Goal: Transaction & Acquisition: Purchase product/service

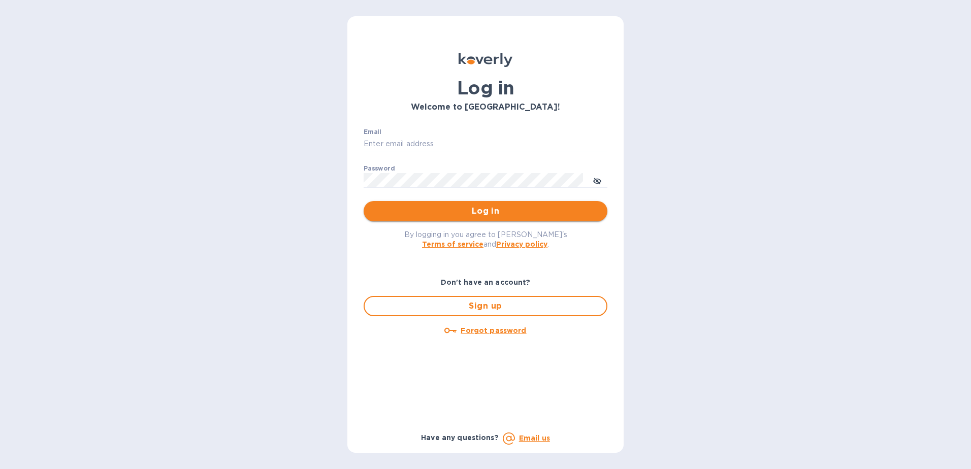
type input "[EMAIL_ADDRESS][DOMAIN_NAME]"
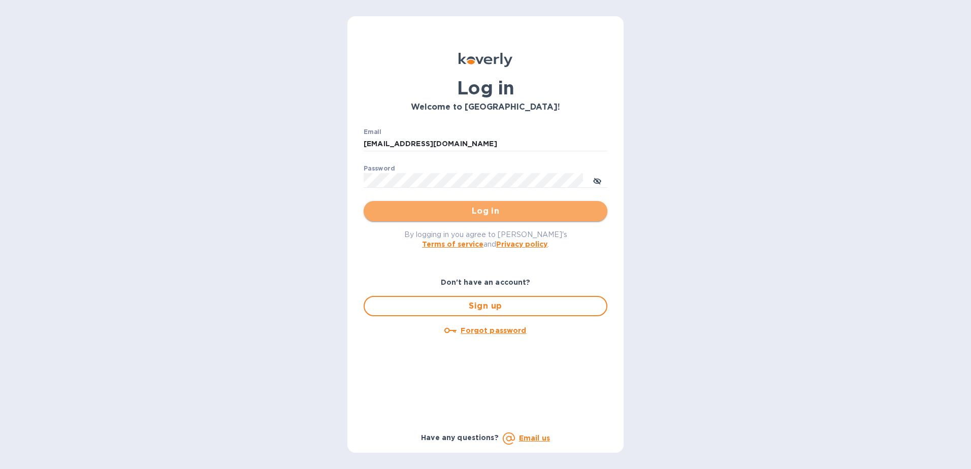
click at [493, 217] on span "Log in" at bounding box center [485, 211] width 227 height 12
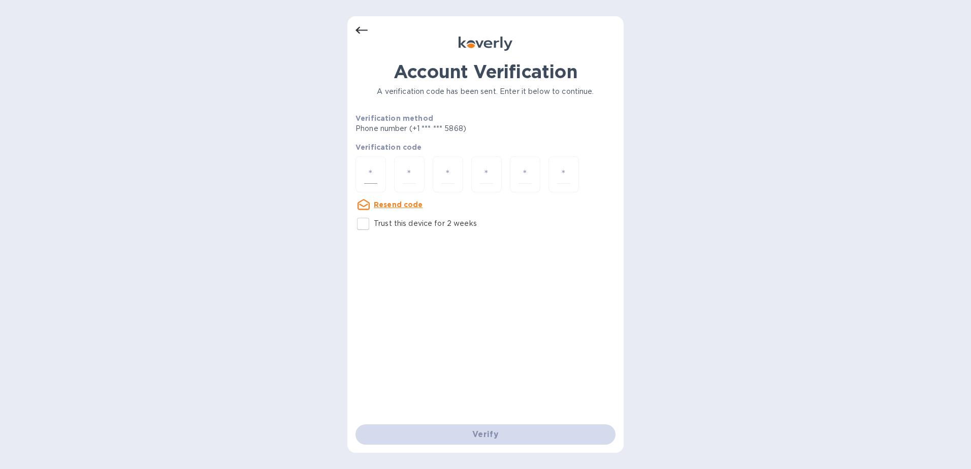
click at [381, 173] on div at bounding box center [370, 174] width 30 height 36
type input "5"
type input "9"
type input "7"
type input "5"
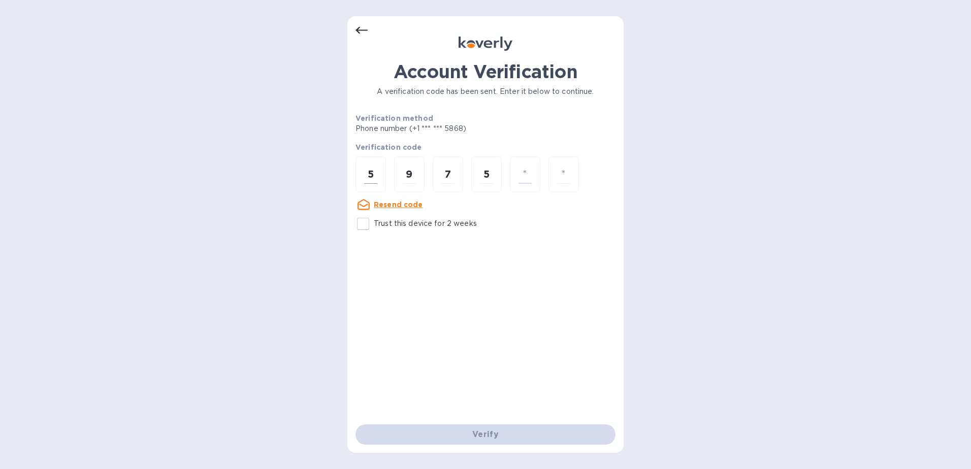
type input "3"
type input "1"
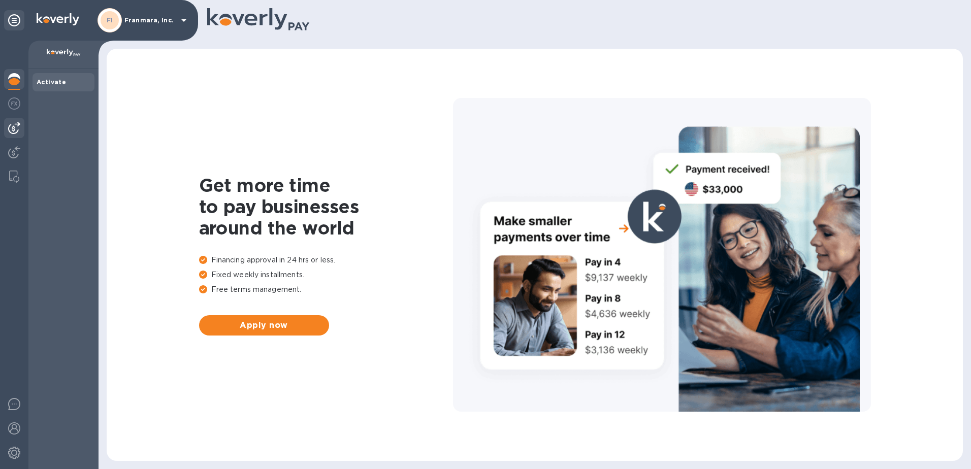
click at [15, 123] on img at bounding box center [14, 128] width 12 height 12
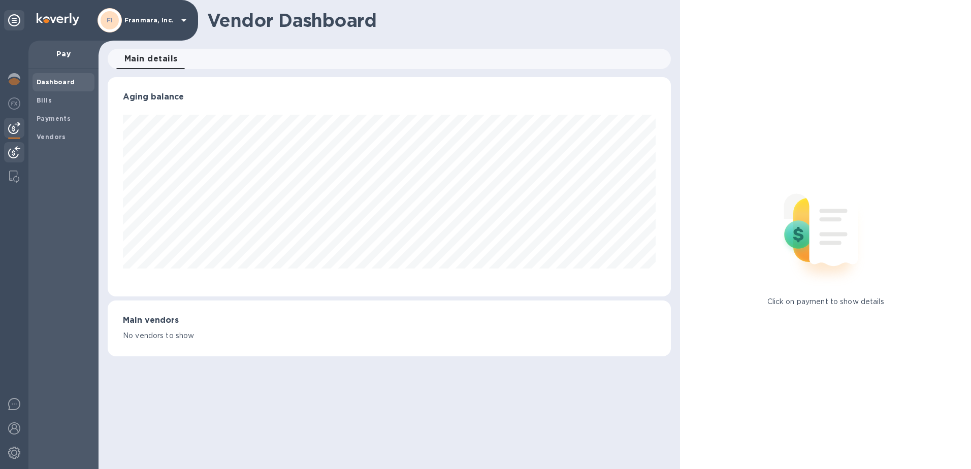
scroll to position [507383, 507043]
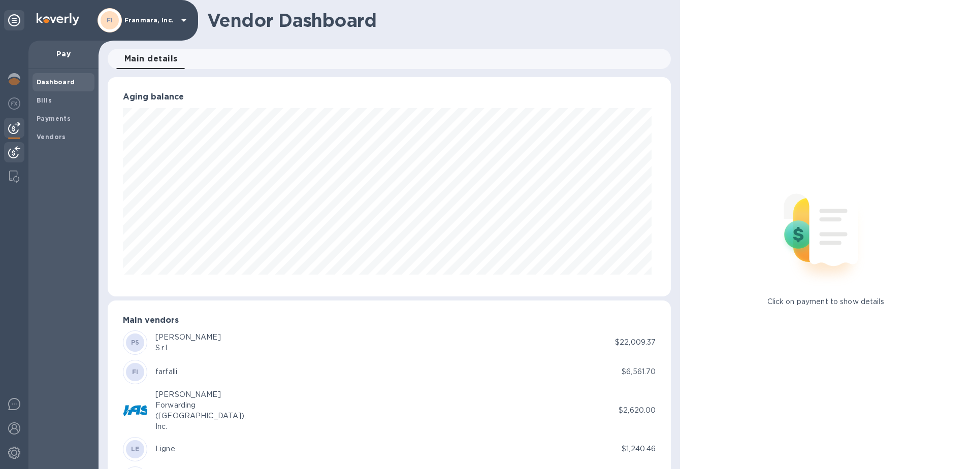
click at [15, 149] on img at bounding box center [14, 152] width 12 height 12
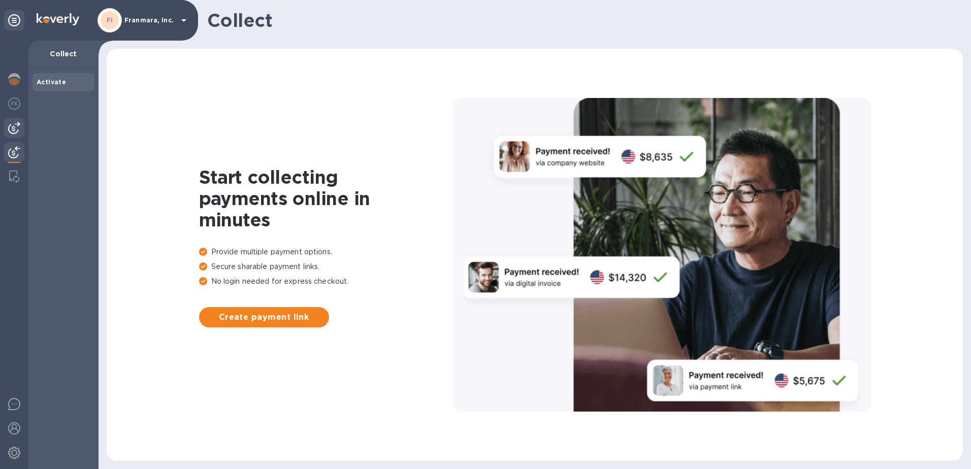
click at [12, 126] on img at bounding box center [14, 128] width 12 height 12
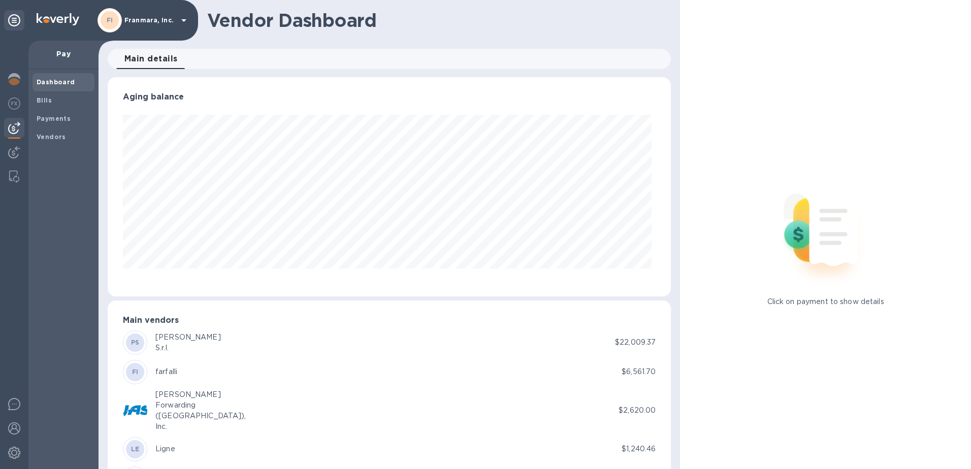
scroll to position [219, 559]
click at [51, 103] on span "Bills" at bounding box center [64, 100] width 54 height 10
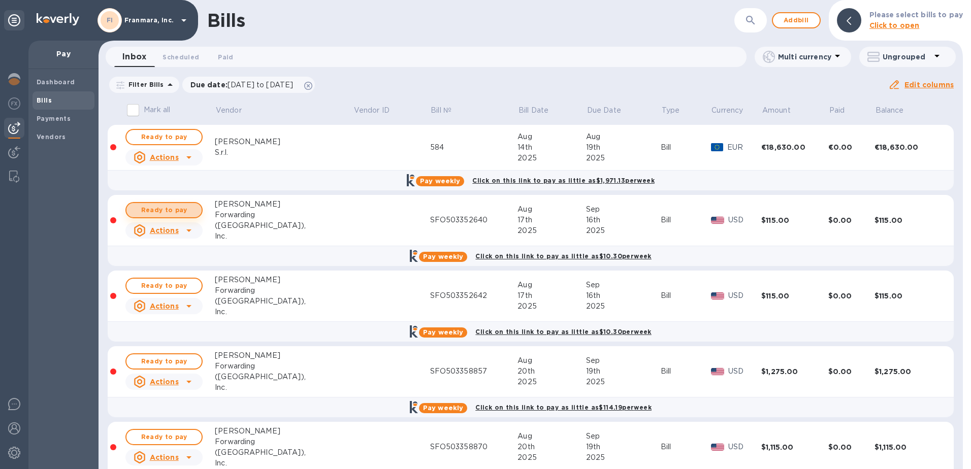
click at [170, 214] on span "Ready to pay" at bounding box center [164, 210] width 59 height 12
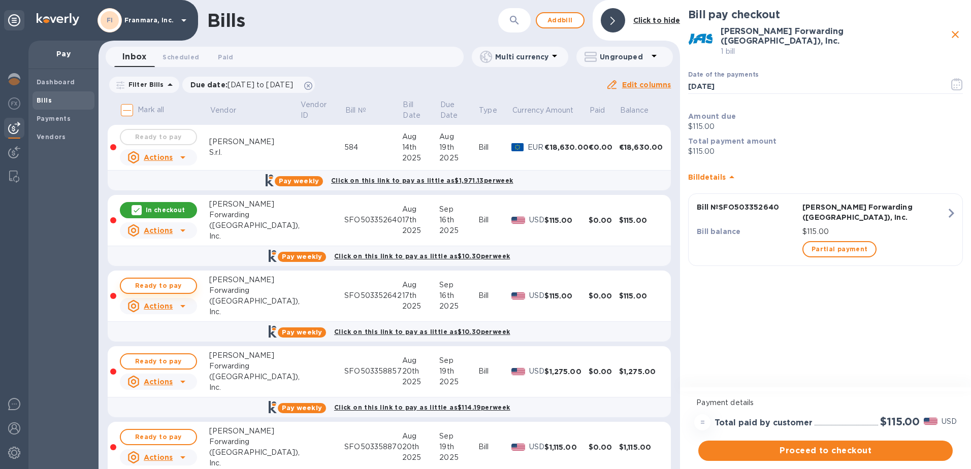
click at [159, 288] on span "Ready to pay" at bounding box center [158, 286] width 59 height 12
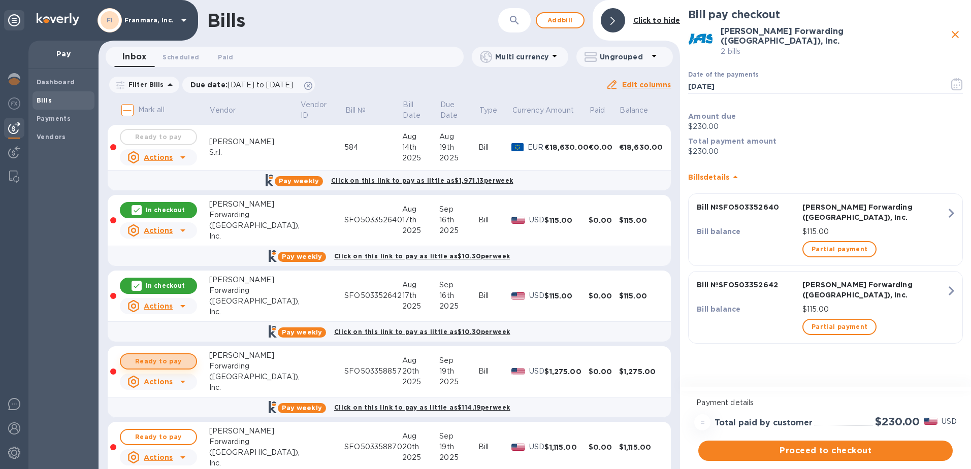
click at [160, 364] on span "Ready to pay" at bounding box center [158, 361] width 59 height 12
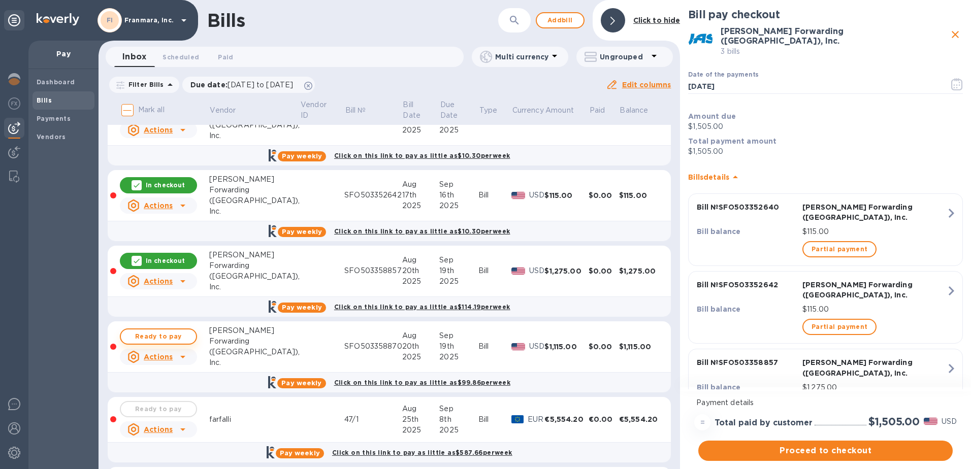
scroll to position [101, 0]
click at [158, 338] on span "Ready to pay" at bounding box center [158, 336] width 59 height 12
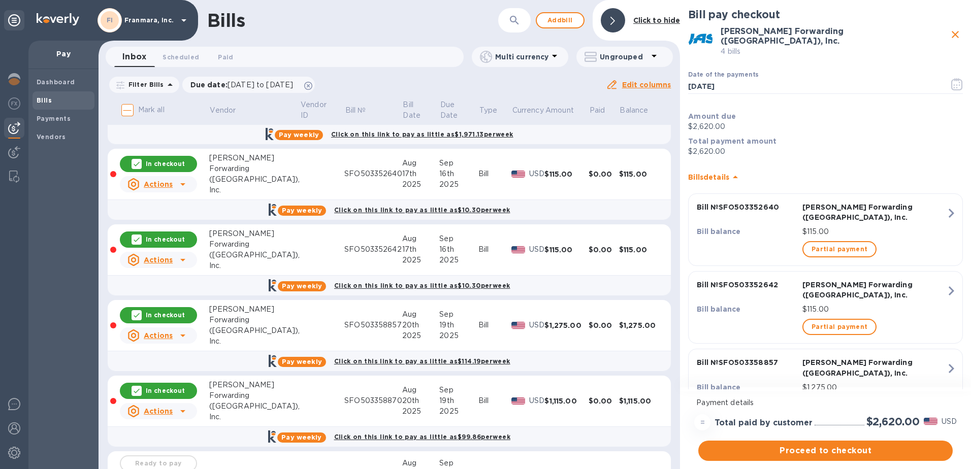
scroll to position [46, 0]
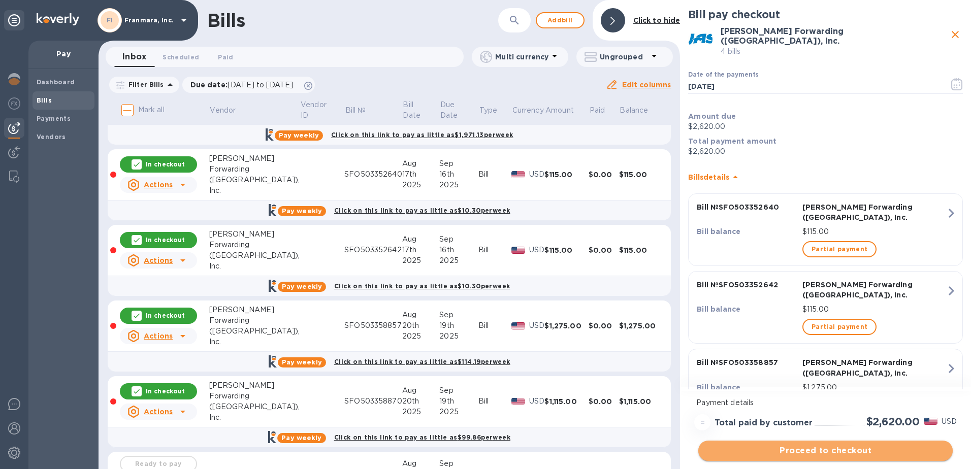
click at [819, 450] on span "Proceed to checkout" at bounding box center [825, 451] width 238 height 12
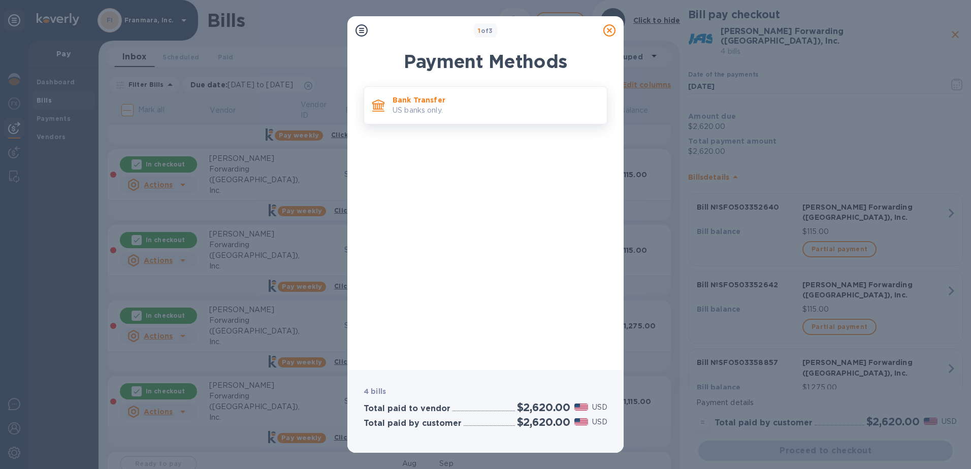
click at [452, 113] on p "US banks only." at bounding box center [495, 110] width 206 height 11
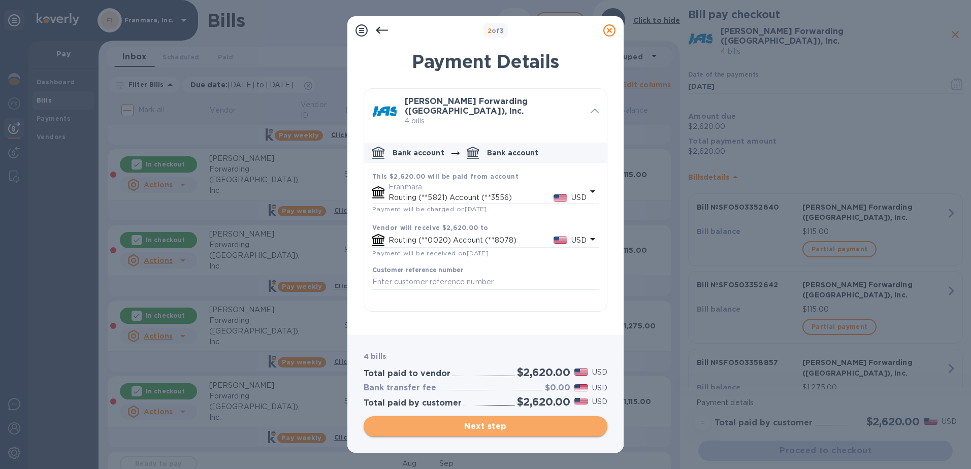
click at [500, 424] on span "Next step" at bounding box center [485, 426] width 227 height 12
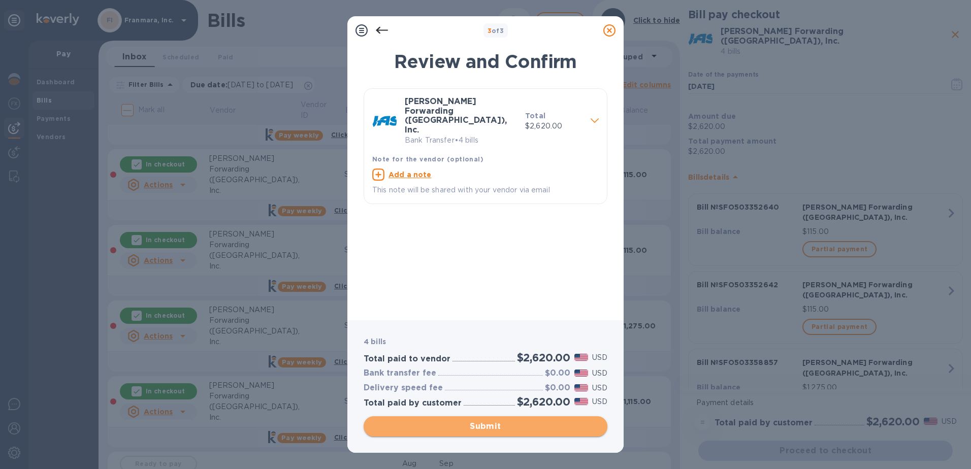
click at [482, 427] on span "Submit" at bounding box center [485, 426] width 227 height 12
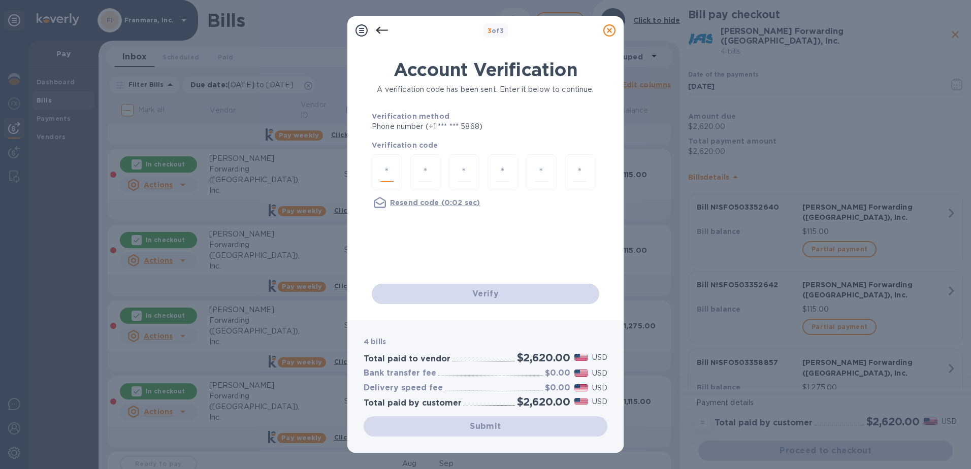
click at [391, 166] on input "number" at bounding box center [386, 172] width 13 height 19
type input "1"
type input "9"
type input "4"
type input "0"
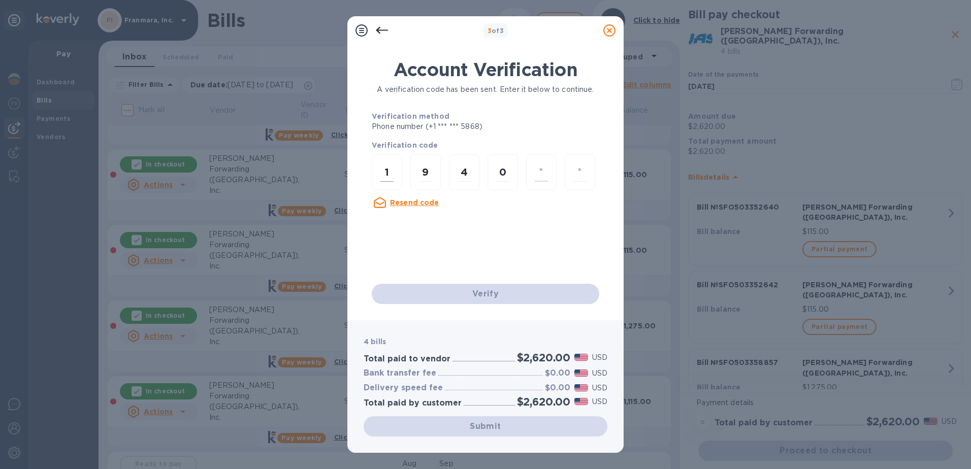
type input "8"
type input "2"
click at [480, 296] on div "Verify" at bounding box center [486, 294] width 236 height 28
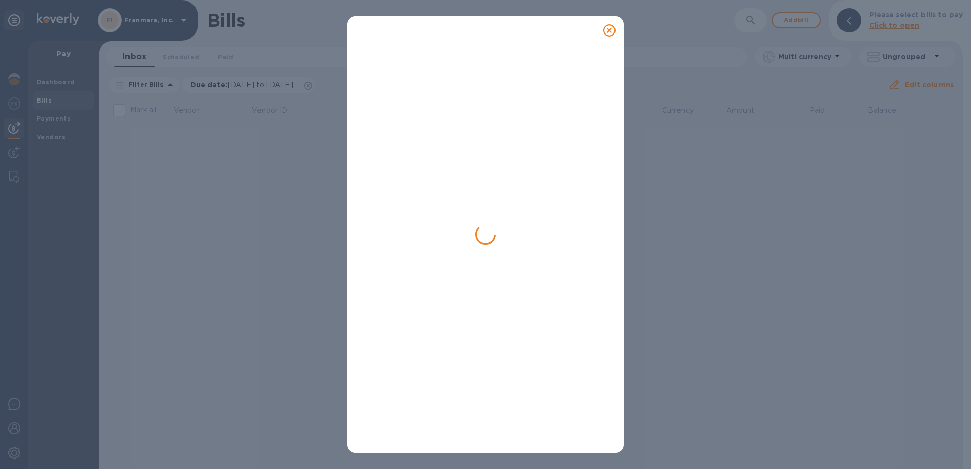
scroll to position [0, 0]
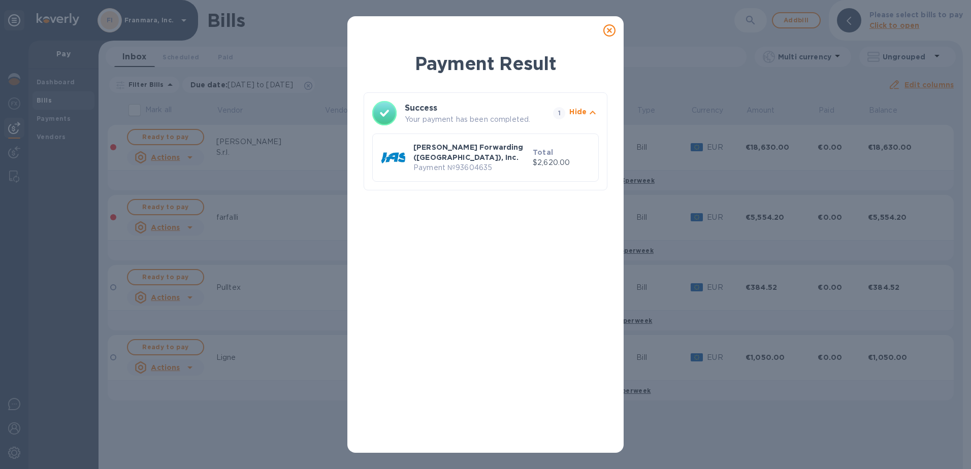
click at [467, 165] on div "[PERSON_NAME] Forwarding ([GEOGRAPHIC_DATA]), Inc. Payment № 93604635" at bounding box center [470, 157] width 119 height 35
click at [607, 32] on icon at bounding box center [609, 30] width 12 height 12
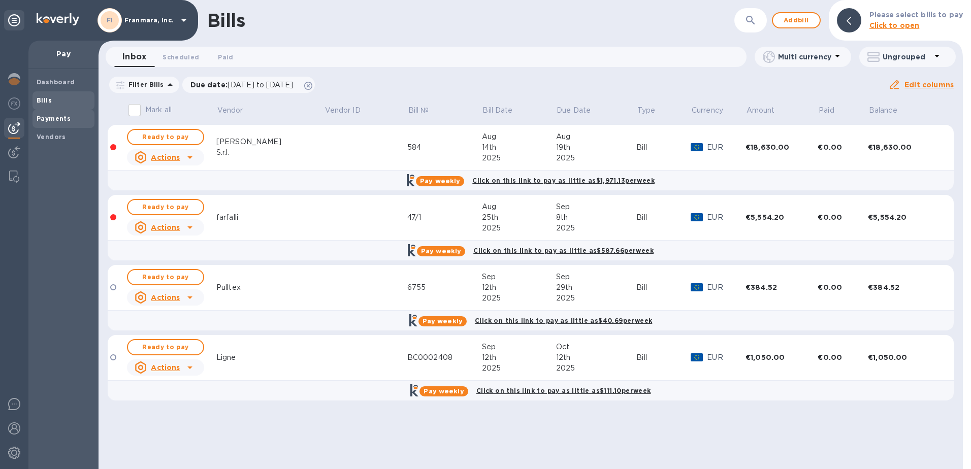
click at [53, 121] on b "Payments" at bounding box center [54, 119] width 34 height 8
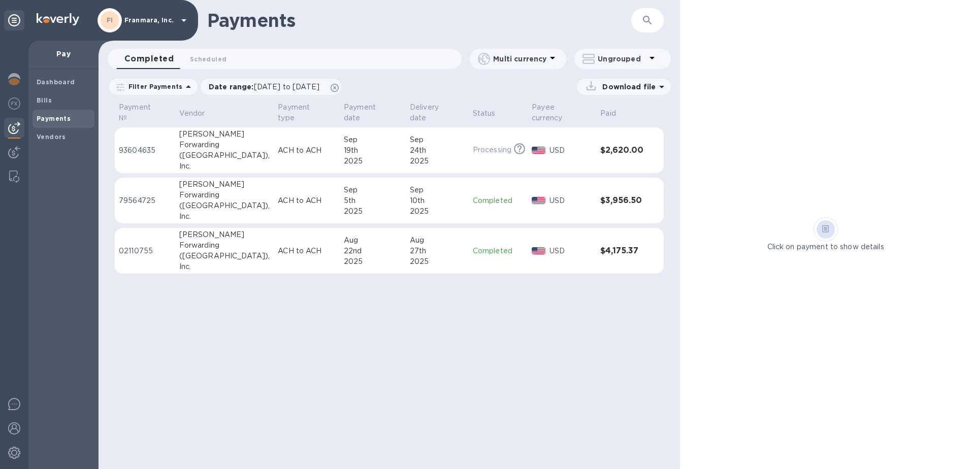
click at [200, 150] on div "([GEOGRAPHIC_DATA])," at bounding box center [224, 155] width 91 height 11
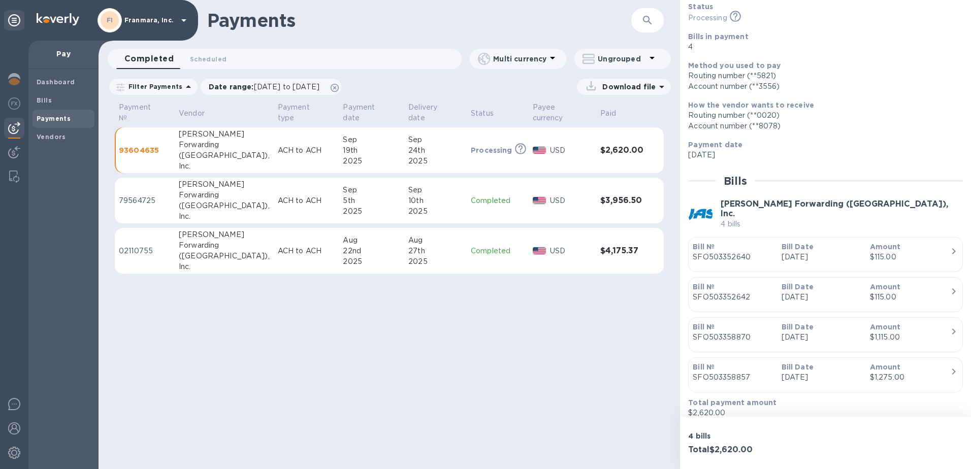
scroll to position [76, 0]
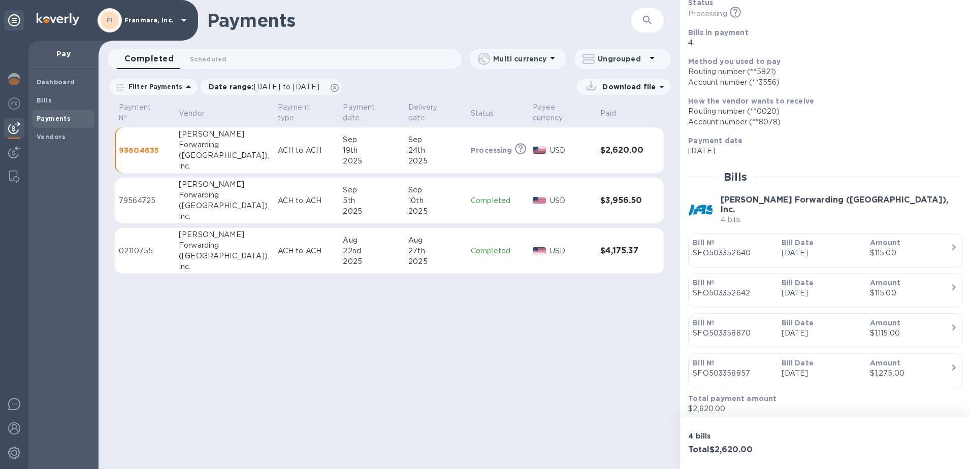
click at [817, 450] on h3 "Total $2,620.00" at bounding box center [754, 450] width 133 height 10
click at [46, 102] on b "Bills" at bounding box center [44, 100] width 15 height 8
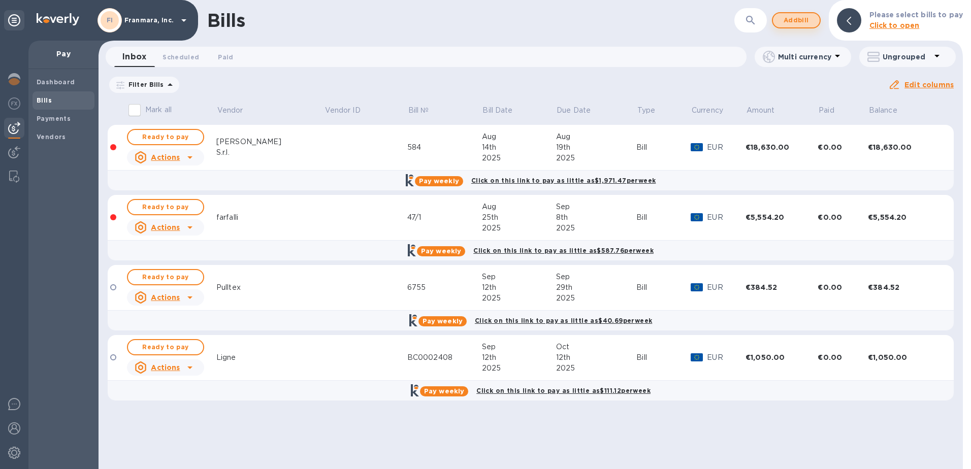
click at [804, 23] on span "Add bill" at bounding box center [796, 20] width 30 height 12
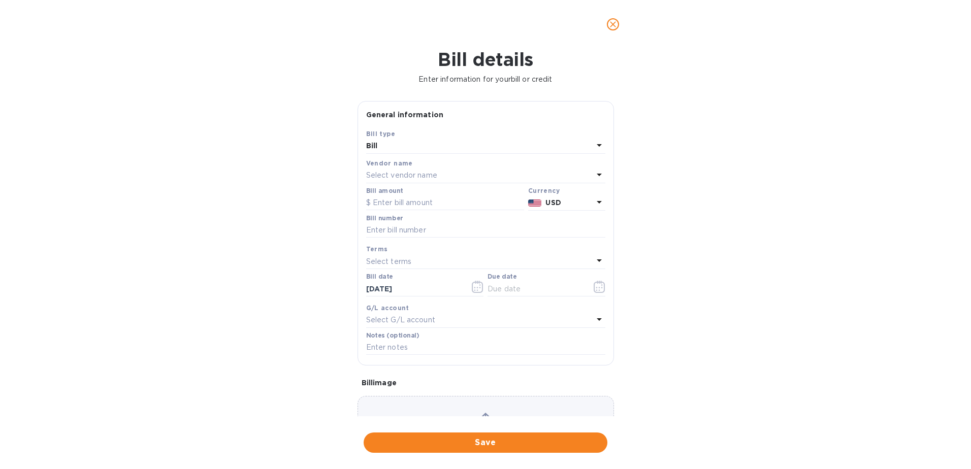
click at [410, 169] on div "Select vendor name" at bounding box center [479, 176] width 227 height 14
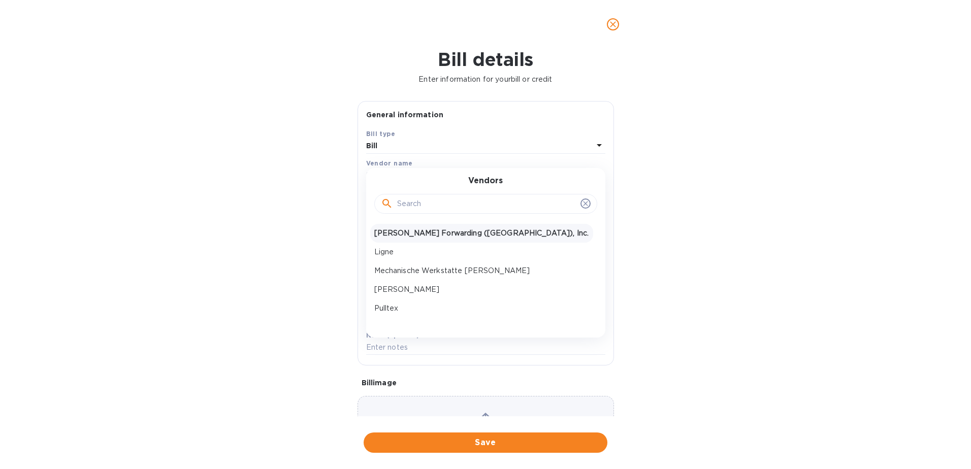
click at [409, 237] on p "[PERSON_NAME] Forwarding ([GEOGRAPHIC_DATA]), Inc." at bounding box center [481, 233] width 215 height 11
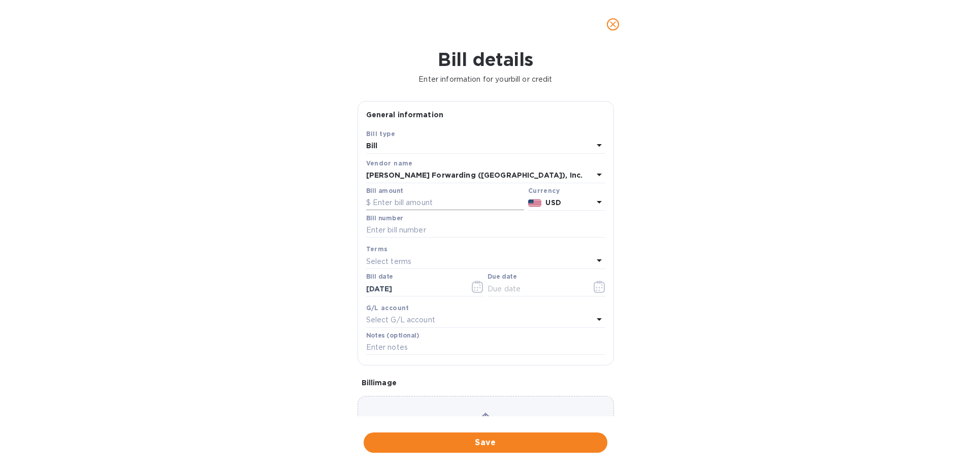
click at [424, 200] on input "text" at bounding box center [445, 202] width 158 height 15
type input "1,705.89"
click at [419, 231] on input "text" at bounding box center [485, 230] width 239 height 15
type input "SFO503358870"
click at [423, 262] on div "Select terms" at bounding box center [479, 261] width 227 height 14
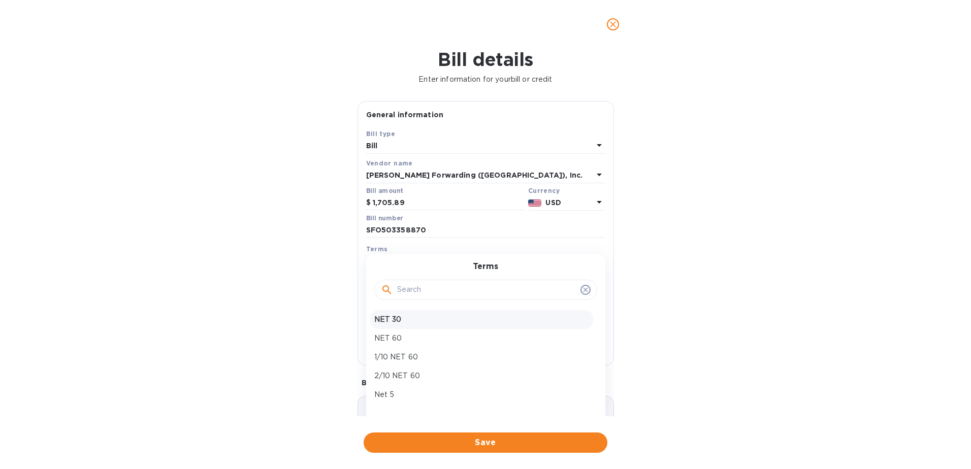
click at [398, 323] on p "NET 30" at bounding box center [481, 319] width 215 height 11
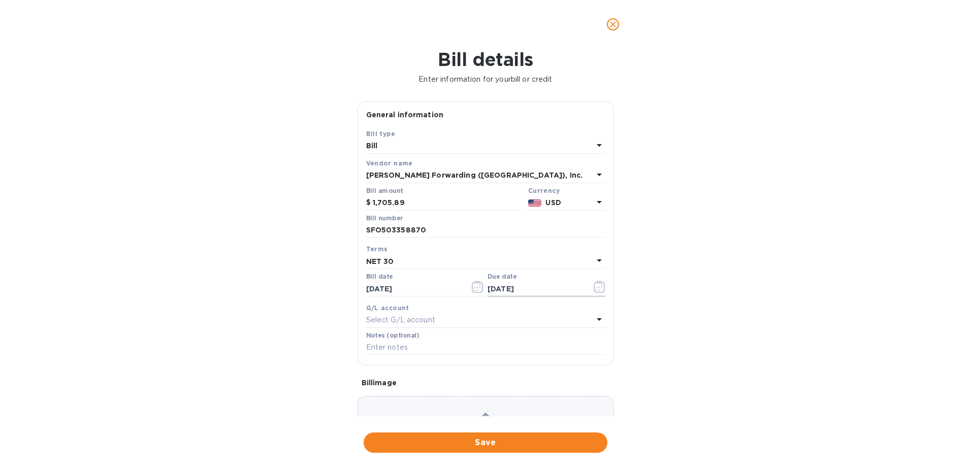
click at [599, 289] on icon "button" at bounding box center [599, 287] width 12 height 12
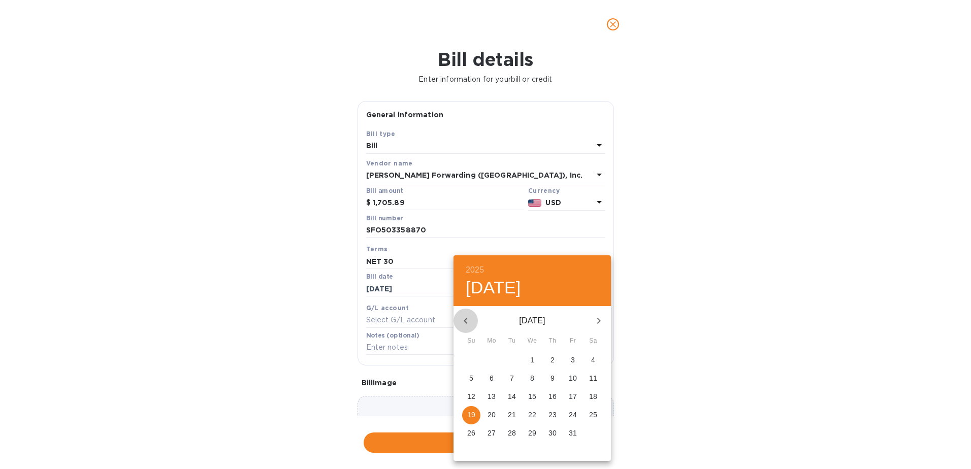
click at [462, 317] on icon "button" at bounding box center [465, 321] width 12 height 12
click at [558, 414] on span "25" at bounding box center [552, 415] width 18 height 10
type input "[DATE]"
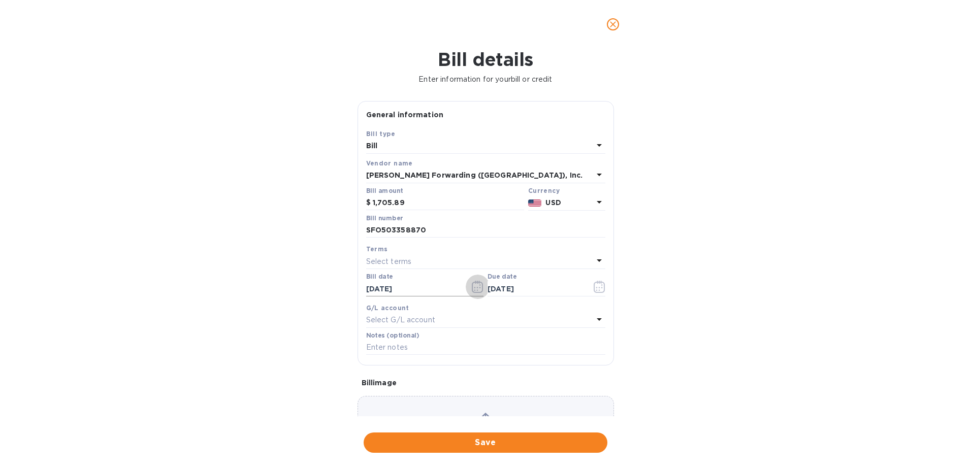
click at [473, 288] on icon "button" at bounding box center [478, 287] width 12 height 12
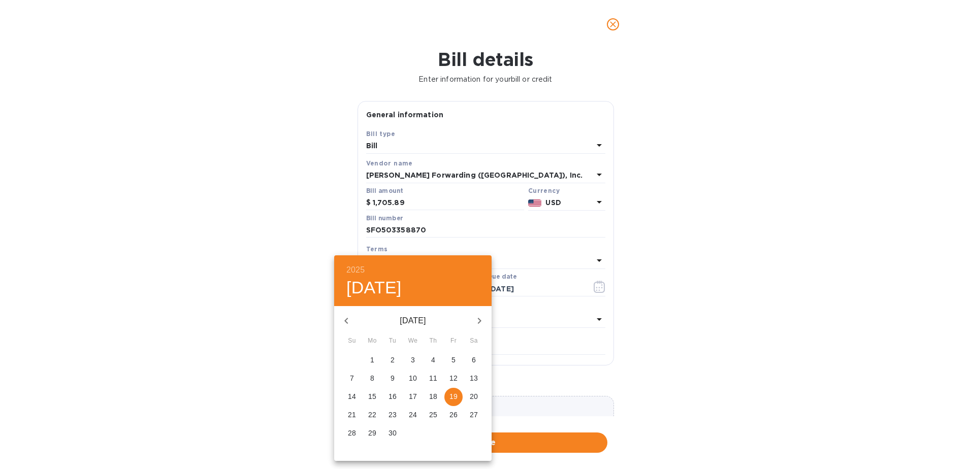
click at [342, 320] on icon "button" at bounding box center [346, 321] width 12 height 12
click at [390, 430] on p "26" at bounding box center [392, 433] width 8 height 10
type input "[DATE]"
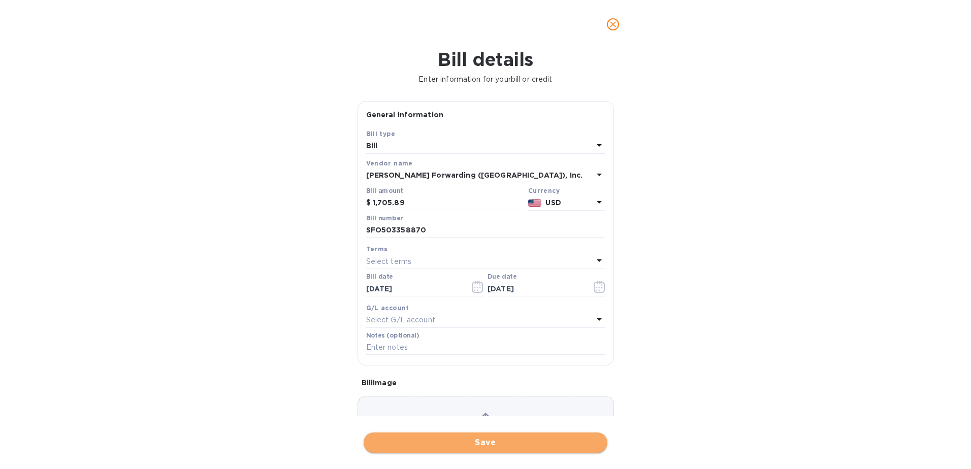
click at [463, 446] on span "Save" at bounding box center [485, 443] width 227 height 12
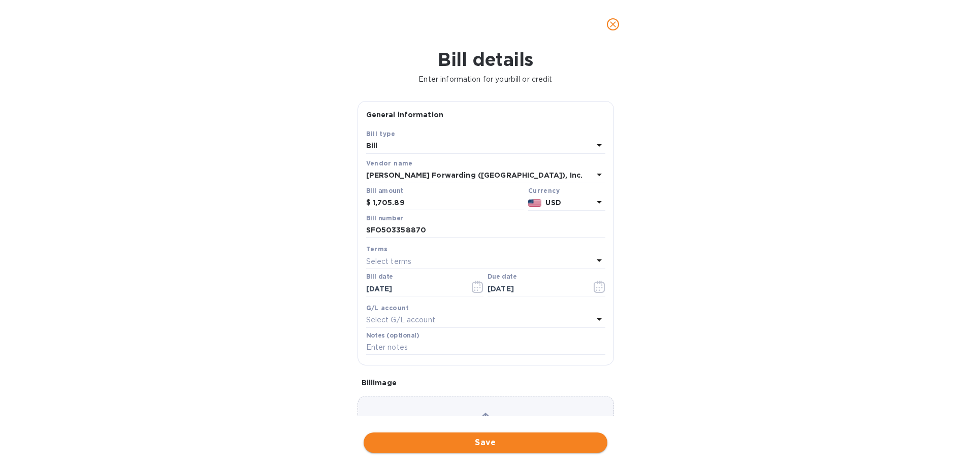
click at [463, 446] on span "Save" at bounding box center [485, 443] width 227 height 12
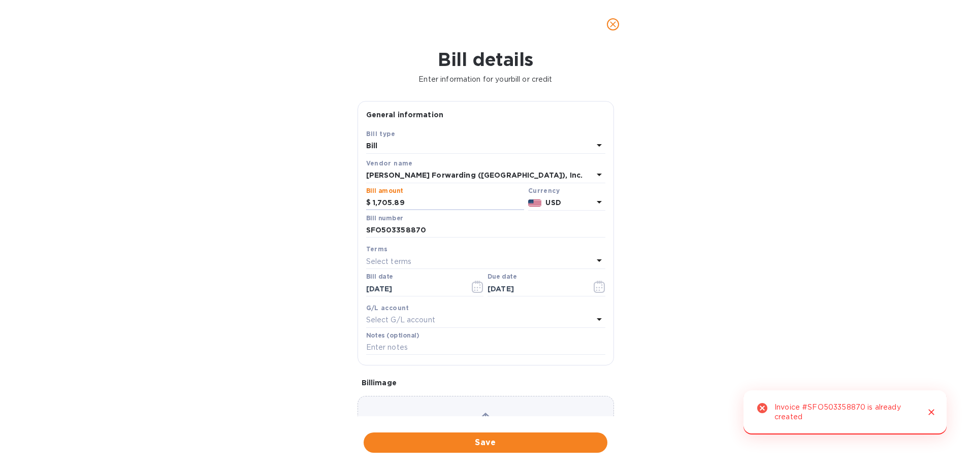
drag, startPoint x: 418, startPoint y: 203, endPoint x: 353, endPoint y: 195, distance: 65.4
click at [353, 195] on div "General information Save Bill type [PERSON_NAME] name [PERSON_NAME] Forwarding …" at bounding box center [485, 258] width 266 height 315
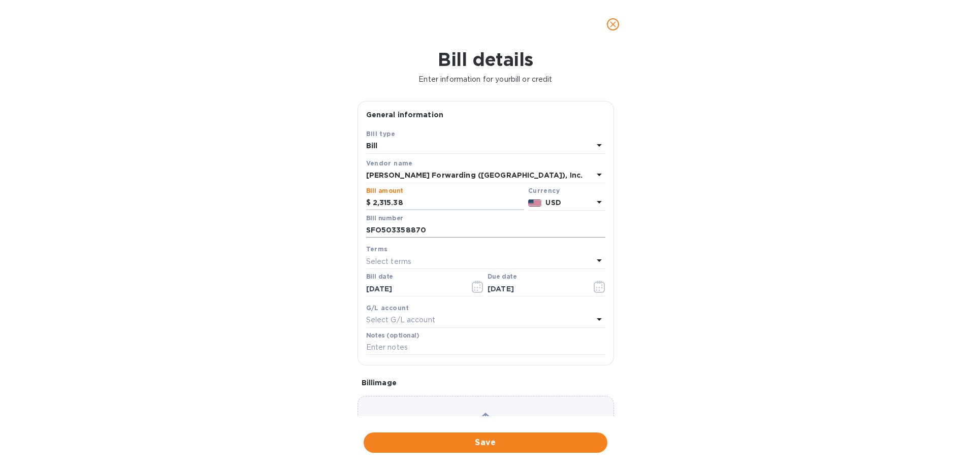
type input "2,315.38"
drag, startPoint x: 427, startPoint y: 230, endPoint x: 397, endPoint y: 232, distance: 29.5
click at [397, 232] on input "SFO503358870" at bounding box center [485, 230] width 239 height 15
type input "SFO503374218"
drag, startPoint x: 435, startPoint y: 439, endPoint x: 440, endPoint y: 350, distance: 88.4
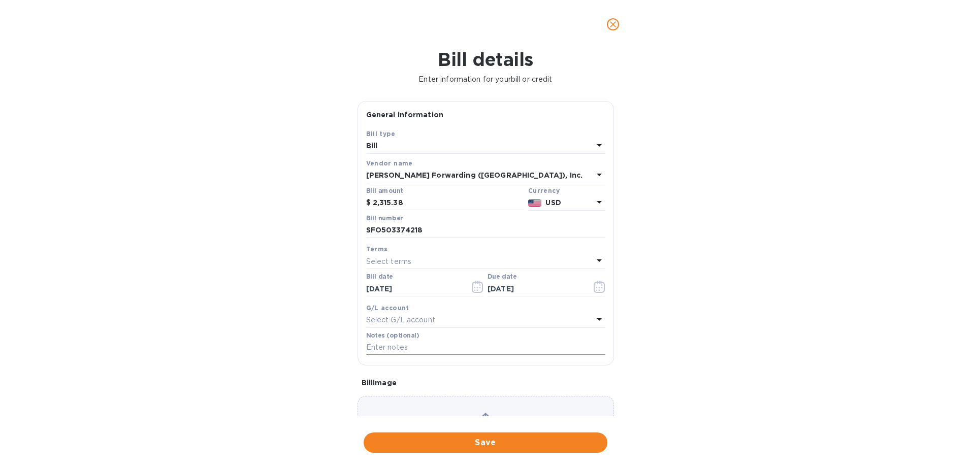
click at [440, 350] on div "Bill details Enter information for your bill or credit General information Save…" at bounding box center [485, 259] width 971 height 420
click at [594, 284] on icon "button" at bounding box center [599, 287] width 12 height 12
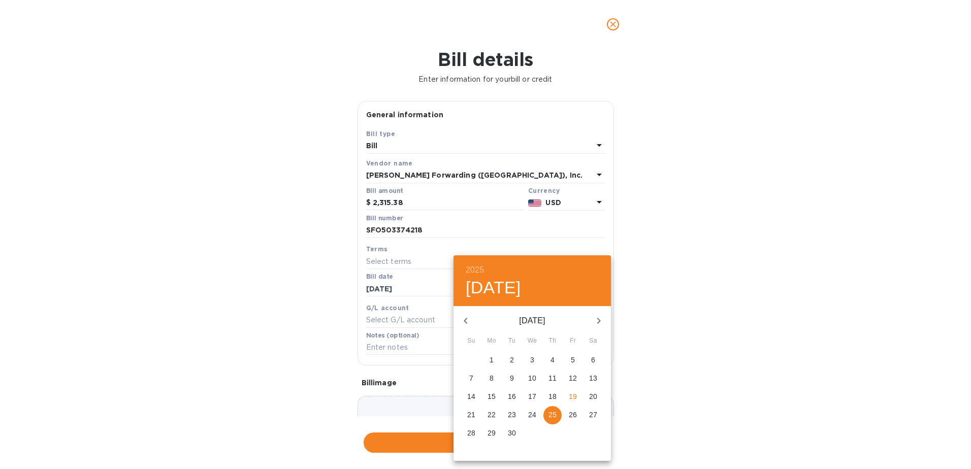
click at [602, 322] on icon "button" at bounding box center [598, 321] width 12 height 12
click at [586, 358] on span "4" at bounding box center [593, 360] width 18 height 10
type input "[DATE]"
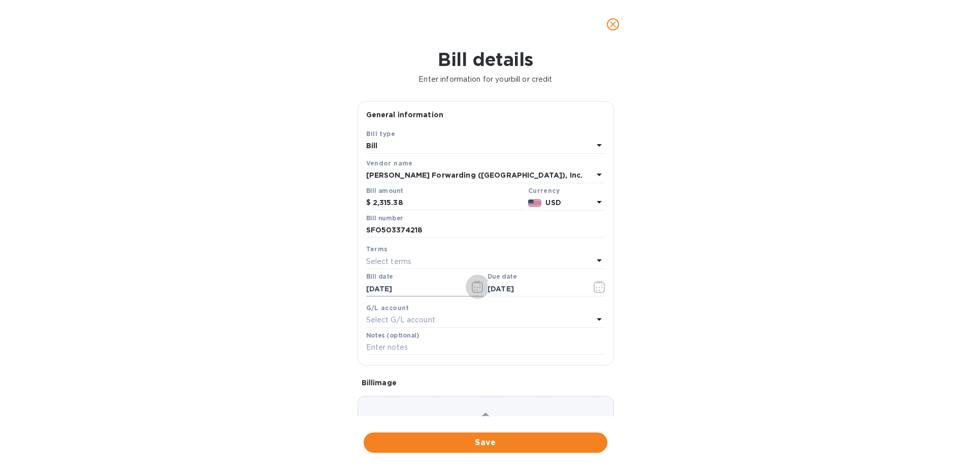
click at [473, 289] on icon "button" at bounding box center [478, 287] width 12 height 12
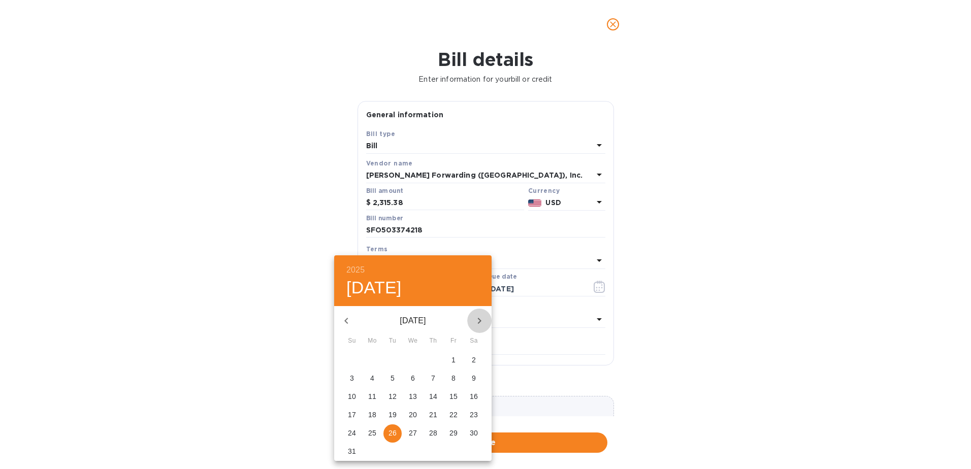
click at [475, 321] on icon "button" at bounding box center [479, 321] width 12 height 12
click at [429, 359] on span "4" at bounding box center [433, 360] width 18 height 10
type input "[DATE]"
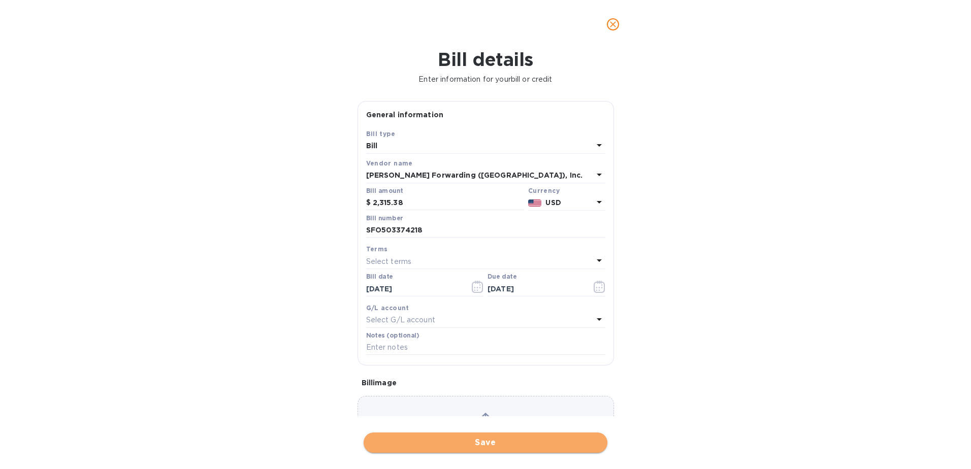
click at [474, 439] on span "Save" at bounding box center [485, 443] width 227 height 12
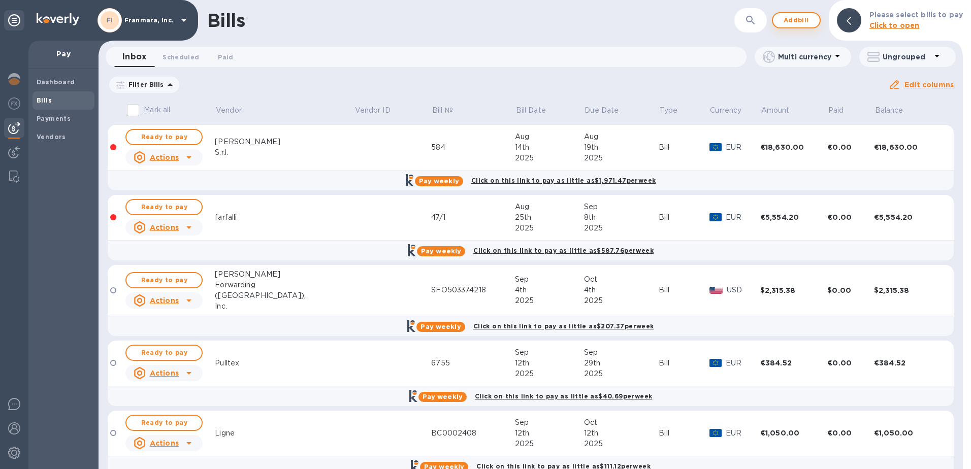
click at [790, 22] on span "Add bill" at bounding box center [796, 20] width 30 height 12
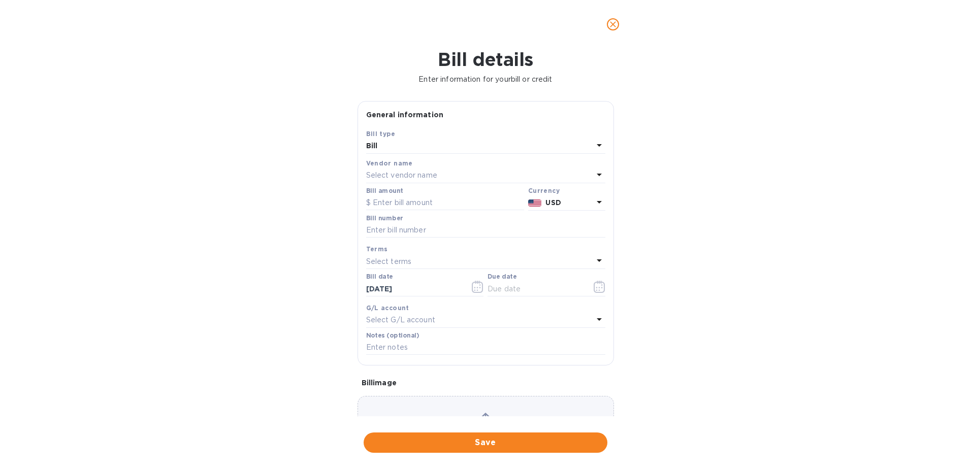
click at [387, 175] on p "Select vendor name" at bounding box center [401, 175] width 71 height 11
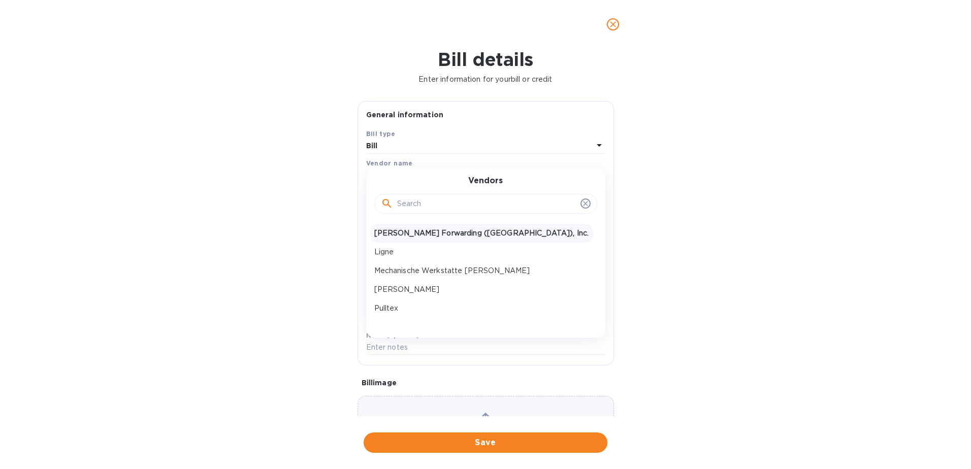
click at [395, 231] on p "[PERSON_NAME] Forwarding ([GEOGRAPHIC_DATA]), Inc." at bounding box center [481, 233] width 215 height 11
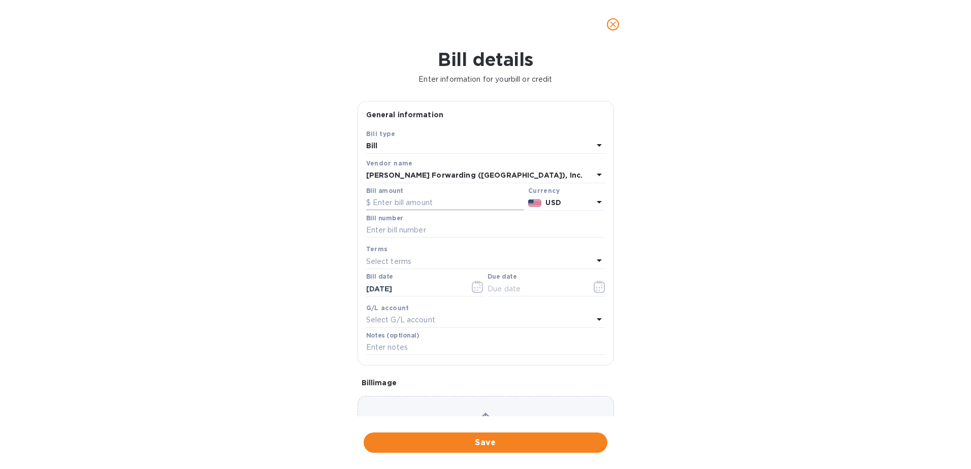
click at [403, 206] on input "text" at bounding box center [445, 202] width 158 height 15
type input "3,068"
click at [406, 230] on input "text" at bounding box center [485, 230] width 239 height 15
type input "SFO503358870"
type input "[DATE]"
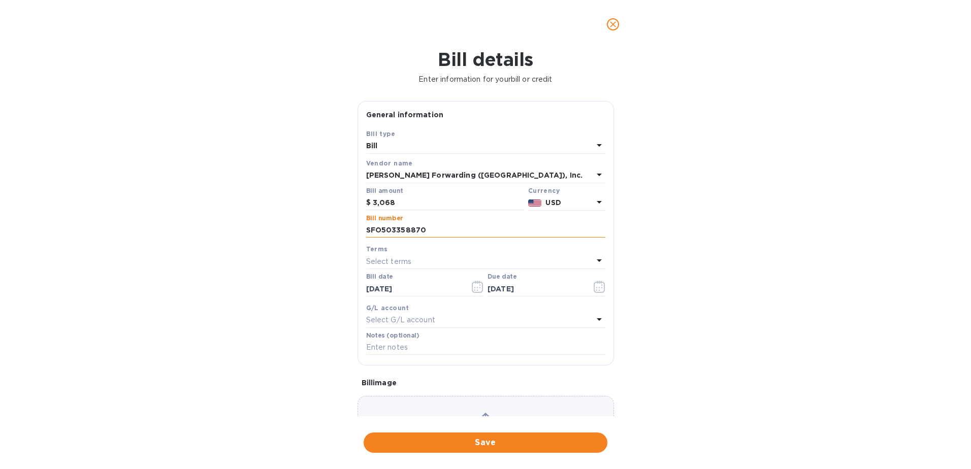
drag, startPoint x: 432, startPoint y: 229, endPoint x: 399, endPoint y: 227, distance: 33.1
click at [399, 227] on input "SFO503358870" at bounding box center [485, 230] width 239 height 15
type input "SFO503380519"
click at [474, 290] on icon "button" at bounding box center [478, 287] width 12 height 12
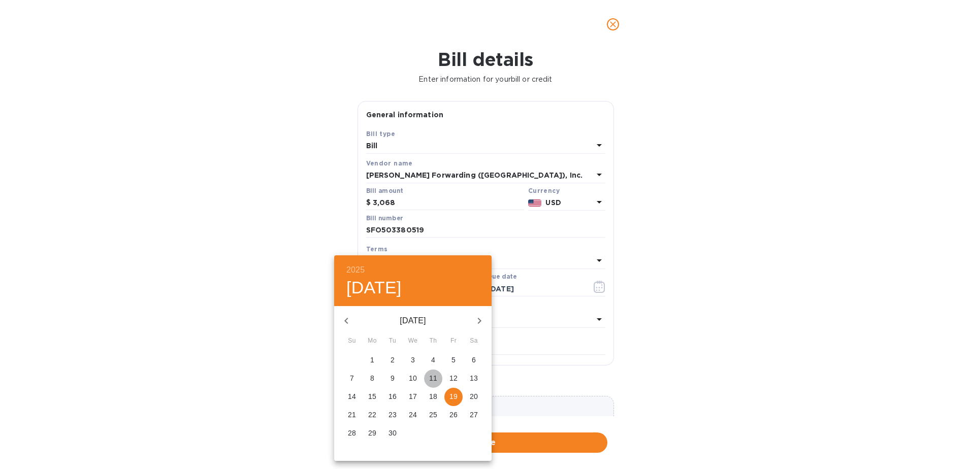
click at [436, 375] on p "11" at bounding box center [433, 378] width 8 height 10
type input "[DATE]"
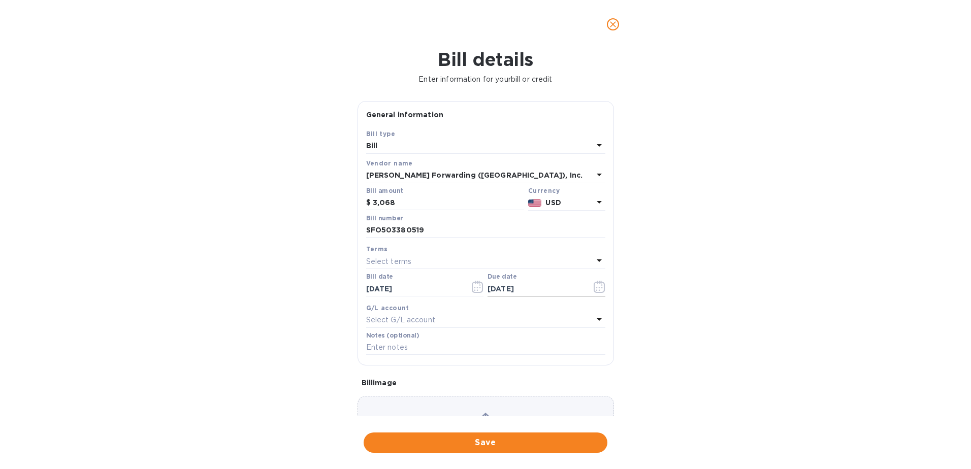
click at [595, 291] on icon "button" at bounding box center [599, 287] width 12 height 12
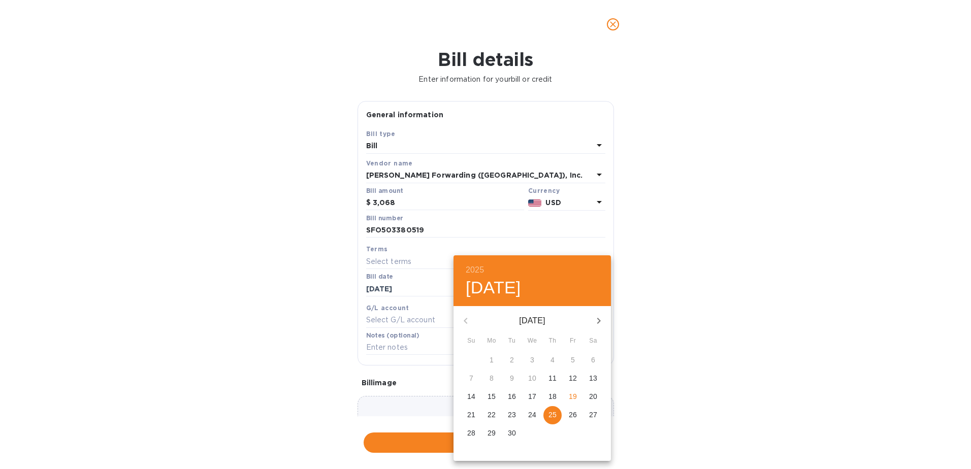
click at [595, 313] on button "button" at bounding box center [598, 321] width 24 height 24
click at [592, 378] on p "11" at bounding box center [593, 378] width 8 height 10
type input "[DATE]"
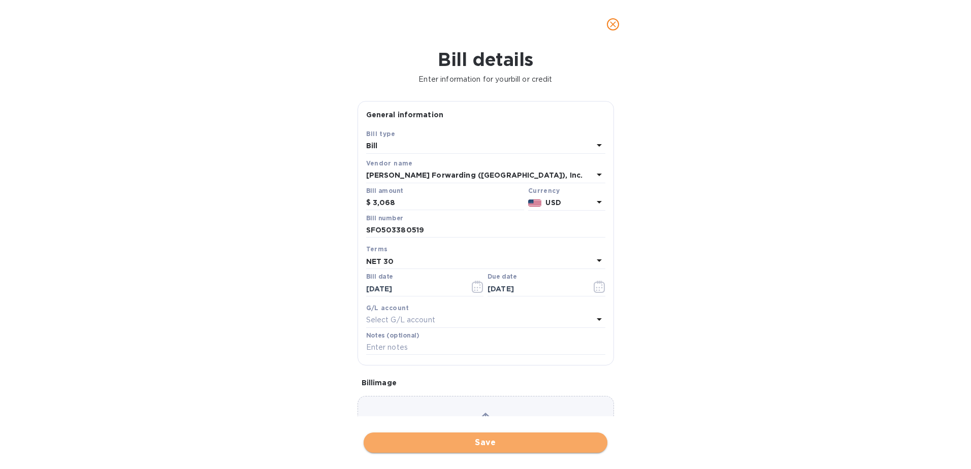
click at [490, 449] on button "Save" at bounding box center [485, 442] width 244 height 20
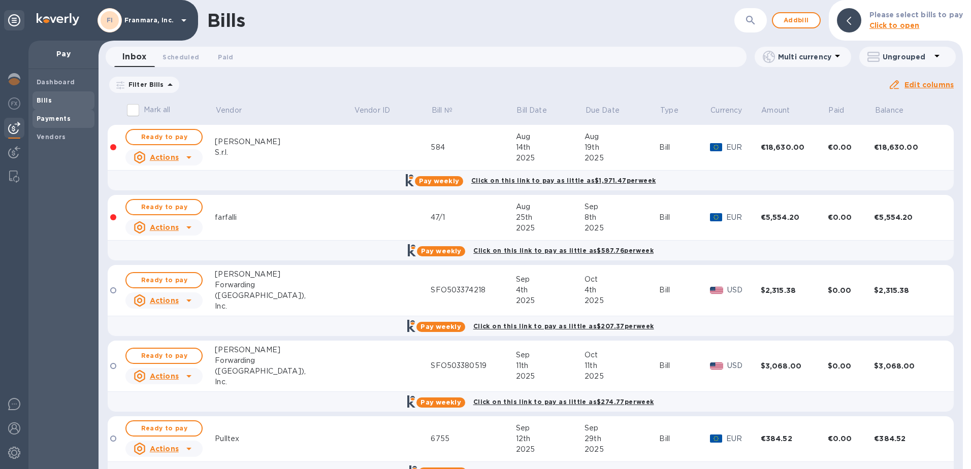
click at [47, 118] on b "Payments" at bounding box center [54, 119] width 34 height 8
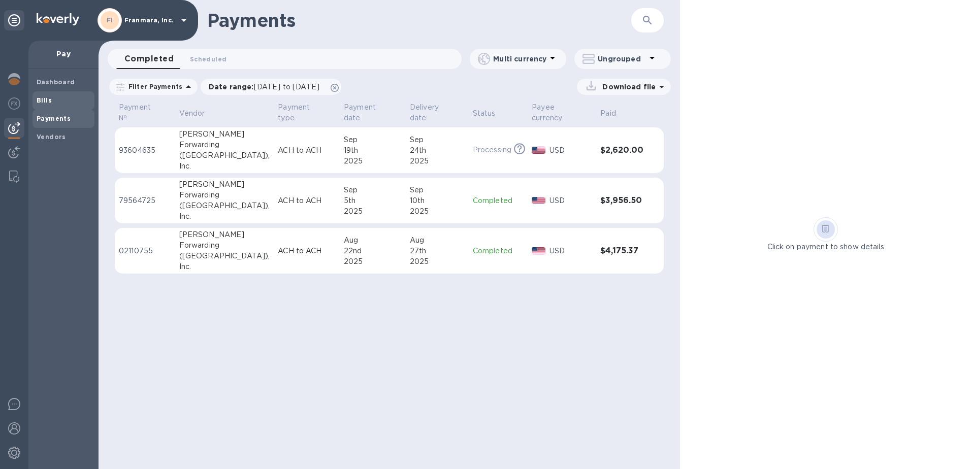
click at [49, 101] on b "Bills" at bounding box center [44, 100] width 15 height 8
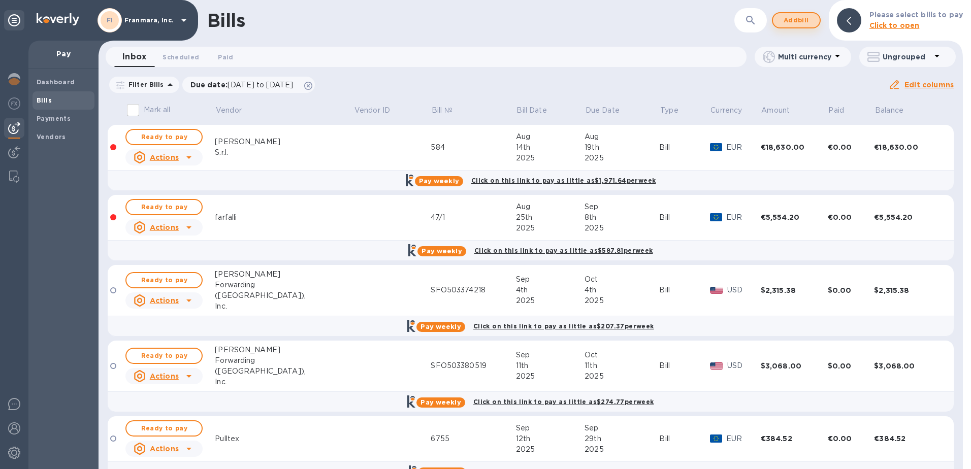
click at [807, 17] on span "Add bill" at bounding box center [796, 20] width 30 height 12
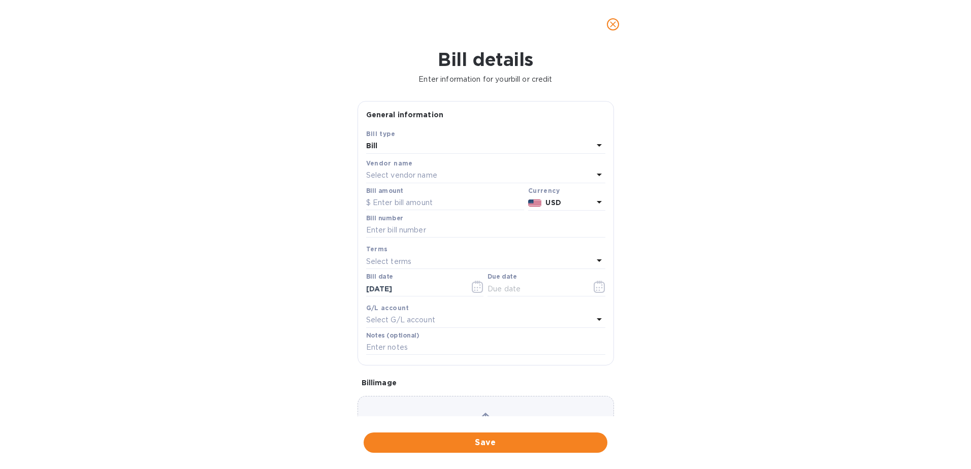
click at [454, 175] on div "Select vendor name" at bounding box center [479, 176] width 227 height 14
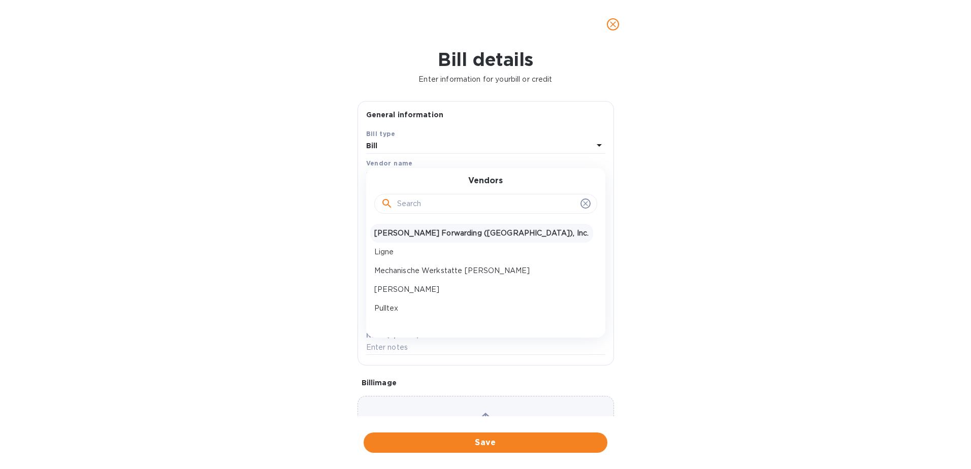
click at [438, 230] on p "[PERSON_NAME] Forwarding ([GEOGRAPHIC_DATA]), Inc." at bounding box center [481, 233] width 215 height 11
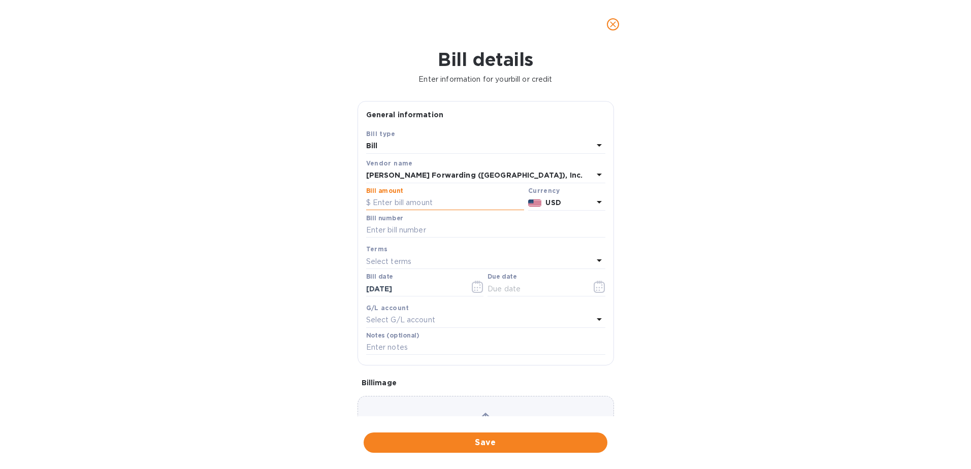
click at [439, 204] on input "text" at bounding box center [445, 202] width 158 height 15
type input "1,705.89"
click at [512, 227] on input "text" at bounding box center [485, 230] width 239 height 15
type input "SFO503380519"
type input "[DATE]"
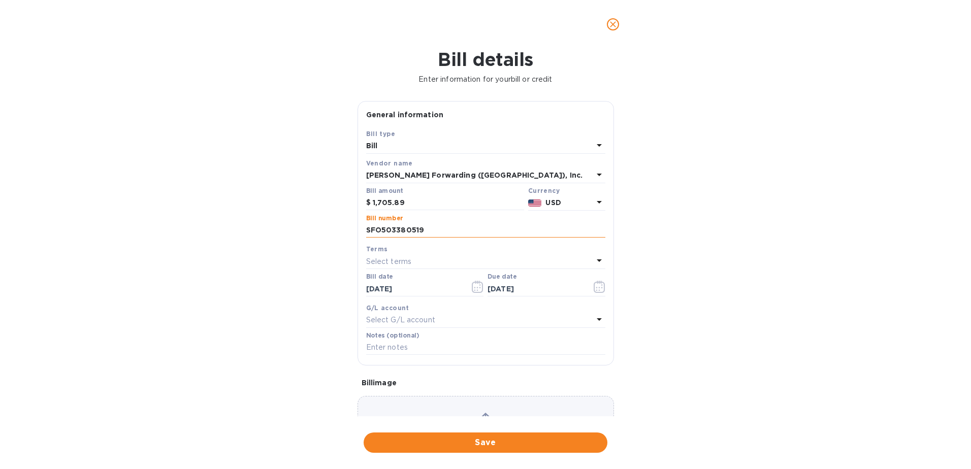
drag, startPoint x: 430, startPoint y: 231, endPoint x: 405, endPoint y: 229, distance: 25.5
click at [403, 229] on input "SFO503380519" at bounding box center [485, 230] width 239 height 15
type input "SFO5033864748"
click at [422, 293] on input "[DATE]" at bounding box center [414, 288] width 96 height 15
click at [477, 290] on icon "button" at bounding box center [478, 290] width 2 height 2
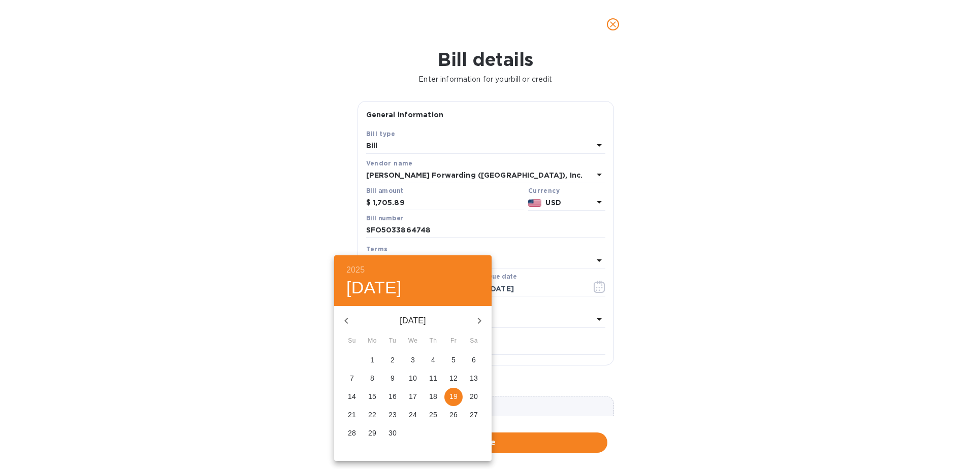
click at [351, 317] on icon "button" at bounding box center [346, 321] width 12 height 12
click at [389, 428] on p "26" at bounding box center [392, 433] width 8 height 10
type input "[DATE]"
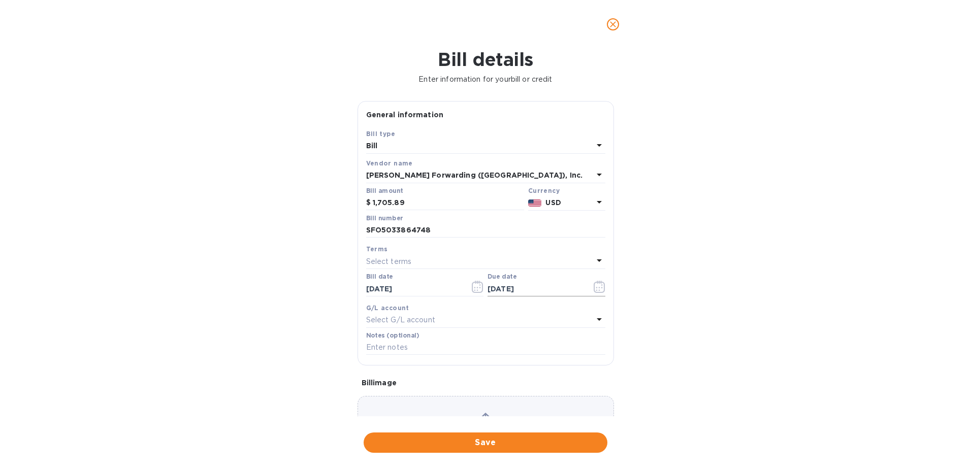
click at [599, 289] on icon "button" at bounding box center [598, 287] width 11 height 12
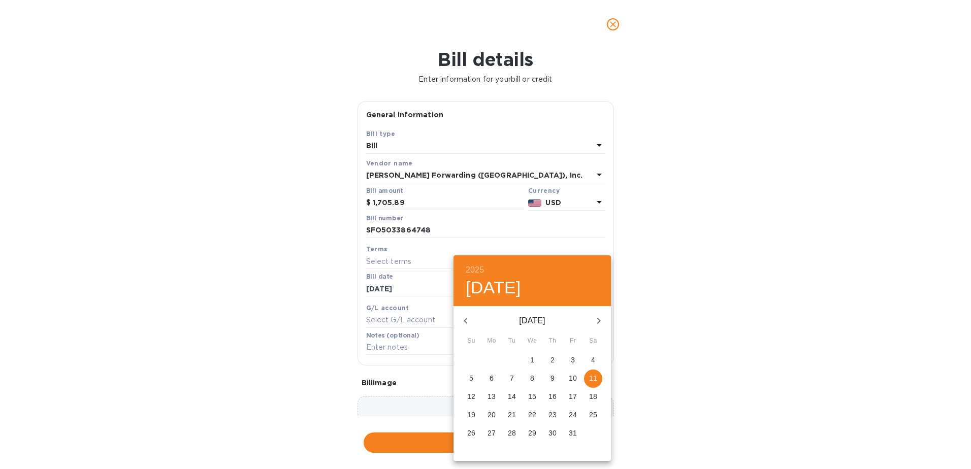
click at [466, 328] on button "button" at bounding box center [465, 321] width 24 height 24
click at [555, 413] on p "25" at bounding box center [552, 415] width 8 height 10
type input "[DATE]"
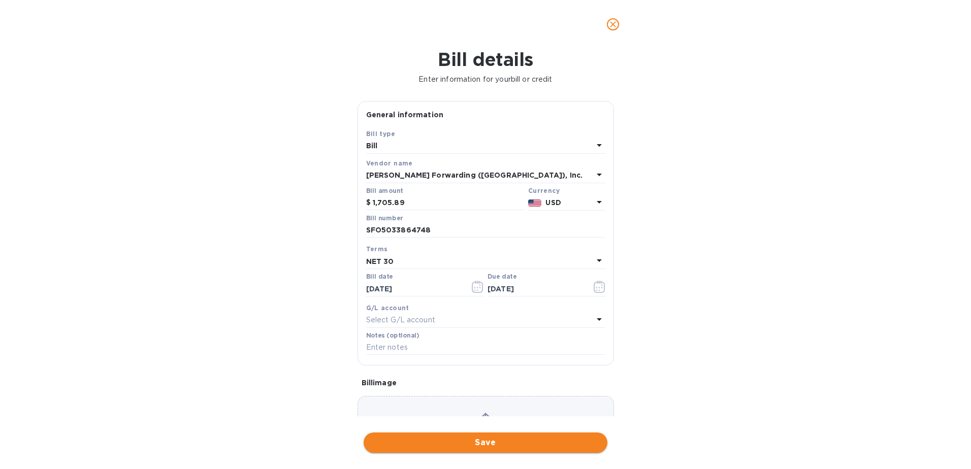
click at [488, 439] on span "Save" at bounding box center [485, 443] width 227 height 12
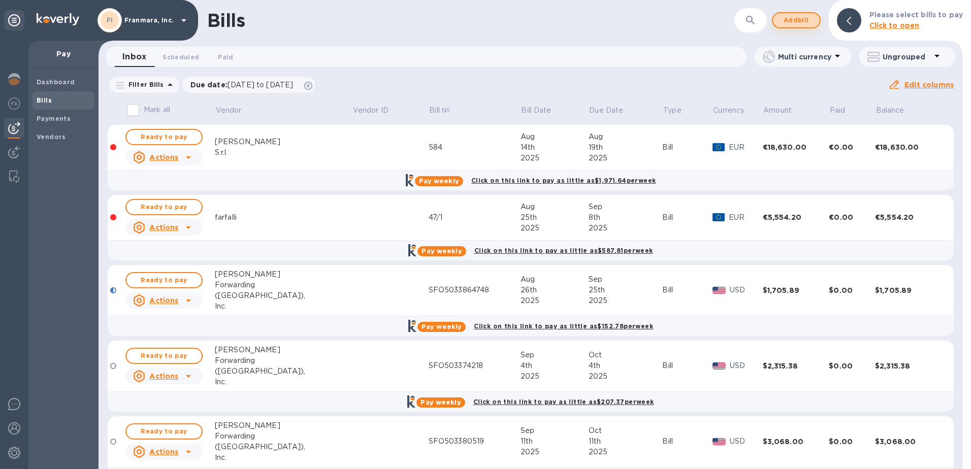
click at [799, 25] on span "Add bill" at bounding box center [796, 20] width 30 height 12
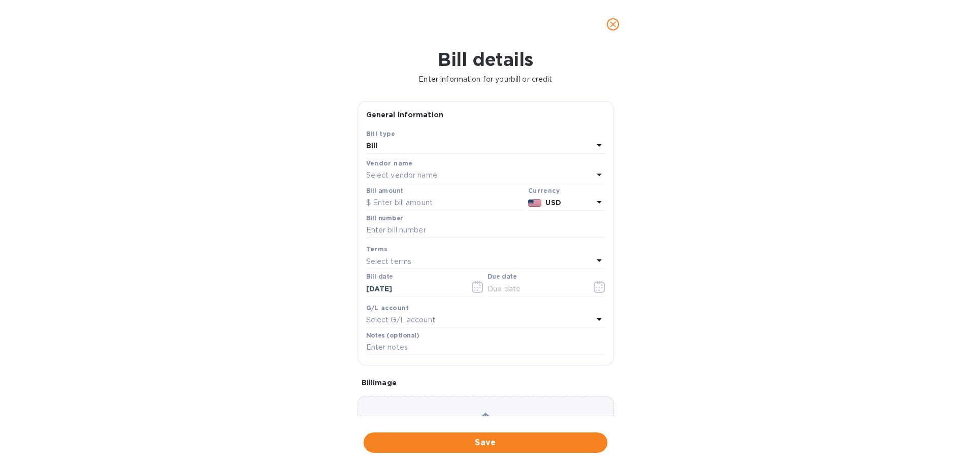
click at [442, 180] on div "Select vendor name" at bounding box center [479, 176] width 227 height 14
click at [721, 168] on div "Bill details Enter information for your bill or credit General information Save…" at bounding box center [485, 259] width 971 height 420
click at [608, 20] on icon "close" at bounding box center [613, 24] width 10 height 10
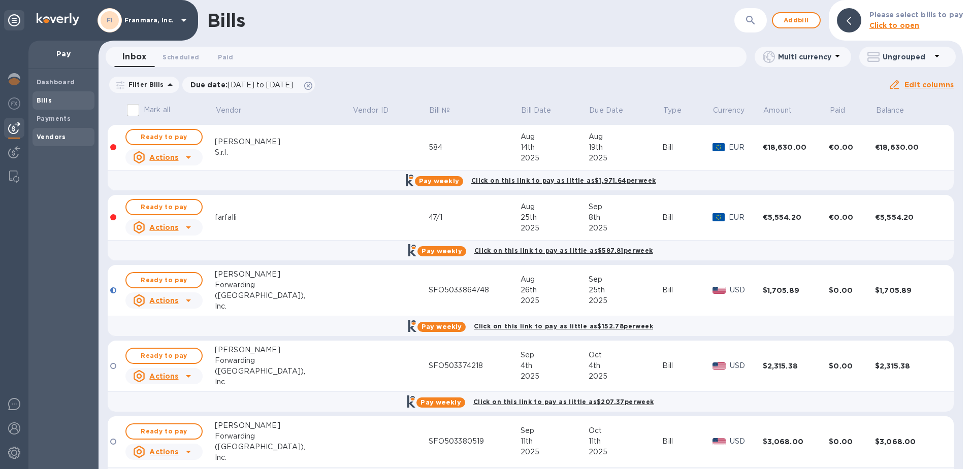
click at [53, 141] on span "Vendors" at bounding box center [51, 137] width 29 height 10
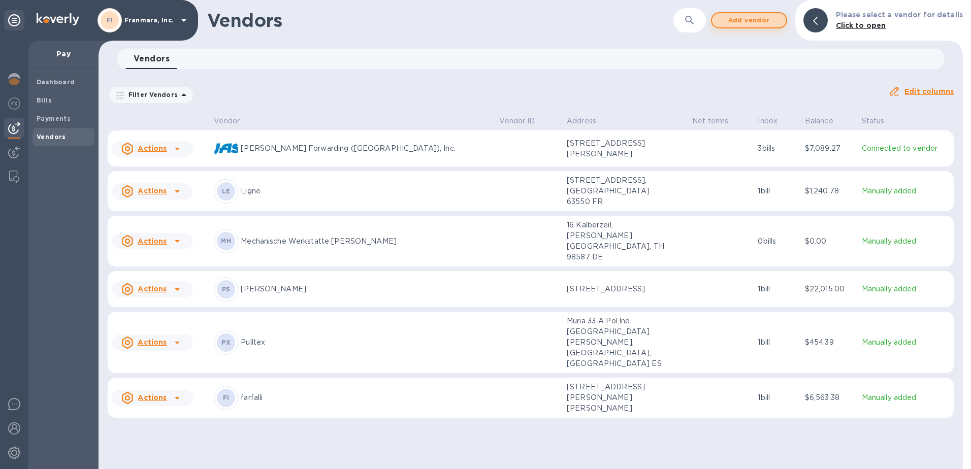
click at [759, 24] on span "Add vendor" at bounding box center [749, 20] width 58 height 12
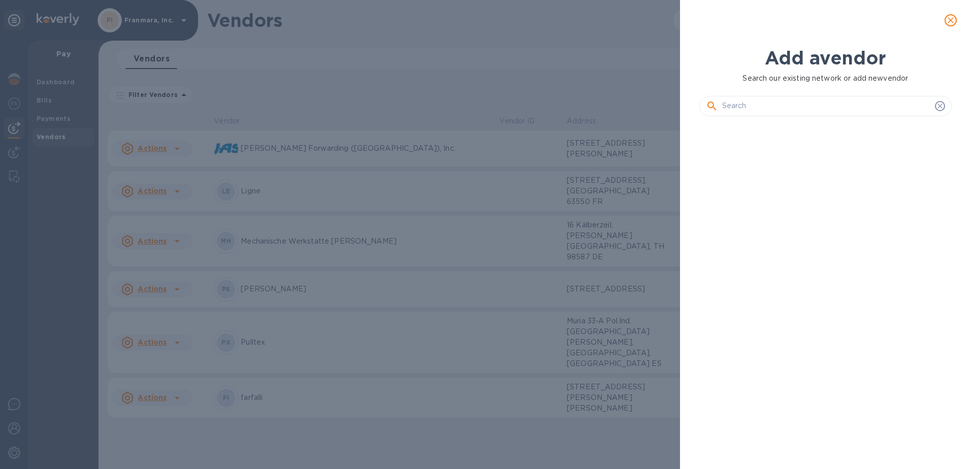
scroll to position [310, 257]
click at [735, 106] on input "text" at bounding box center [826, 105] width 209 height 15
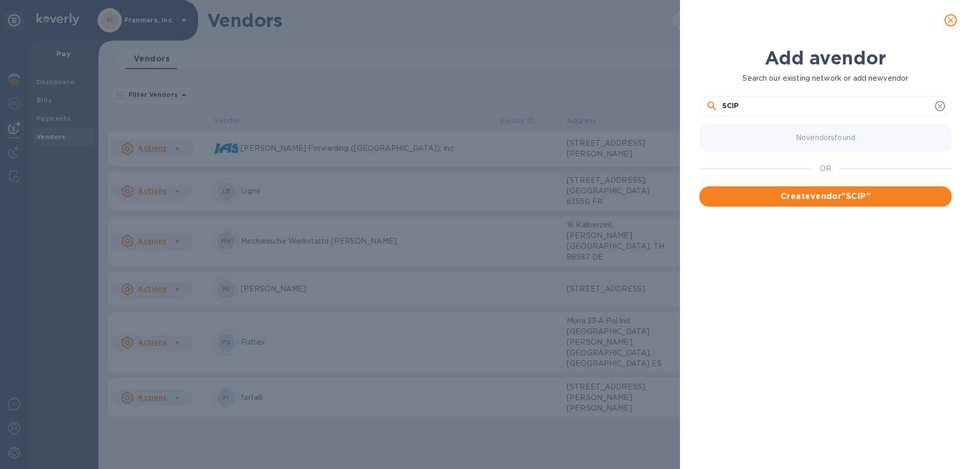
type input "SCIP"
drag, startPoint x: 766, startPoint y: 193, endPoint x: 786, endPoint y: 256, distance: 65.7
click at [786, 256] on div "No vendors found OR Create vendor " SCIP "" at bounding box center [829, 278] width 260 height 317
click at [810, 186] on div "OR" at bounding box center [825, 168] width 252 height 35
click at [805, 203] on button "Create vendor " SCIP "" at bounding box center [825, 196] width 252 height 20
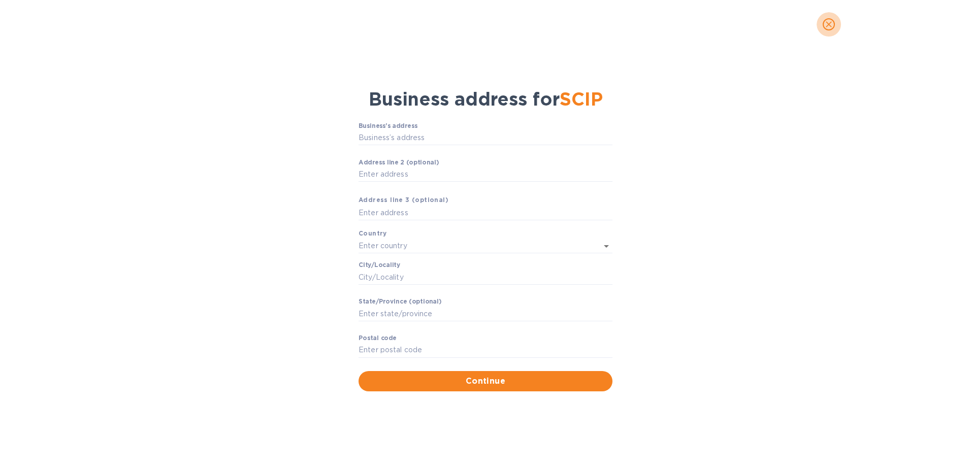
click at [832, 27] on icon "close" at bounding box center [828, 24] width 10 height 10
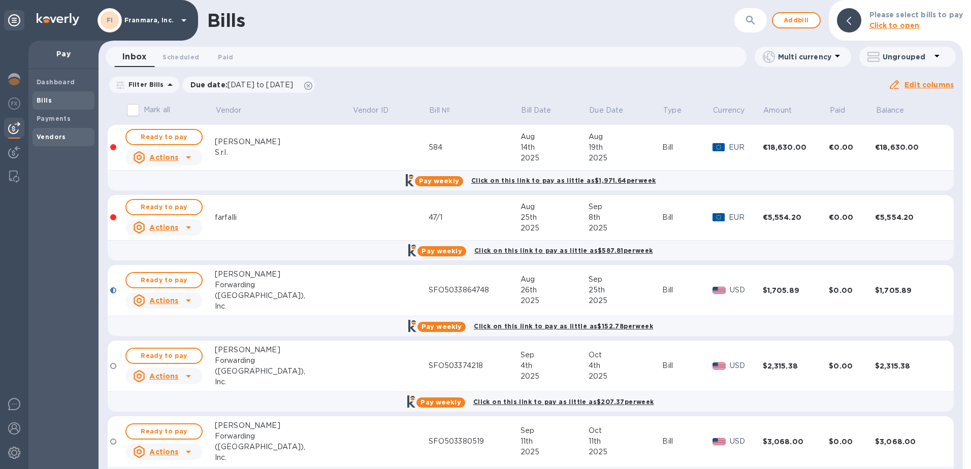
click at [55, 135] on b "Vendors" at bounding box center [51, 137] width 29 height 8
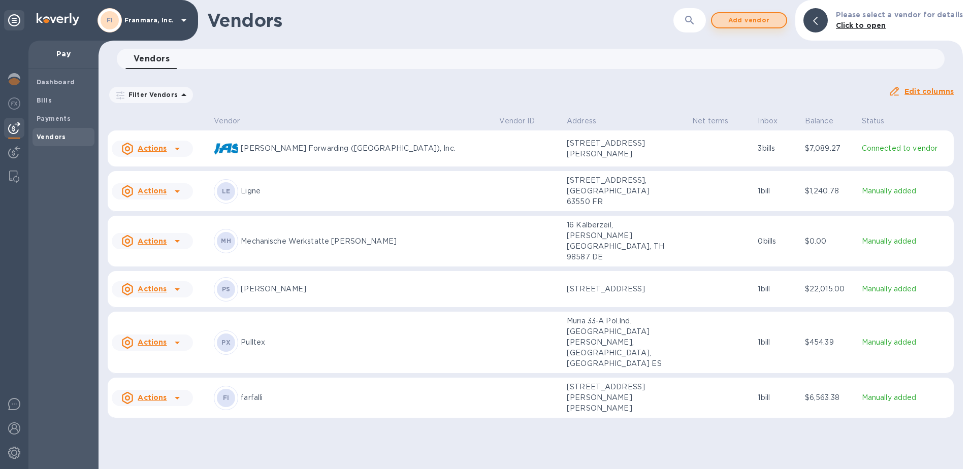
click at [759, 21] on span "Add vendor" at bounding box center [749, 20] width 58 height 12
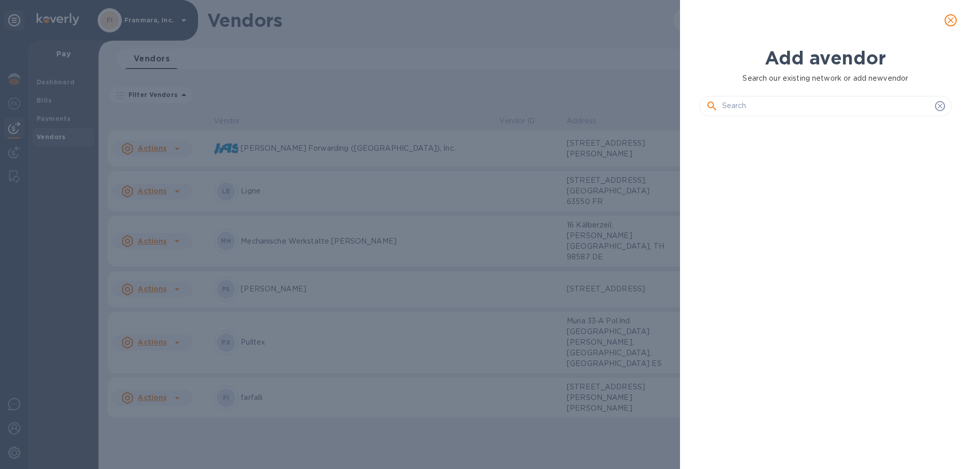
scroll to position [310, 257]
click at [753, 109] on input "text" at bounding box center [826, 105] width 209 height 15
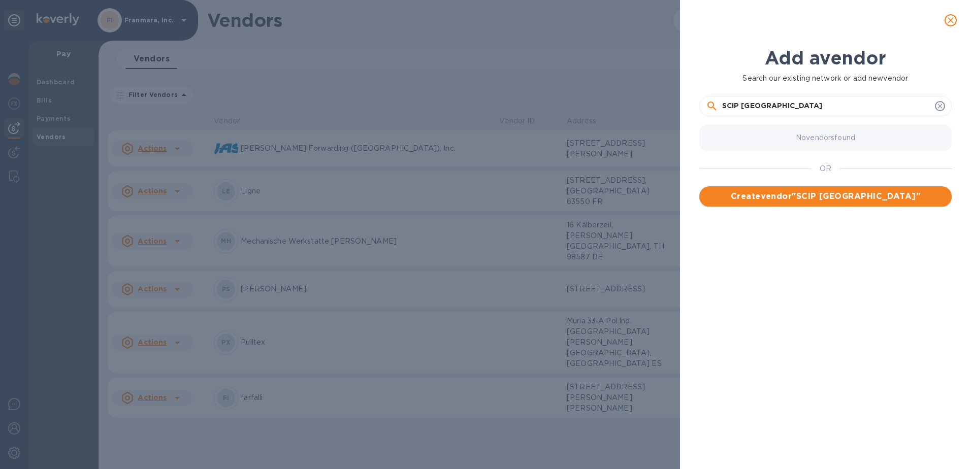
type input "SCIP [GEOGRAPHIC_DATA]"
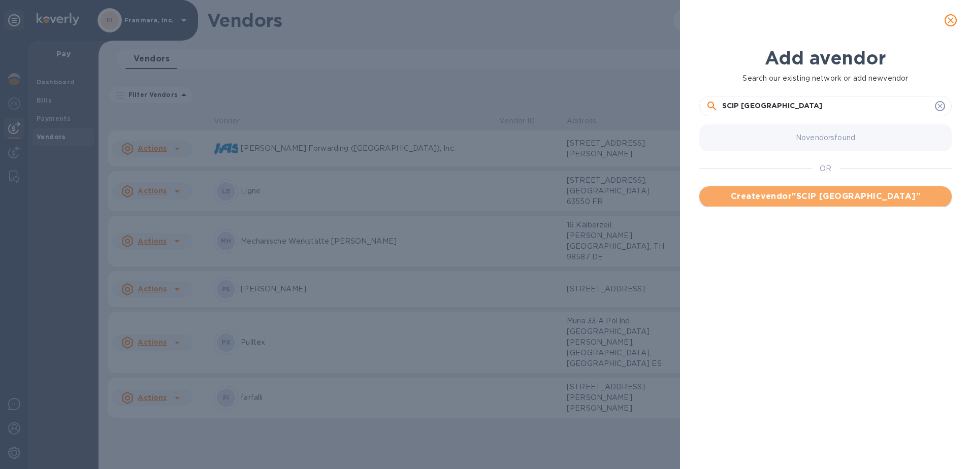
click at [778, 198] on span "Create vendor " SCIP France "" at bounding box center [825, 196] width 236 height 12
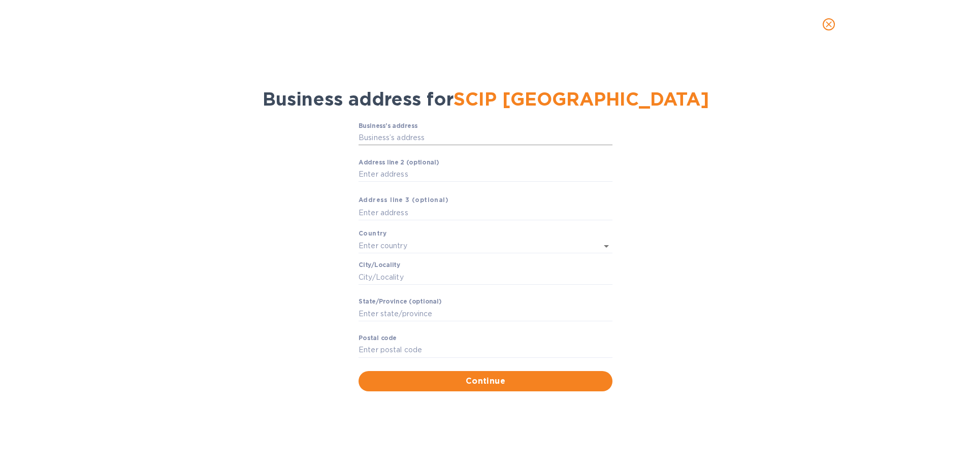
click at [447, 137] on input "Business’s аddress" at bounding box center [485, 137] width 254 height 15
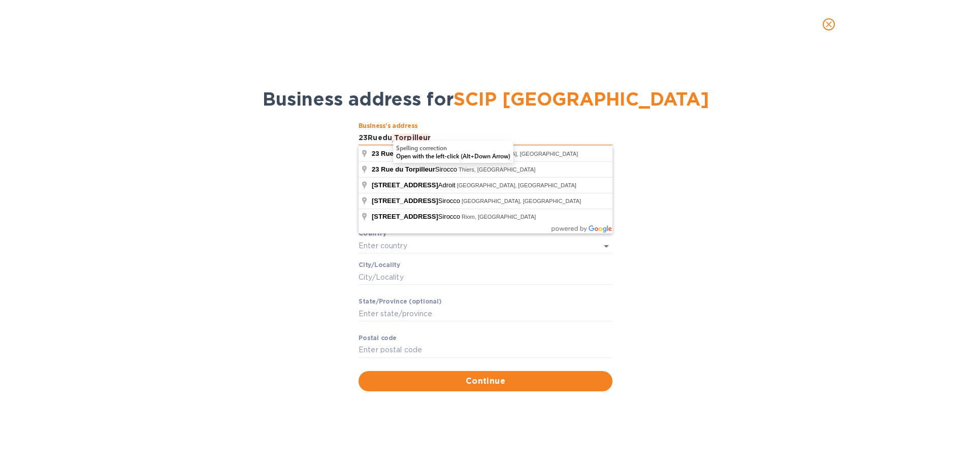
click at [366, 138] on input "23Ruedu Torpilleur" at bounding box center [485, 137] width 254 height 15
click at [383, 136] on input "[STREET_ADDRESS]" at bounding box center [485, 137] width 254 height 15
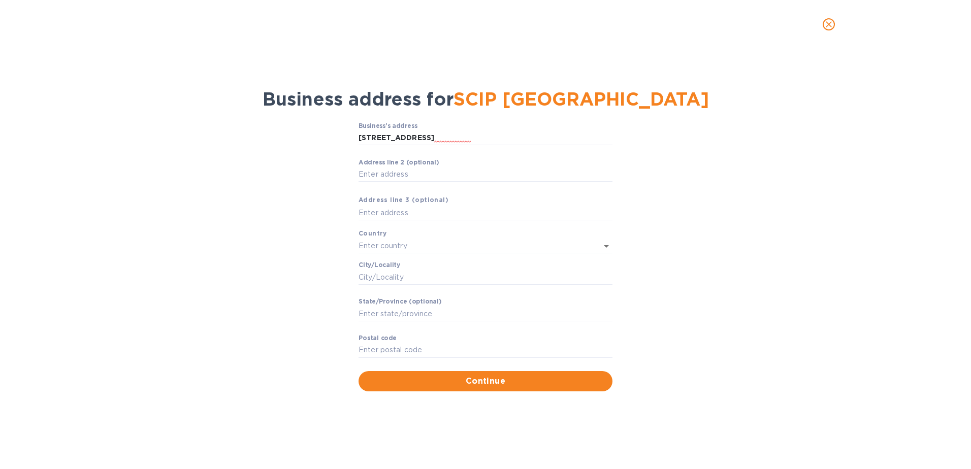
click at [333, 144] on div "Business’s аddress [STREET_ADDRESS] Sirocco ​ Аddress line 2 (optional) ​ Аddre…" at bounding box center [485, 256] width 944 height 281
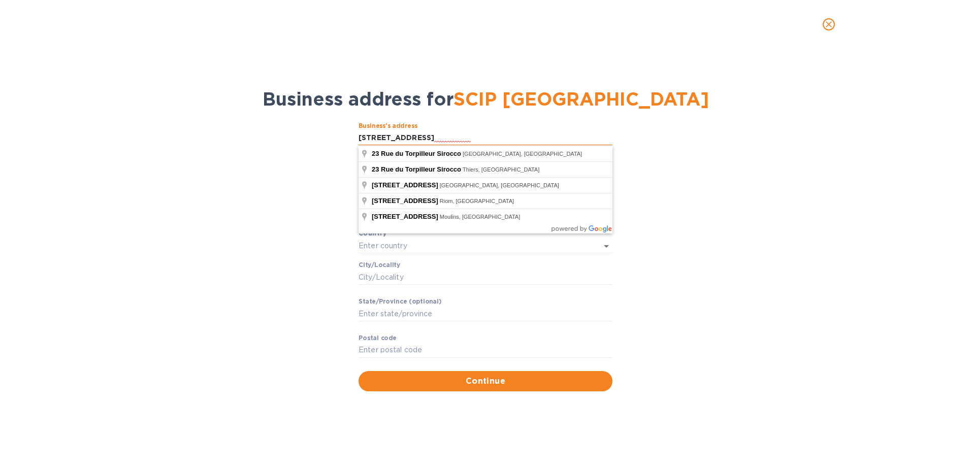
click at [471, 138] on input "[STREET_ADDRESS]" at bounding box center [485, 137] width 254 height 15
type input "[STREET_ADDRESS]"
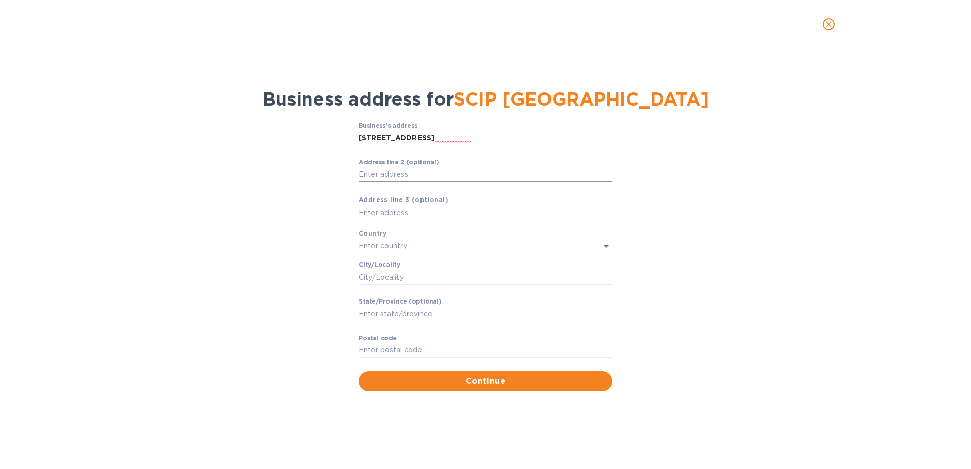
type input "[GEOGRAPHIC_DATA]"
type input "Thiers"
type input "Auvergne-[GEOGRAPHIC_DATA]"
type input "63300"
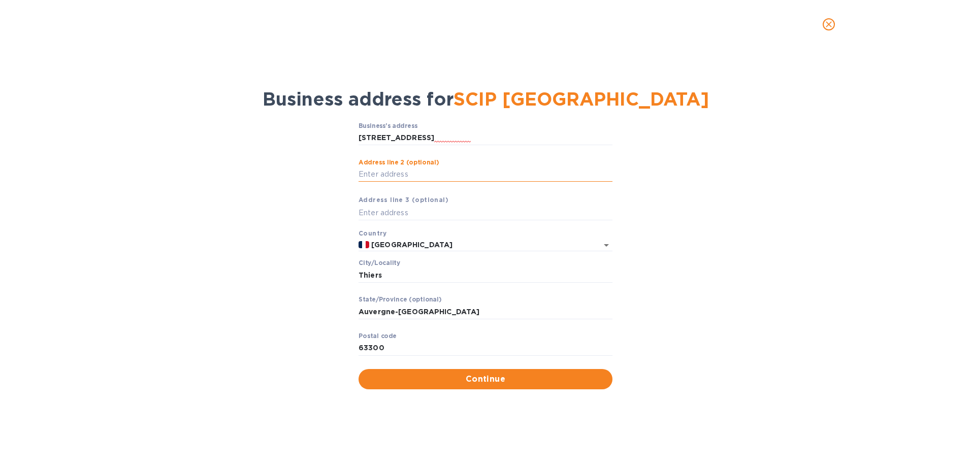
click at [442, 172] on input "Аddress line 2 (optional)" at bounding box center [485, 174] width 254 height 15
type input "ZI de La Varenne BP13"
click at [494, 377] on span "Continue" at bounding box center [485, 379] width 238 height 12
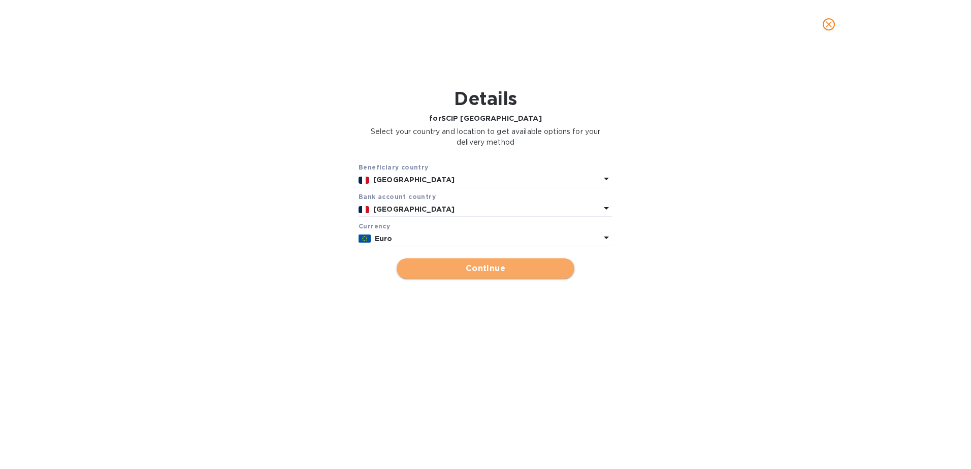
click at [441, 267] on span "Continue" at bounding box center [485, 268] width 161 height 12
type input "SCIP [GEOGRAPHIC_DATA]"
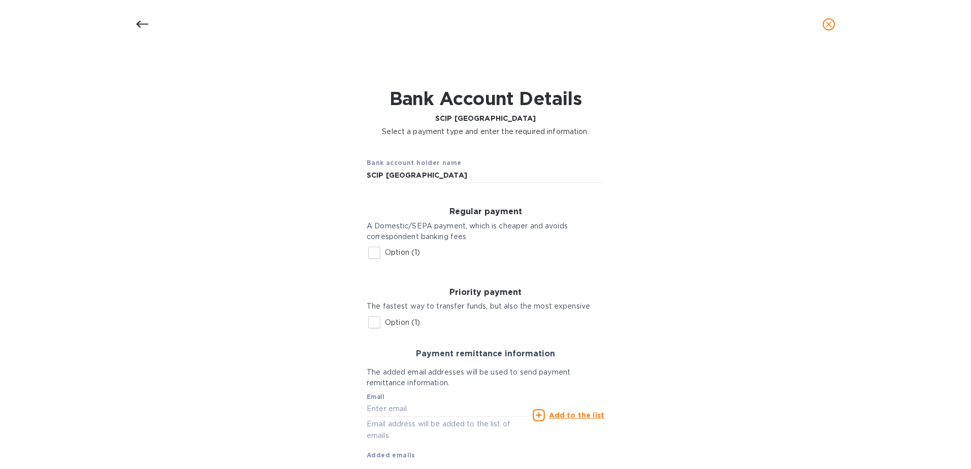
click at [374, 258] on input "Option (1)" at bounding box center [373, 252] width 21 height 21
checkbox input "true"
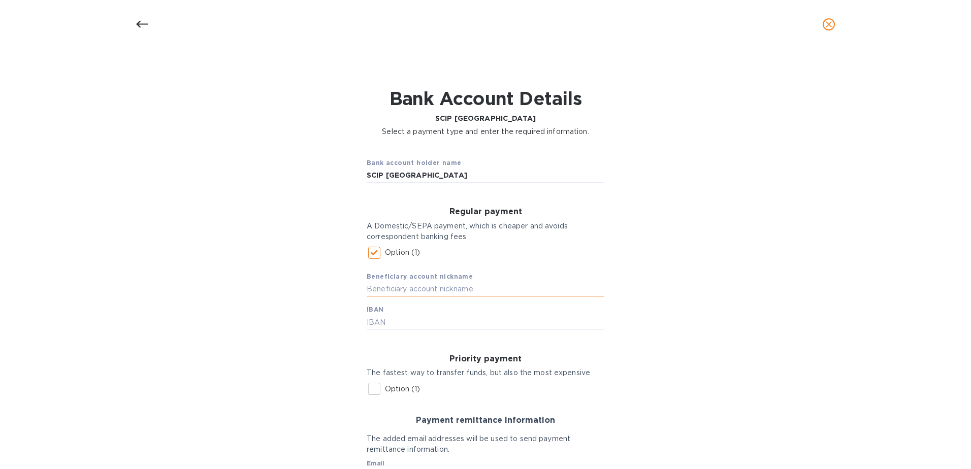
click at [440, 290] on input "text" at bounding box center [485, 289] width 238 height 15
type input "Bank Populaire AURA"
click at [418, 322] on input "text" at bounding box center [485, 322] width 238 height 15
click at [410, 323] on input "[FINANCIAL_ID]" at bounding box center [485, 322] width 238 height 15
click at [427, 321] on input "[FINANCIAL_ID]" at bounding box center [485, 322] width 238 height 15
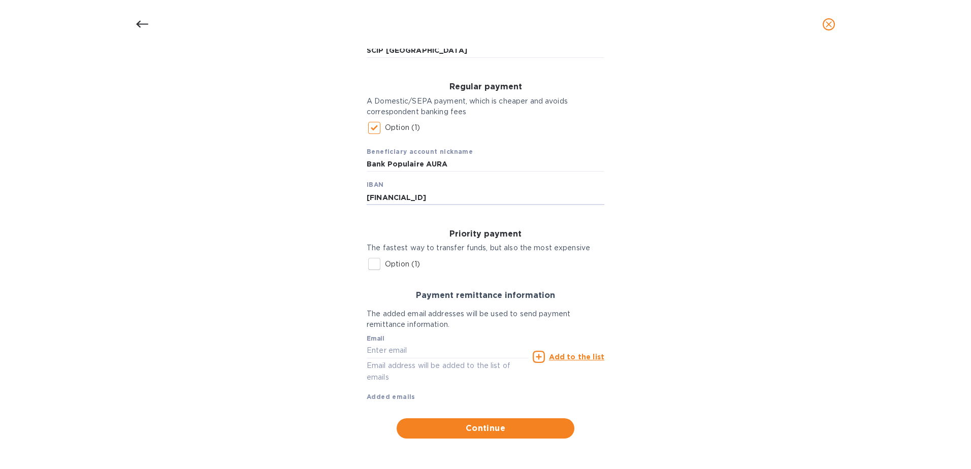
scroll to position [126, 0]
type input "[FINANCIAL_ID]"
click at [475, 352] on input "text" at bounding box center [447, 349] width 162 height 15
type input "[EMAIL_ADDRESS][DOMAIN_NAME]"
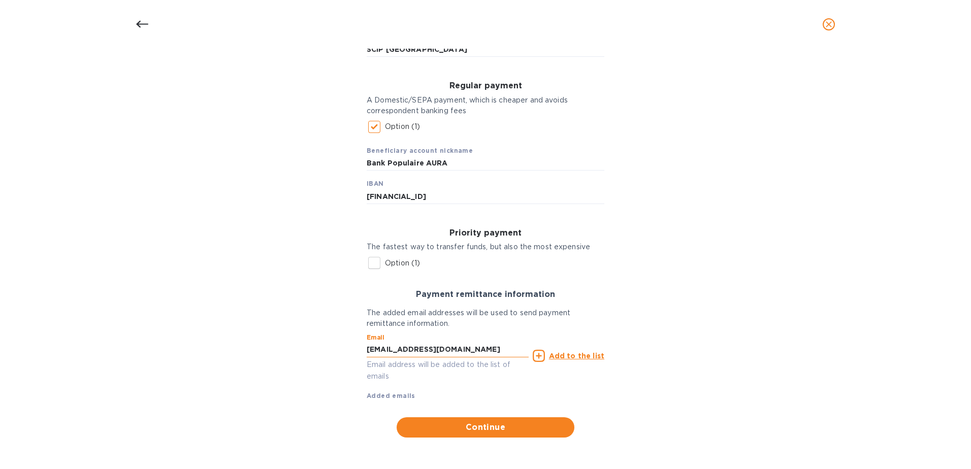
type input "[STREET_ADDRESS]"
click at [536, 356] on icon at bounding box center [538, 356] width 12 height 12
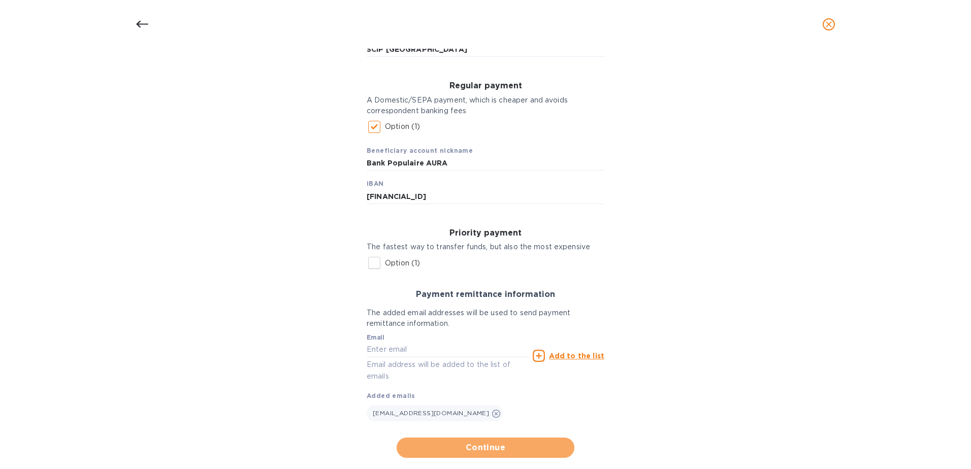
click at [478, 450] on span "Continue" at bounding box center [485, 448] width 161 height 12
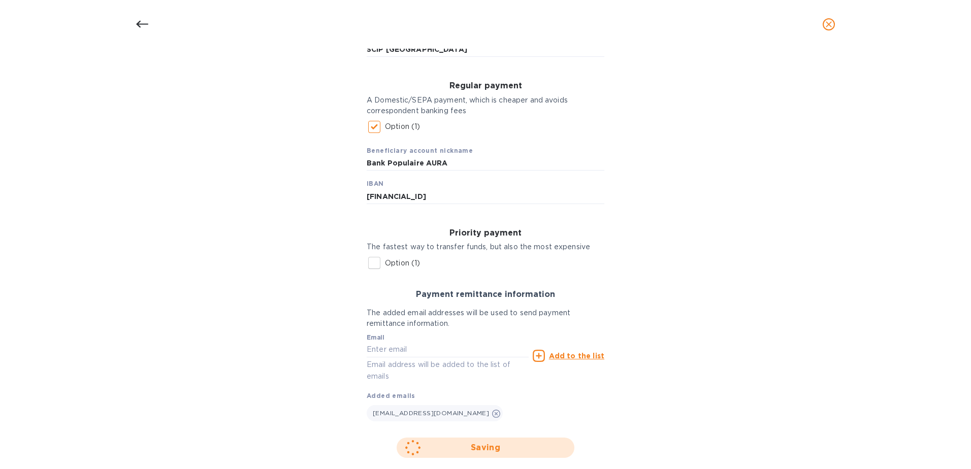
scroll to position [0, 0]
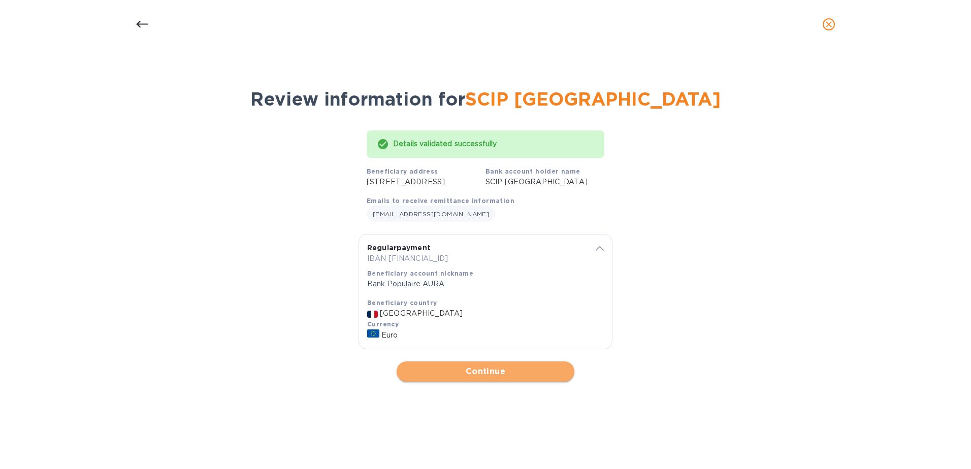
click at [489, 378] on span "Continue" at bounding box center [485, 371] width 161 height 12
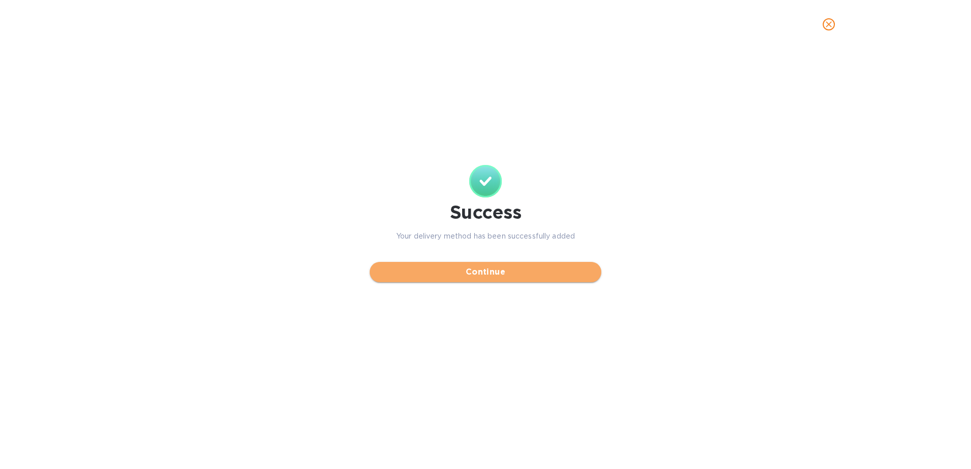
click at [476, 280] on button "Continue" at bounding box center [485, 272] width 231 height 20
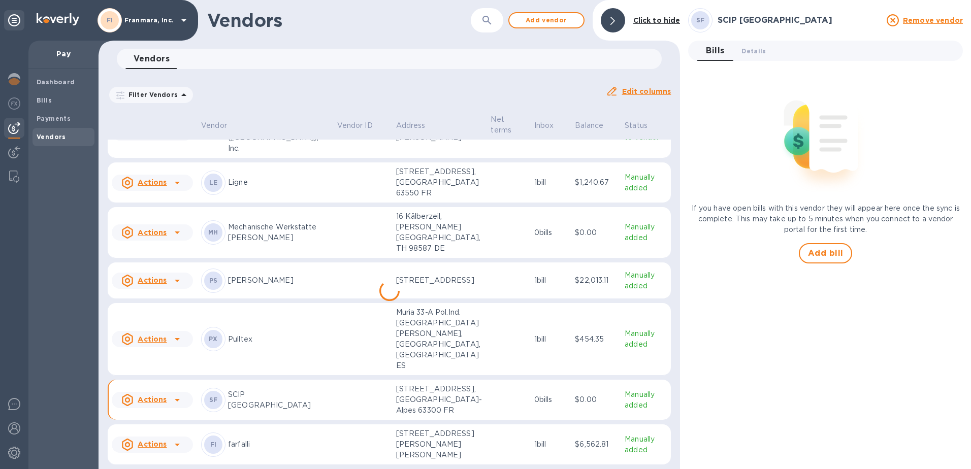
scroll to position [90, 0]
click at [532, 22] on span "Add vendor" at bounding box center [546, 20] width 58 height 12
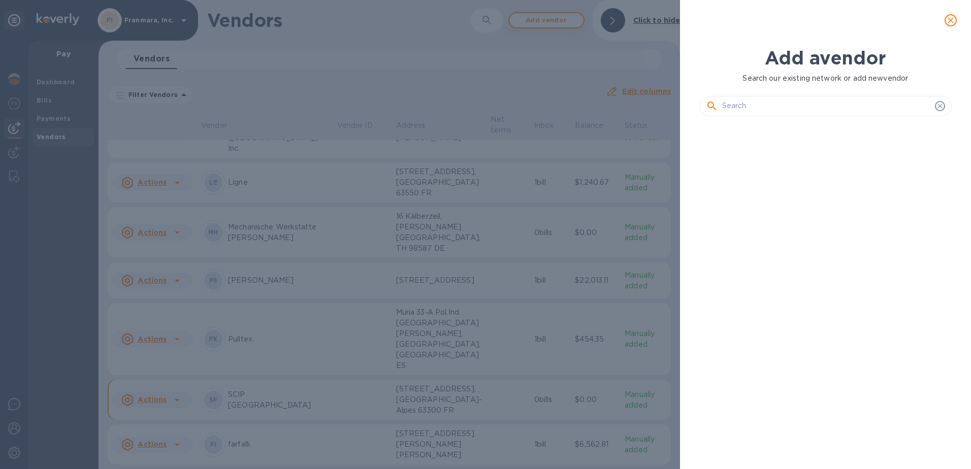
scroll to position [310, 257]
click at [759, 108] on input "text" at bounding box center [826, 105] width 209 height 15
click at [948, 20] on icon "close" at bounding box center [950, 20] width 10 height 10
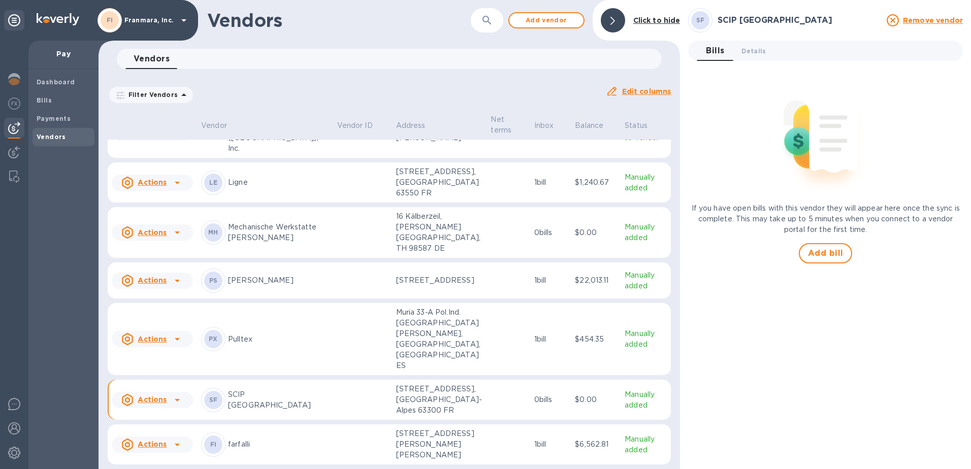
click at [156, 440] on u "Actions" at bounding box center [152, 444] width 29 height 8
click at [298, 423] on div at bounding box center [485, 234] width 971 height 469
click at [239, 439] on p "farfalli" at bounding box center [278, 444] width 101 height 11
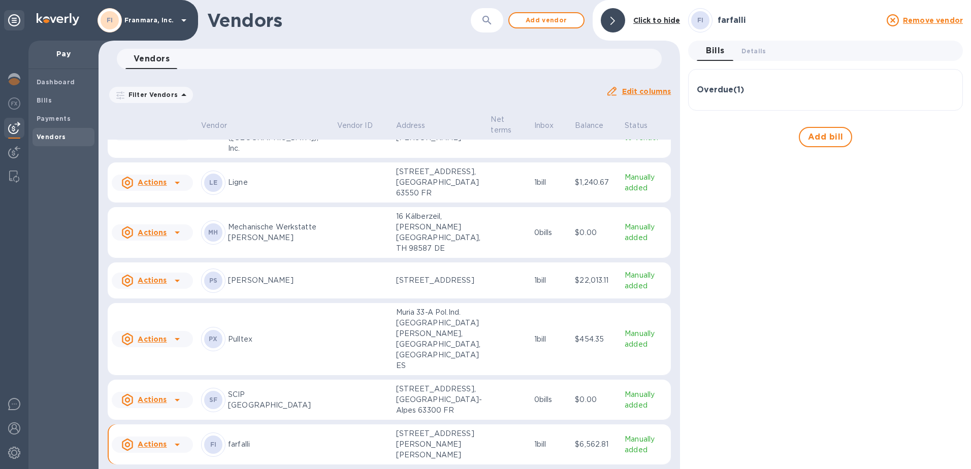
click at [239, 439] on p "farfalli" at bounding box center [278, 444] width 101 height 11
click at [22, 453] on div at bounding box center [14, 454] width 20 height 22
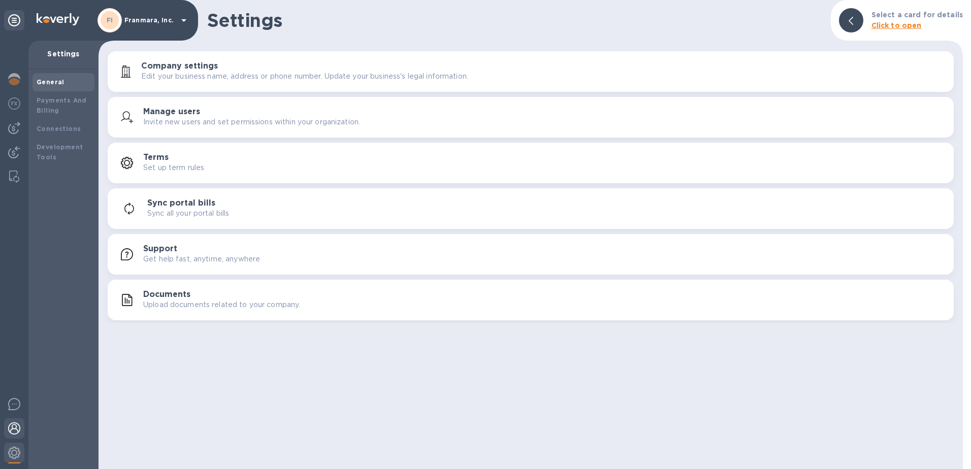
click at [13, 430] on img at bounding box center [14, 428] width 12 height 12
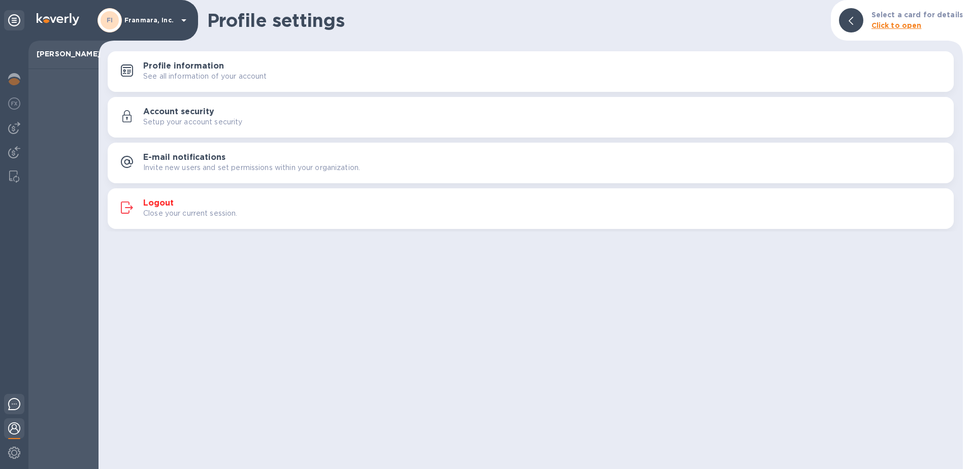
click at [12, 402] on img at bounding box center [14, 404] width 12 height 12
click at [9, 179] on img at bounding box center [14, 177] width 10 height 12
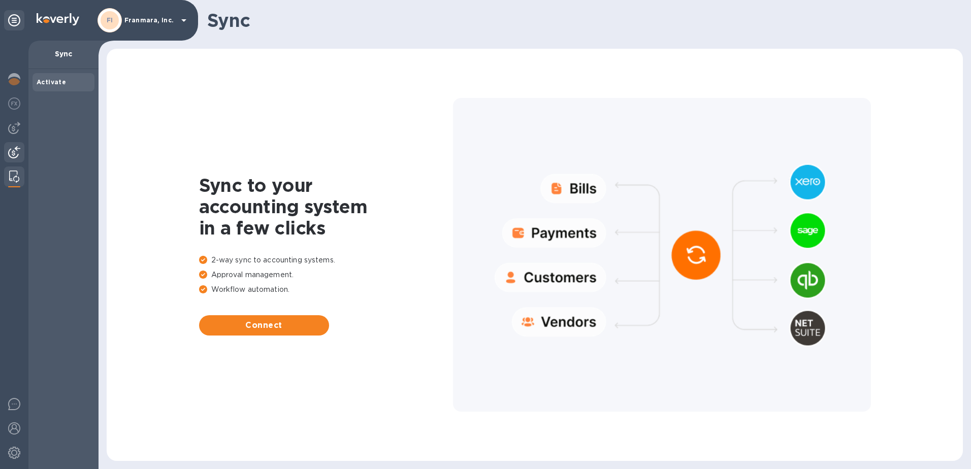
click at [13, 156] on img at bounding box center [14, 152] width 12 height 12
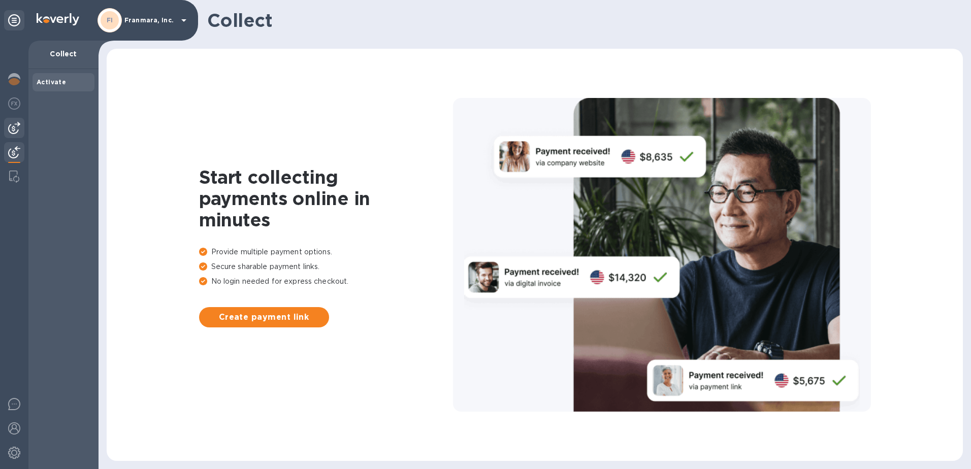
click at [19, 128] on img at bounding box center [14, 128] width 12 height 12
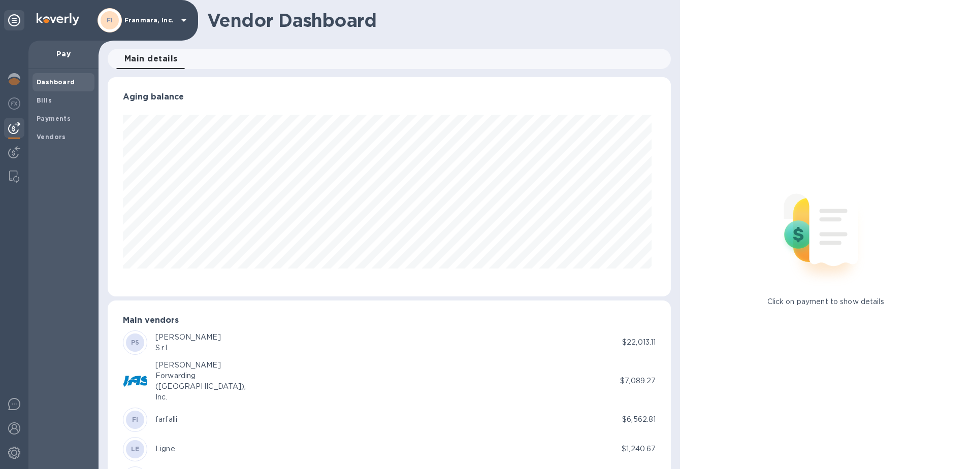
scroll to position [219, 559]
click at [42, 102] on b "Bills" at bounding box center [44, 100] width 15 height 8
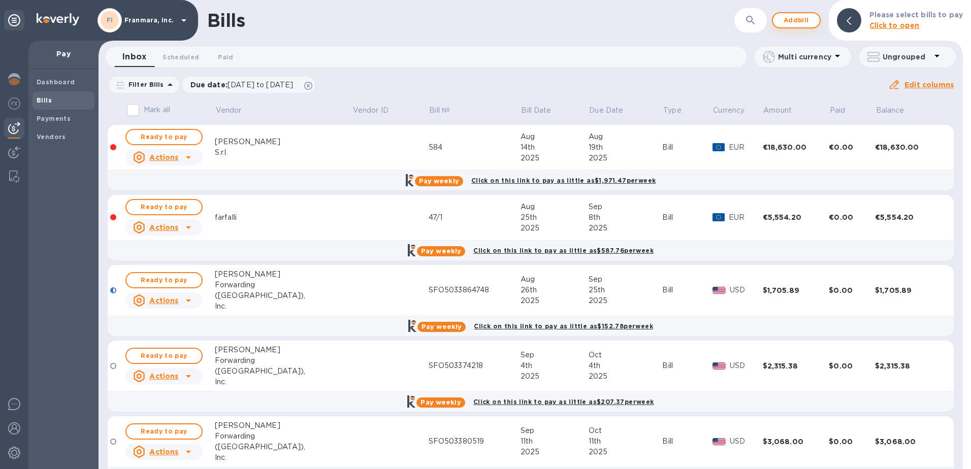
click at [803, 23] on span "Add bill" at bounding box center [796, 20] width 30 height 12
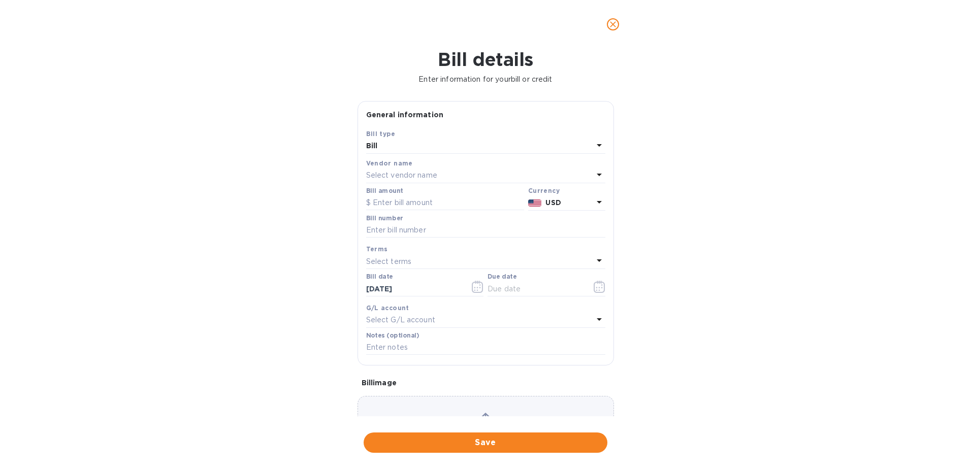
click at [394, 175] on p "Select vendor name" at bounding box center [401, 175] width 71 height 11
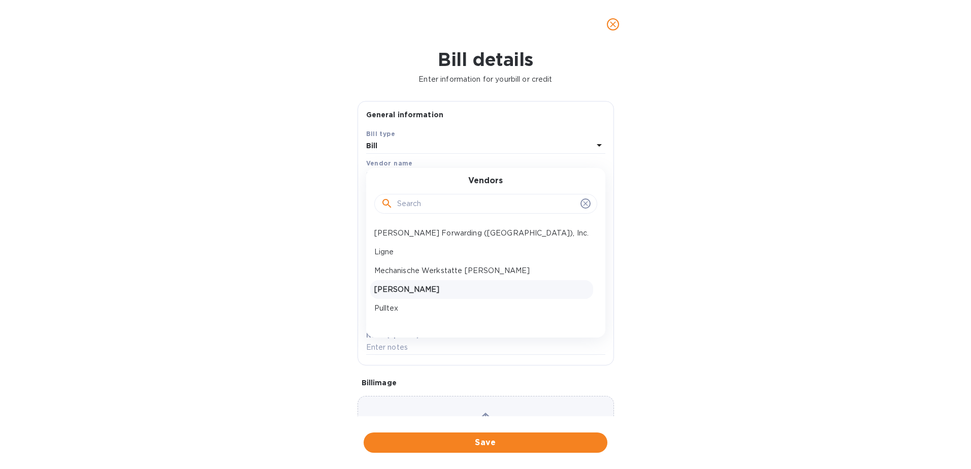
scroll to position [34, 0]
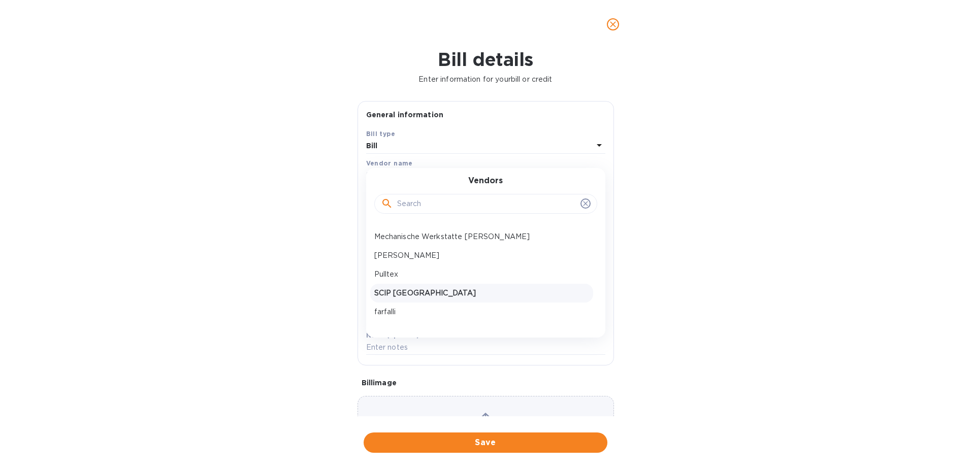
click at [398, 292] on p "SCIP [GEOGRAPHIC_DATA]" at bounding box center [481, 293] width 215 height 11
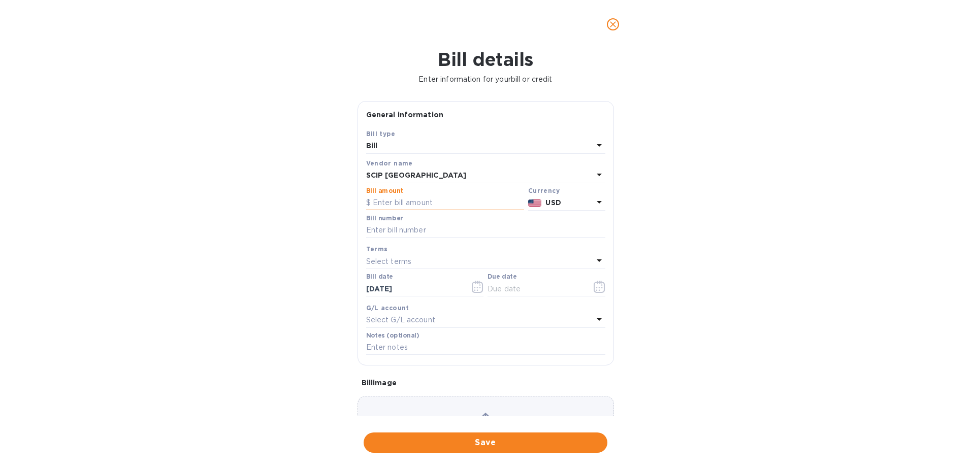
click at [425, 199] on input "text" at bounding box center [445, 202] width 158 height 15
type input "1,819.65"
click at [593, 205] on icon at bounding box center [599, 202] width 12 height 12
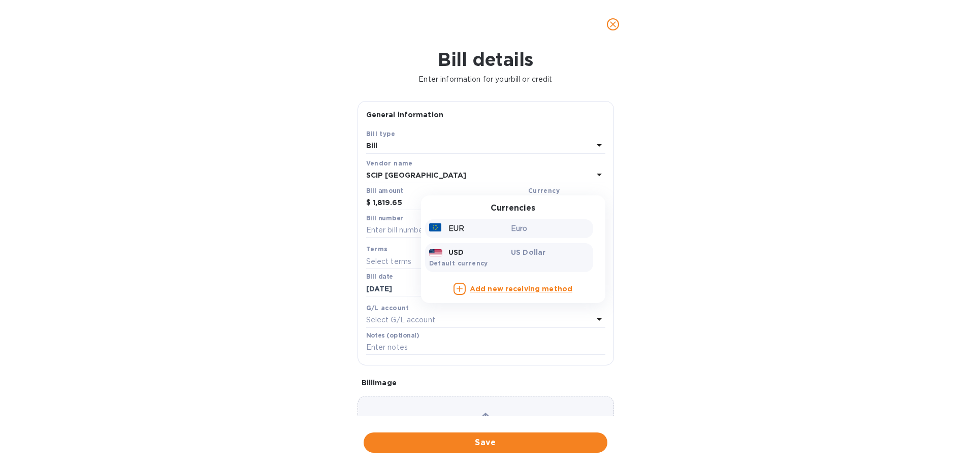
click at [468, 232] on div "EUR" at bounding box center [468, 228] width 82 height 15
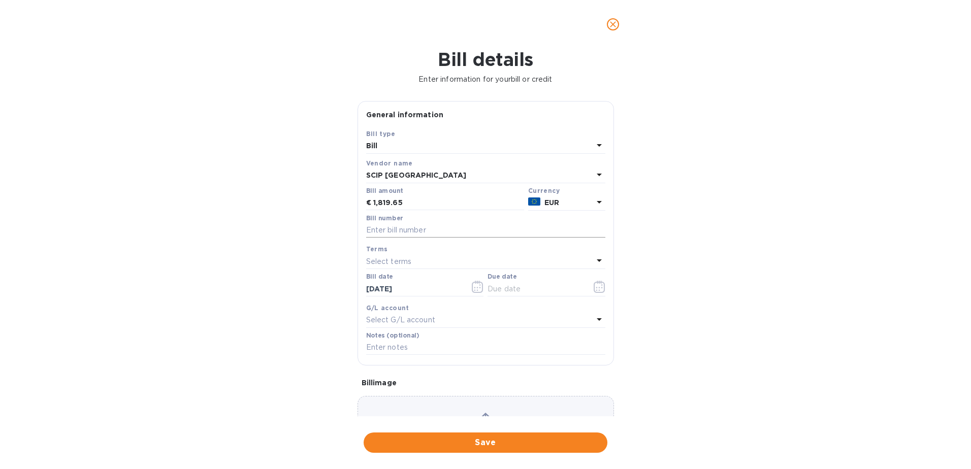
click at [439, 232] on input "text" at bounding box center [485, 230] width 239 height 15
click at [381, 226] on input "FOO1081" at bounding box center [485, 230] width 239 height 15
type input "F001081"
click at [600, 286] on icon "button" at bounding box center [599, 287] width 12 height 12
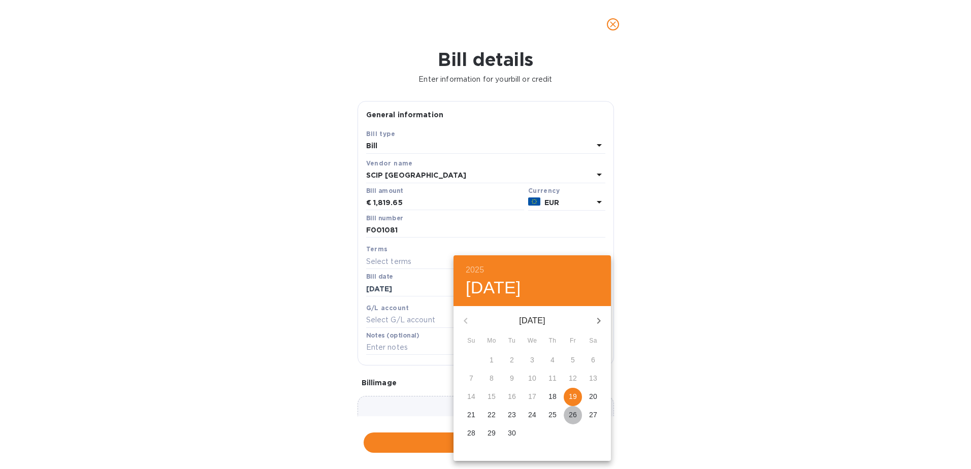
click at [573, 416] on p "26" at bounding box center [573, 415] width 8 height 10
type input "[DATE]"
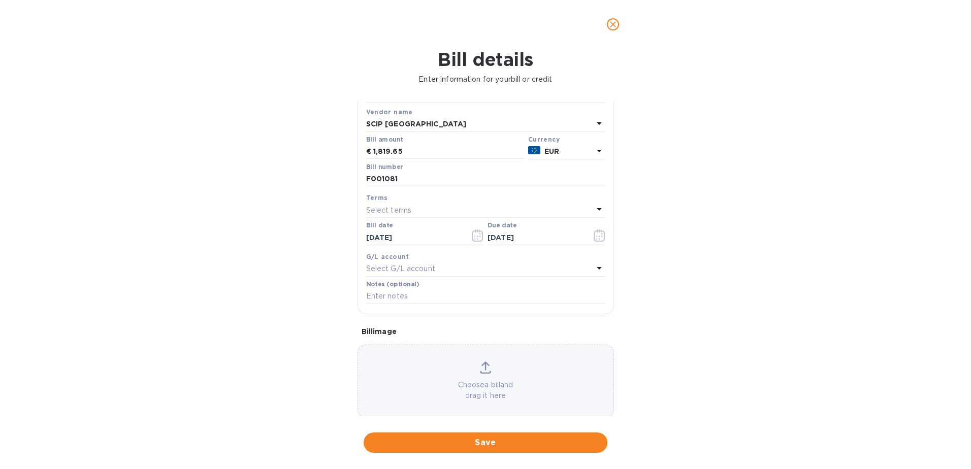
scroll to position [65, 0]
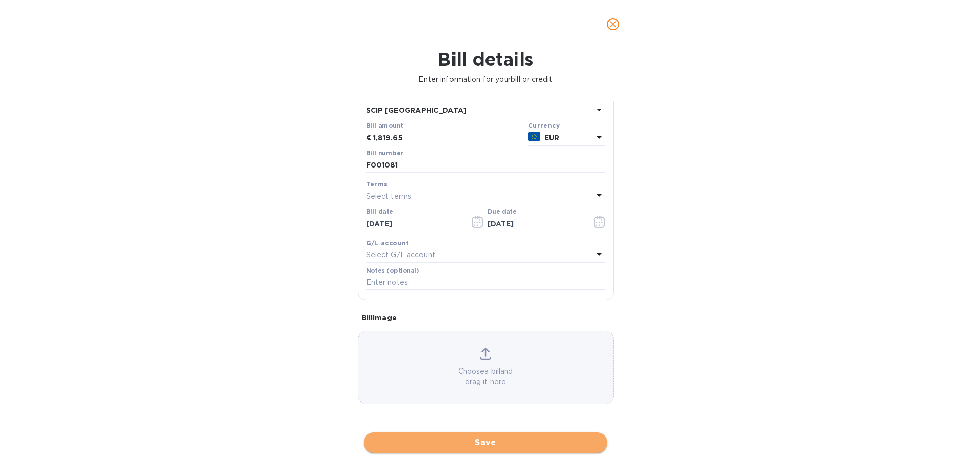
click at [460, 444] on span "Save" at bounding box center [485, 443] width 227 height 12
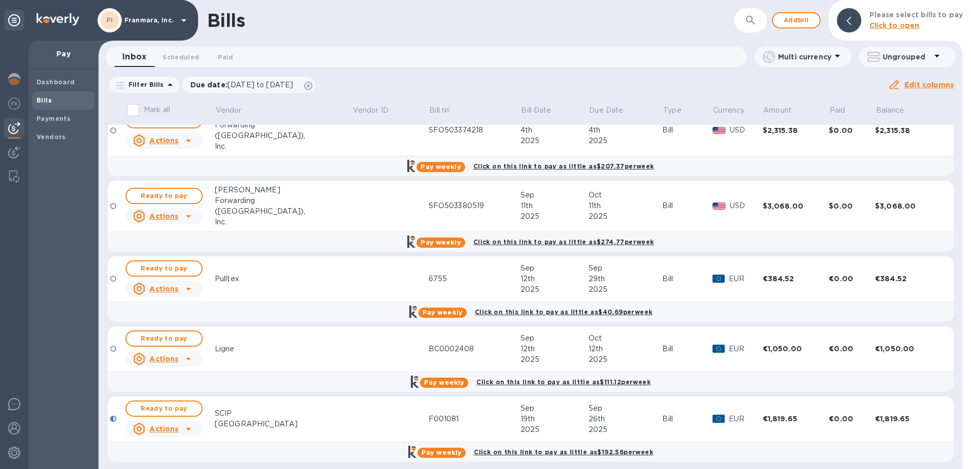
scroll to position [242, 0]
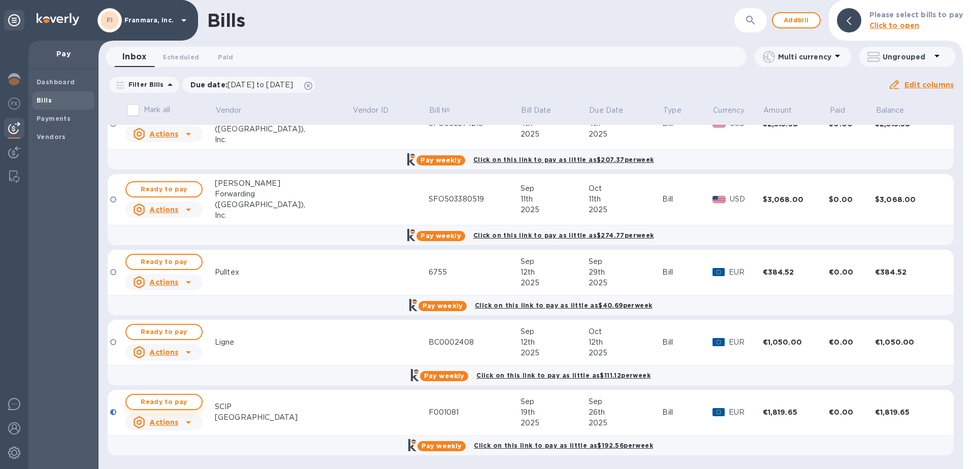
click at [172, 399] on span "Ready to pay" at bounding box center [164, 402] width 59 height 12
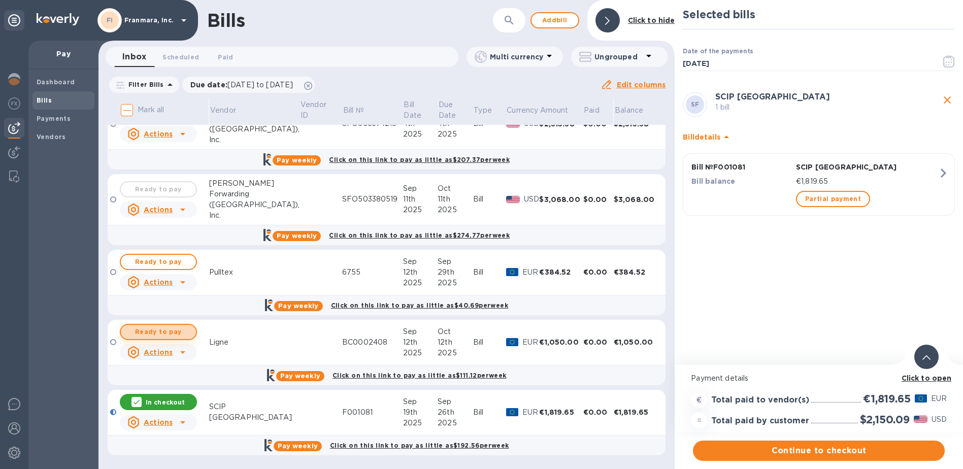
click at [154, 331] on span "Ready to pay" at bounding box center [158, 332] width 59 height 12
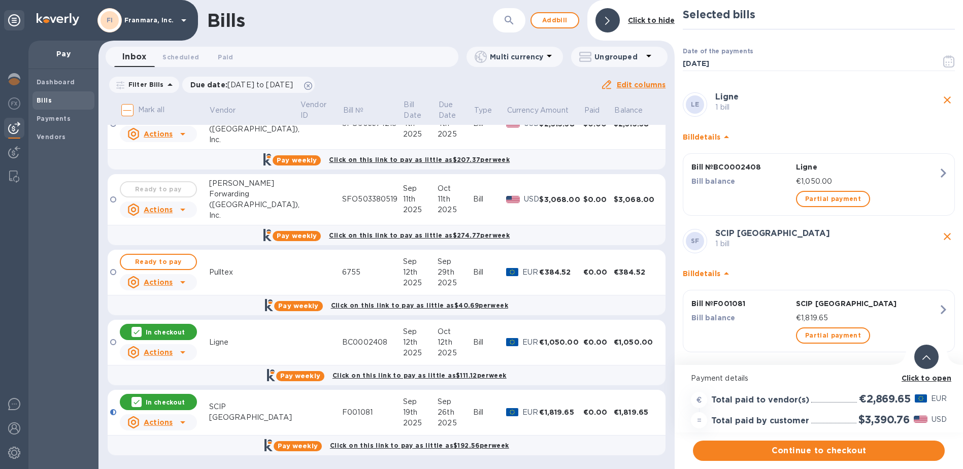
click at [140, 331] on icon at bounding box center [136, 332] width 8 height 8
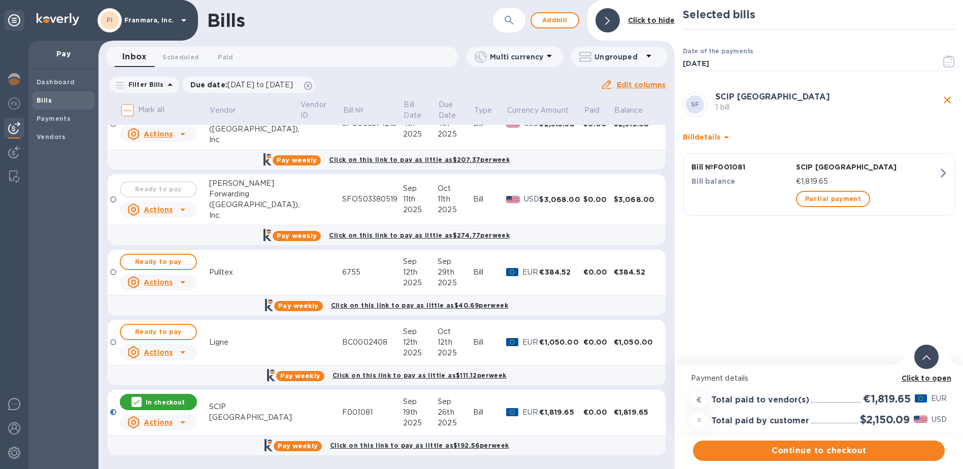
click at [115, 342] on div at bounding box center [113, 342] width 6 height 6
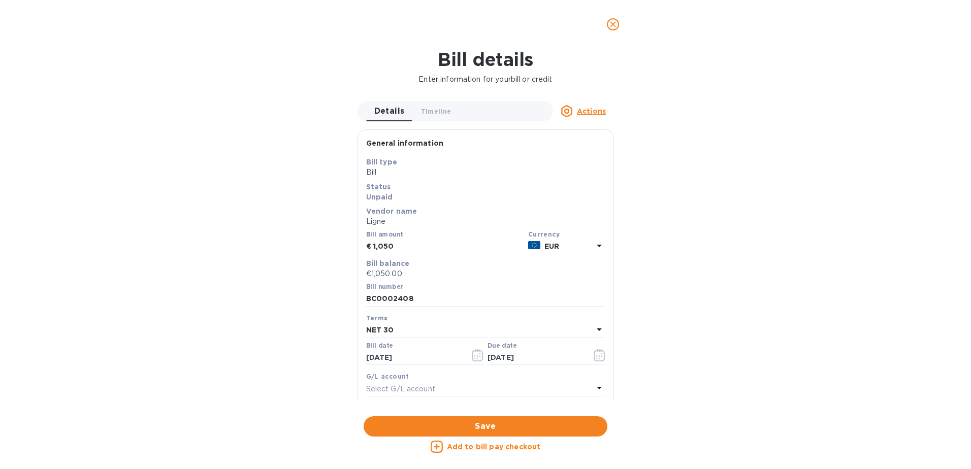
scroll to position [219, 556]
click at [458, 425] on span "Save" at bounding box center [485, 426] width 227 height 12
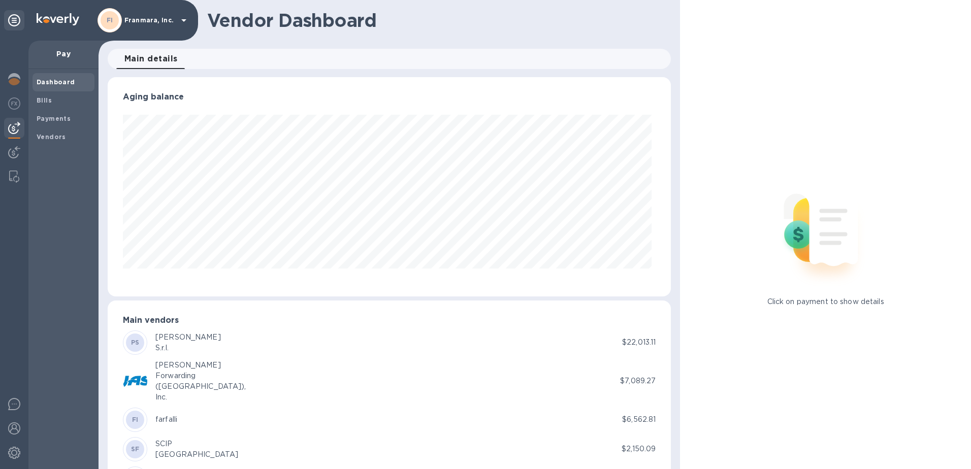
scroll to position [219, 559]
click at [52, 116] on b "Payments" at bounding box center [54, 119] width 34 height 8
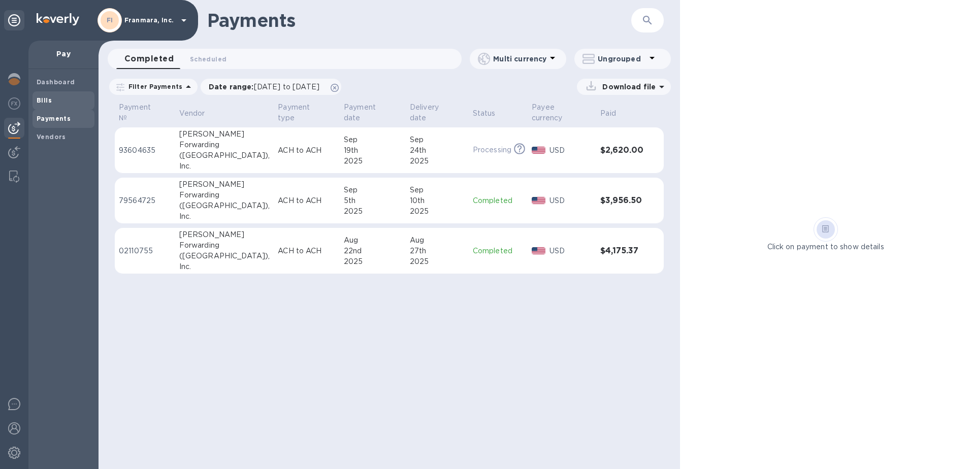
click at [52, 106] on div "Bills" at bounding box center [63, 100] width 62 height 18
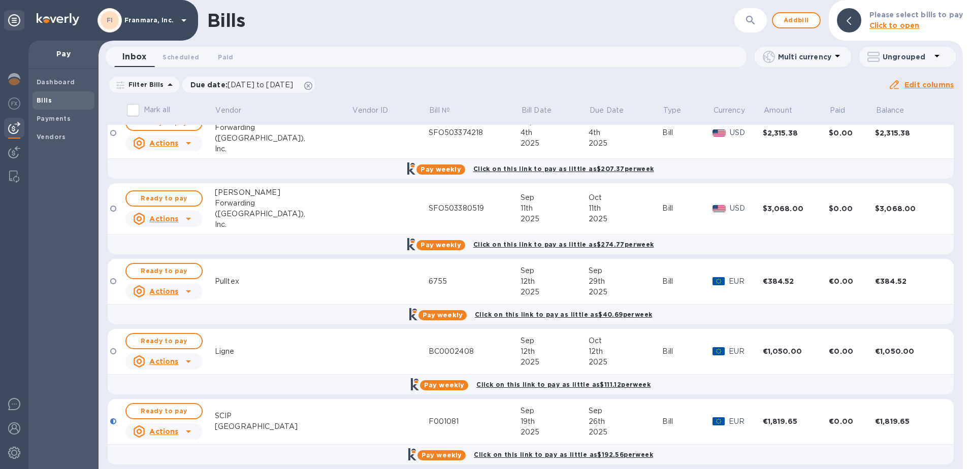
scroll to position [242, 0]
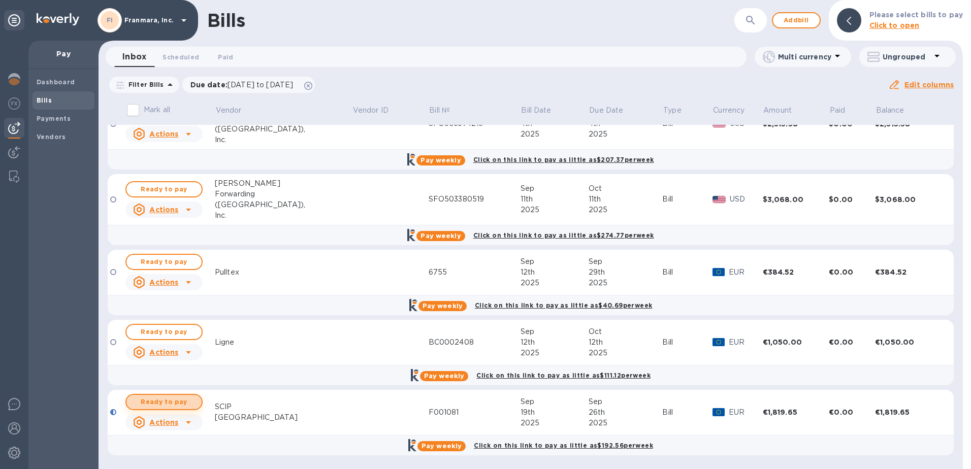
click at [149, 404] on span "Ready to pay" at bounding box center [164, 402] width 59 height 12
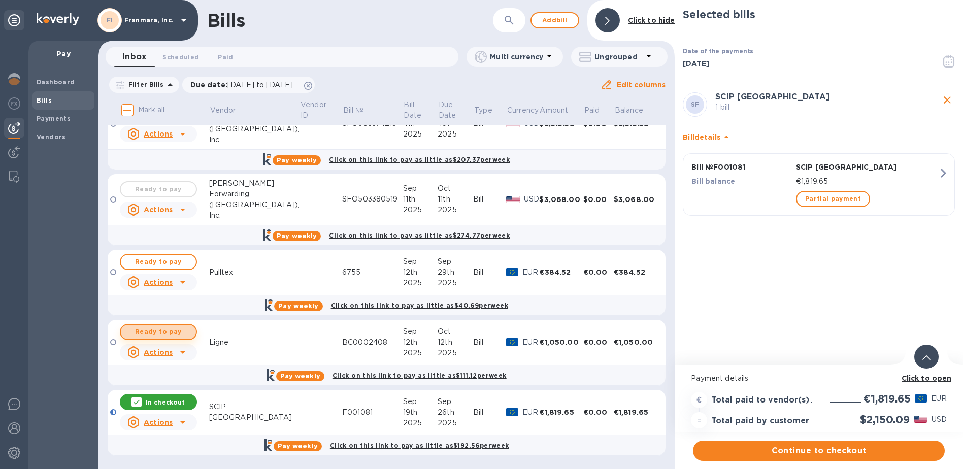
click at [155, 333] on span "Ready to pay" at bounding box center [158, 332] width 59 height 12
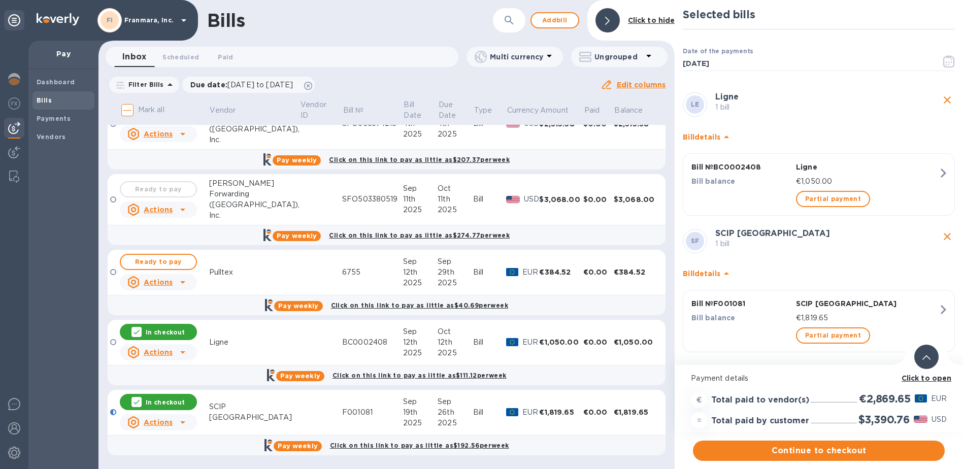
click at [131, 333] on div "In checkout" at bounding box center [158, 332] width 77 height 16
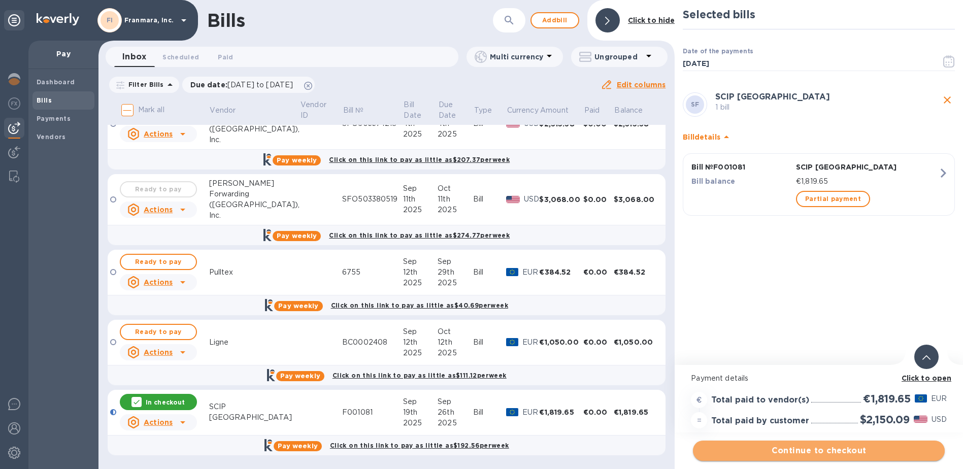
click at [821, 450] on span "Continue to checkout" at bounding box center [819, 451] width 236 height 12
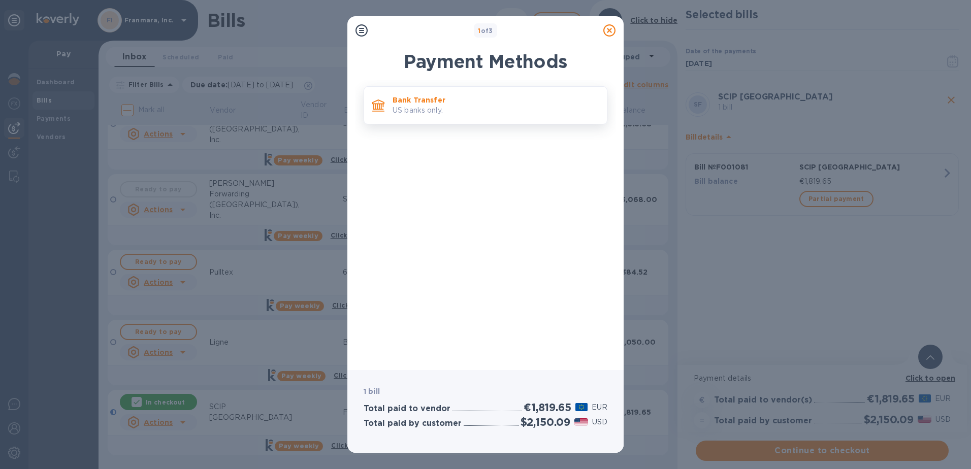
click at [468, 113] on p "US banks only." at bounding box center [495, 110] width 206 height 11
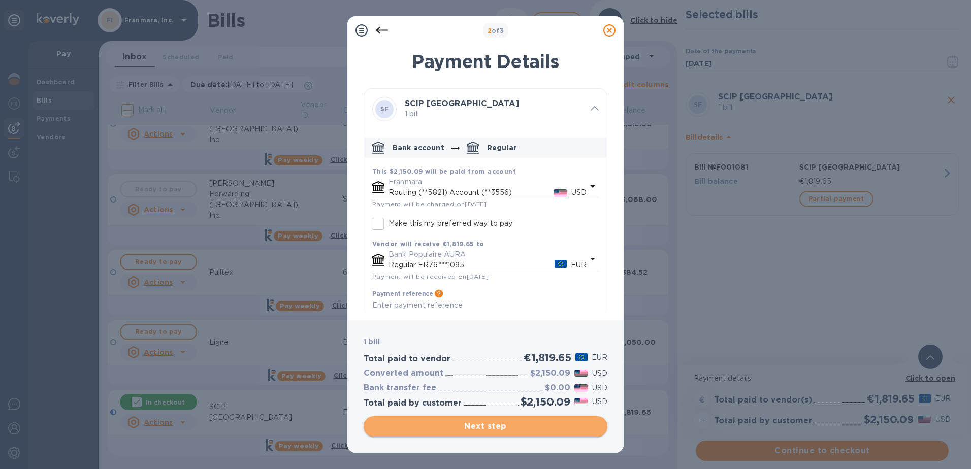
click at [489, 424] on span "Next step" at bounding box center [485, 426] width 227 height 12
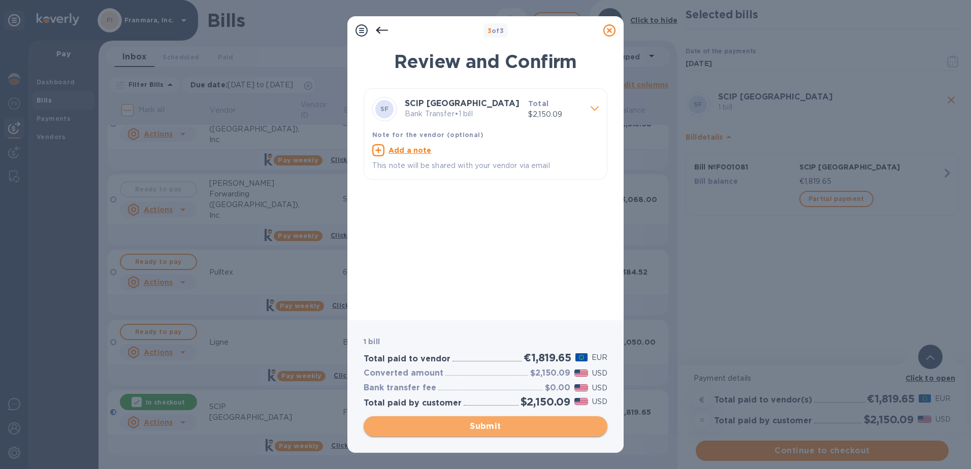
click at [483, 424] on span "Submit" at bounding box center [485, 426] width 227 height 12
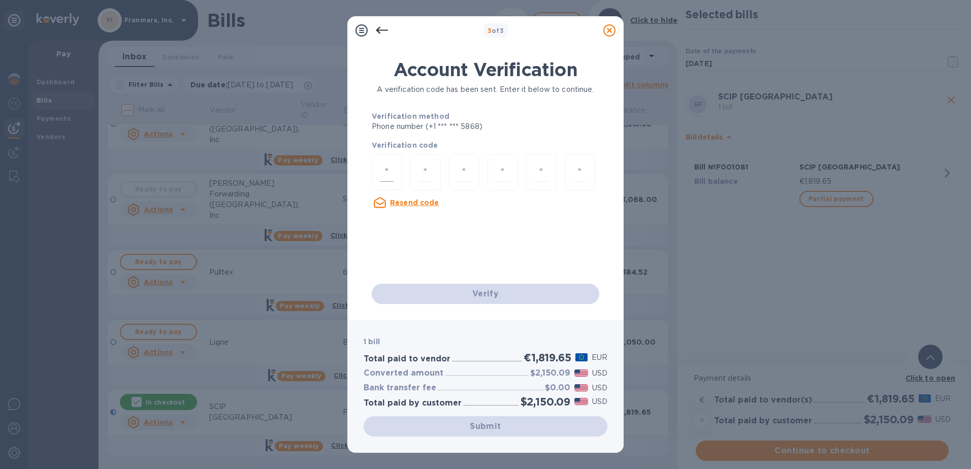
click at [380, 180] on input "number" at bounding box center [386, 172] width 13 height 19
type input "1"
type input "0"
type input "1"
type input "0"
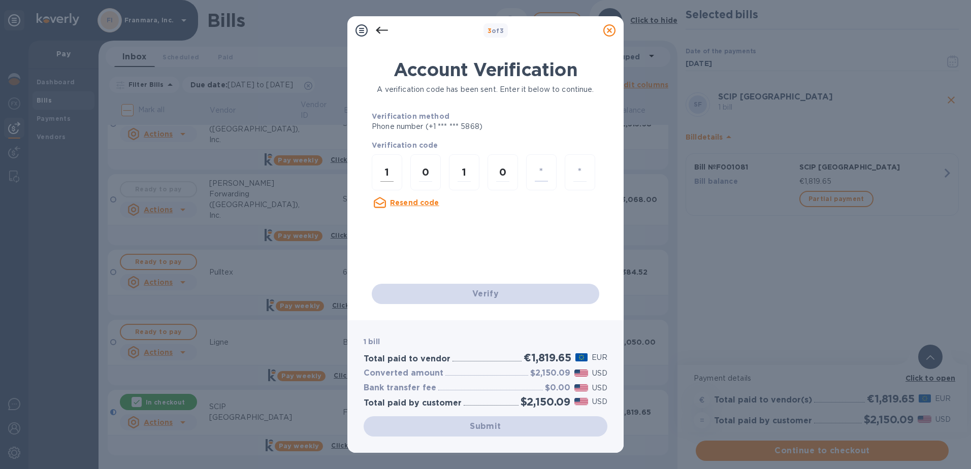
type input "4"
type input "3"
click at [501, 301] on div "Verify" at bounding box center [486, 294] width 236 height 28
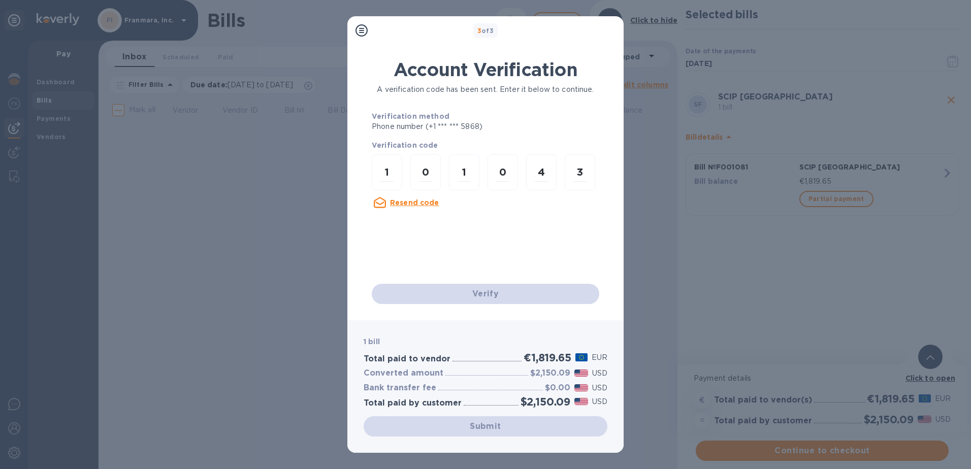
scroll to position [0, 0]
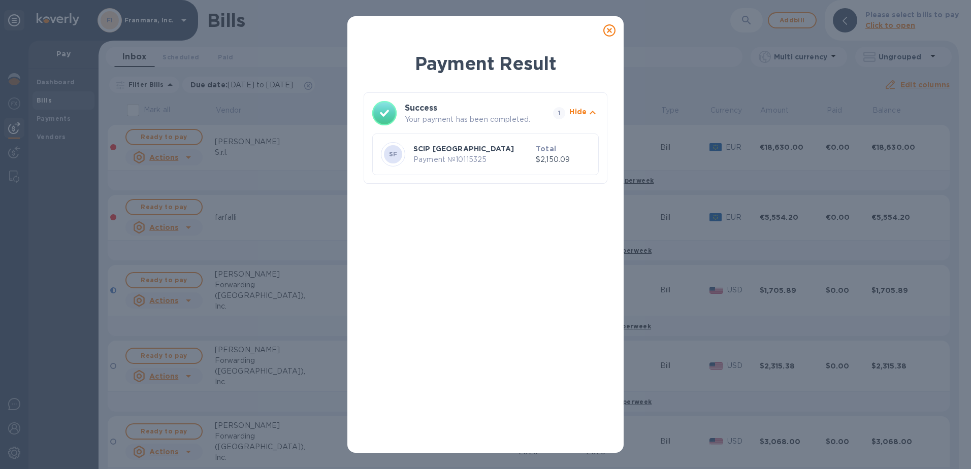
click at [606, 32] on icon at bounding box center [609, 30] width 12 height 12
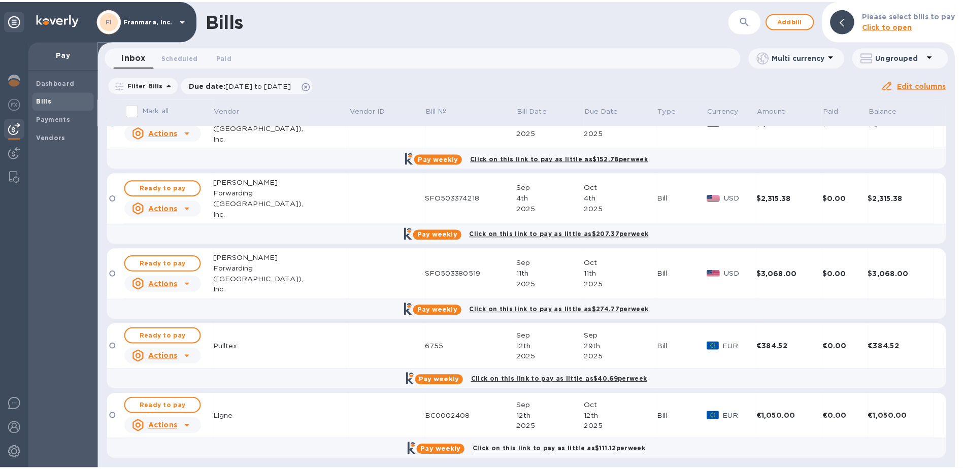
scroll to position [172, 0]
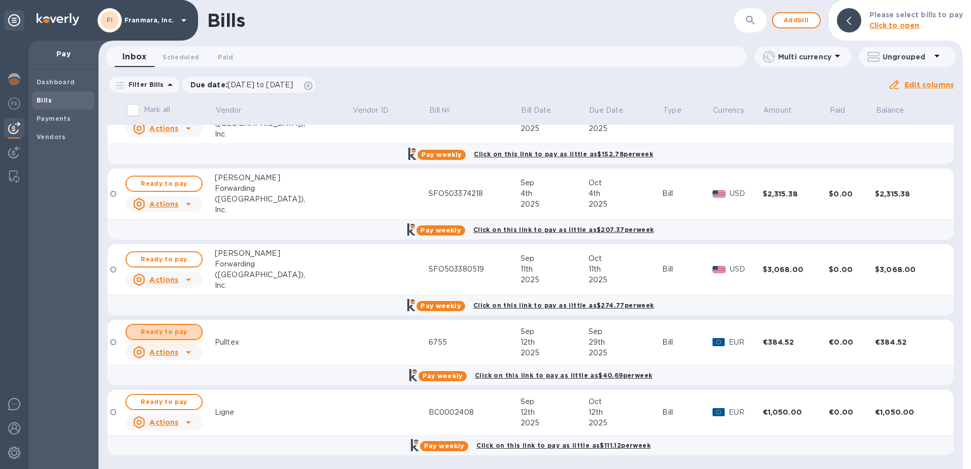
click at [161, 332] on span "Ready to pay" at bounding box center [164, 332] width 59 height 12
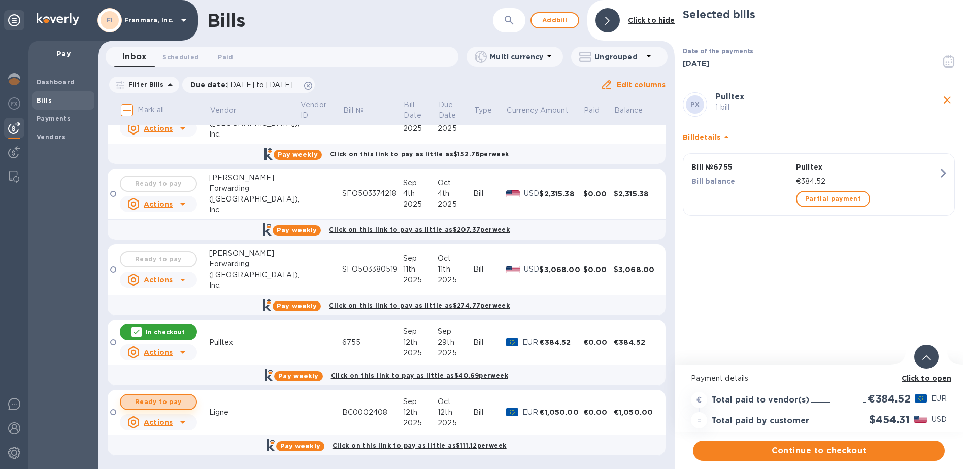
click at [141, 405] on span "Ready to pay" at bounding box center [158, 402] width 59 height 12
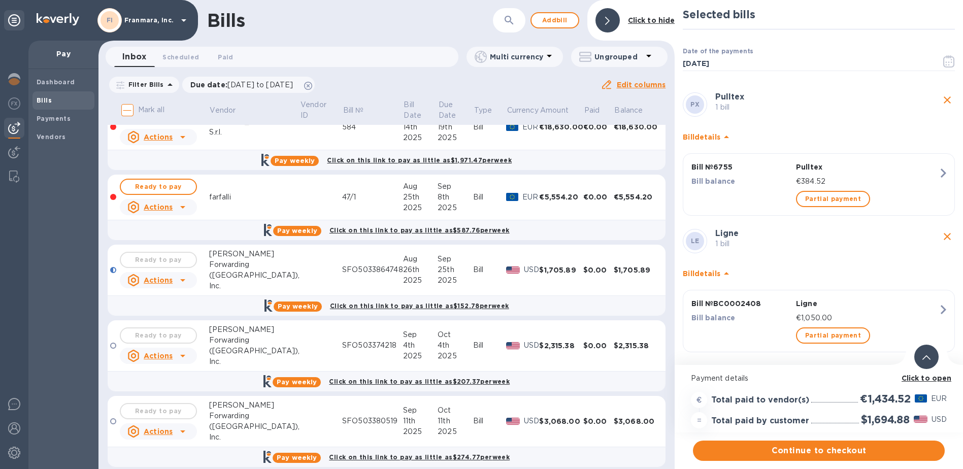
scroll to position [0, 0]
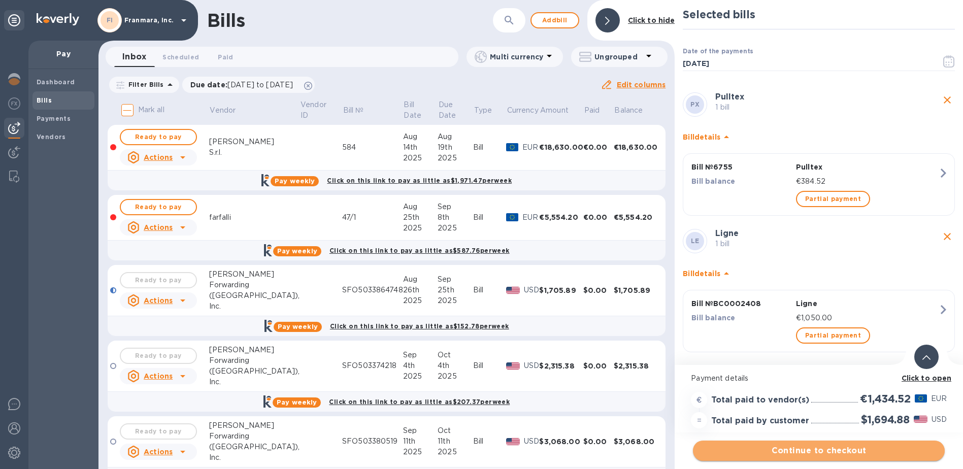
click at [746, 446] on span "Continue to checkout" at bounding box center [819, 451] width 236 height 12
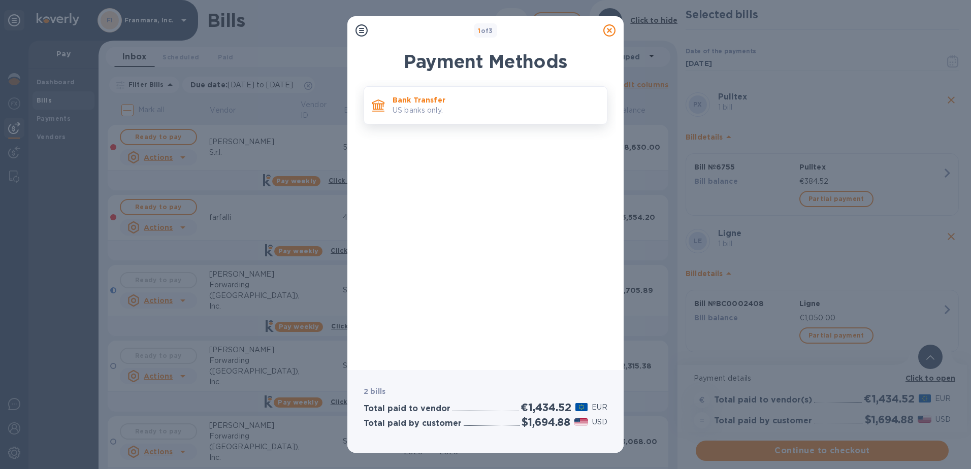
click at [551, 120] on div "Bank Transfer US banks only." at bounding box center [495, 105] width 214 height 29
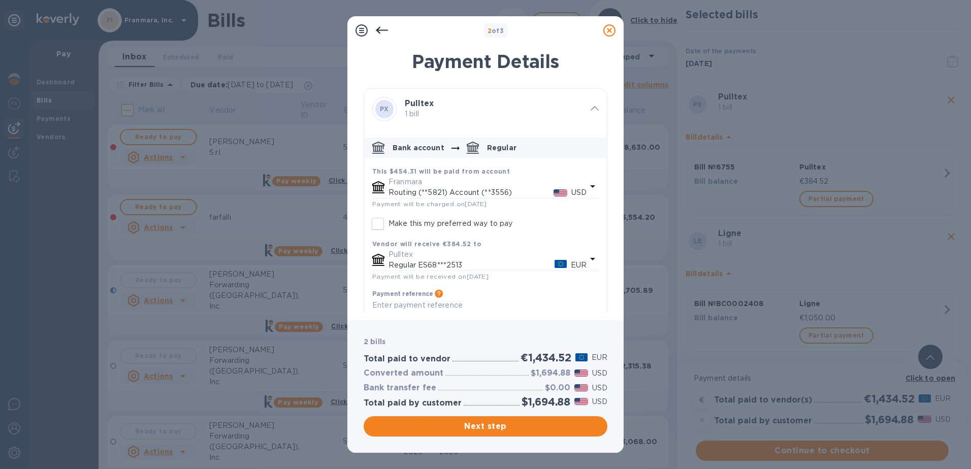
click at [377, 32] on icon at bounding box center [382, 30] width 12 height 12
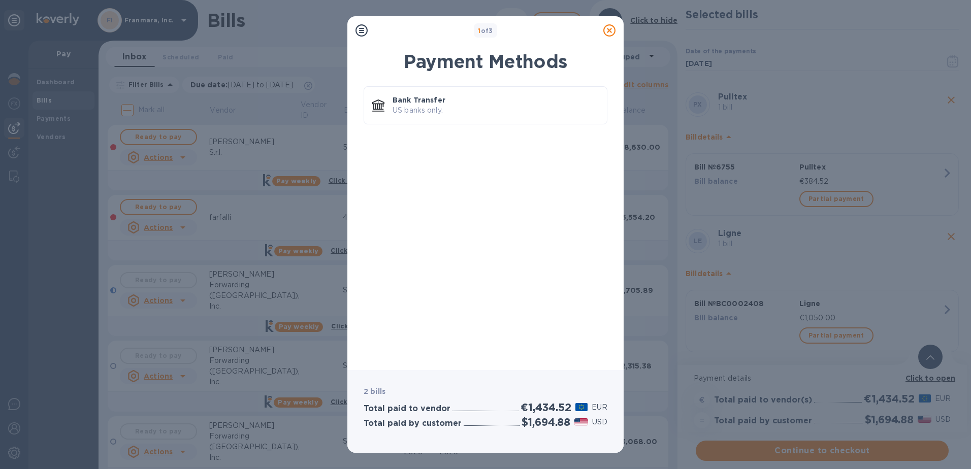
click at [608, 29] on icon at bounding box center [609, 30] width 12 height 12
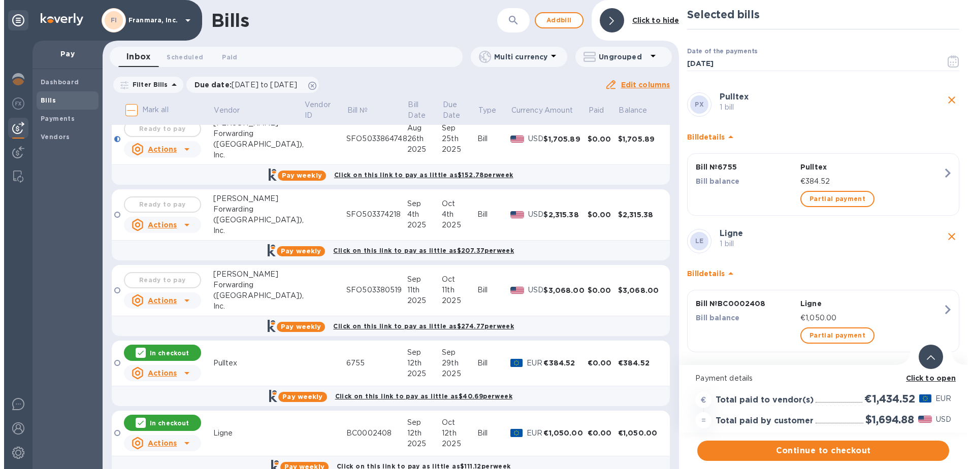
scroll to position [152, 0]
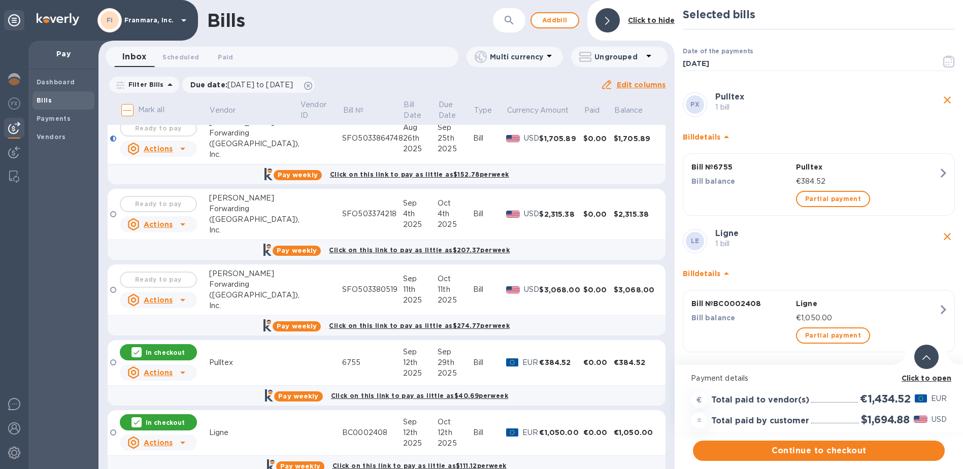
click at [135, 353] on icon at bounding box center [136, 352] width 8 height 8
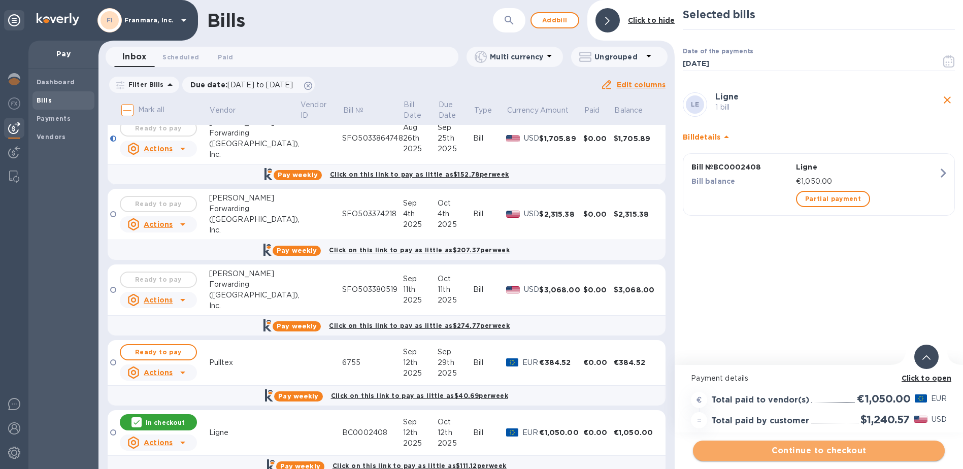
click at [832, 452] on span "Continue to checkout" at bounding box center [819, 451] width 236 height 12
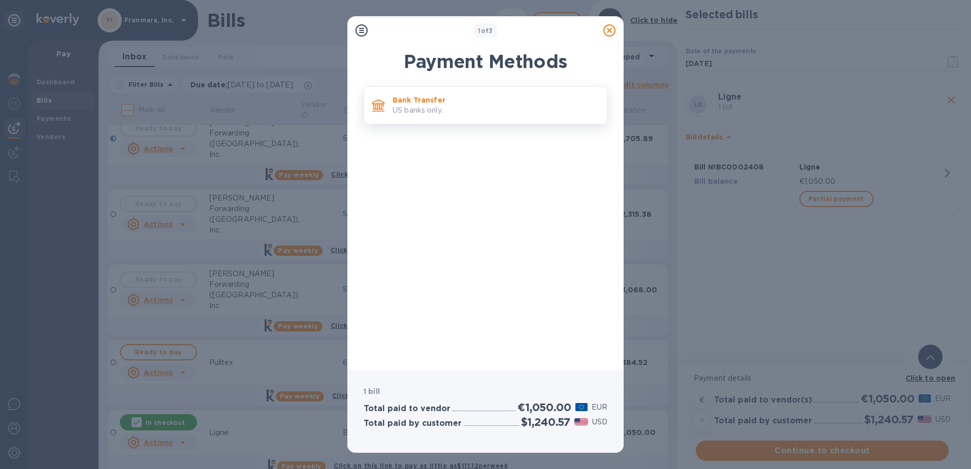
click at [461, 105] on p "US banks only." at bounding box center [495, 110] width 206 height 11
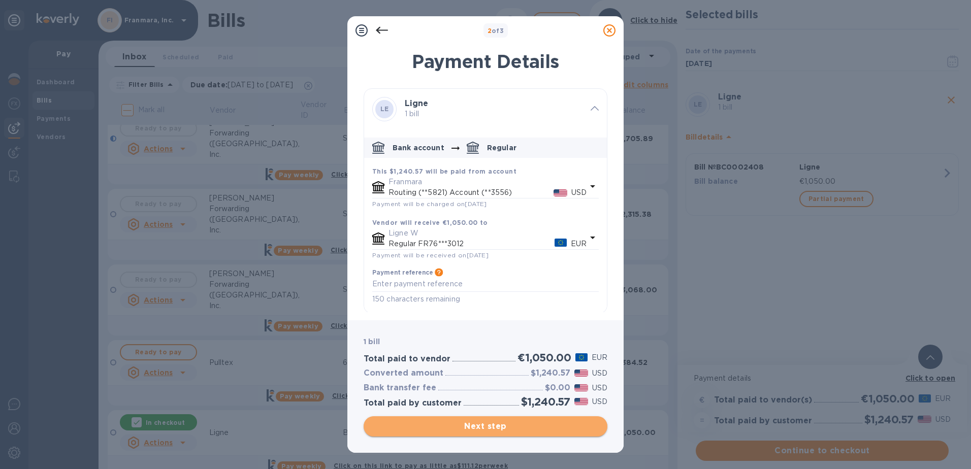
click at [481, 430] on span "Next step" at bounding box center [485, 426] width 227 height 12
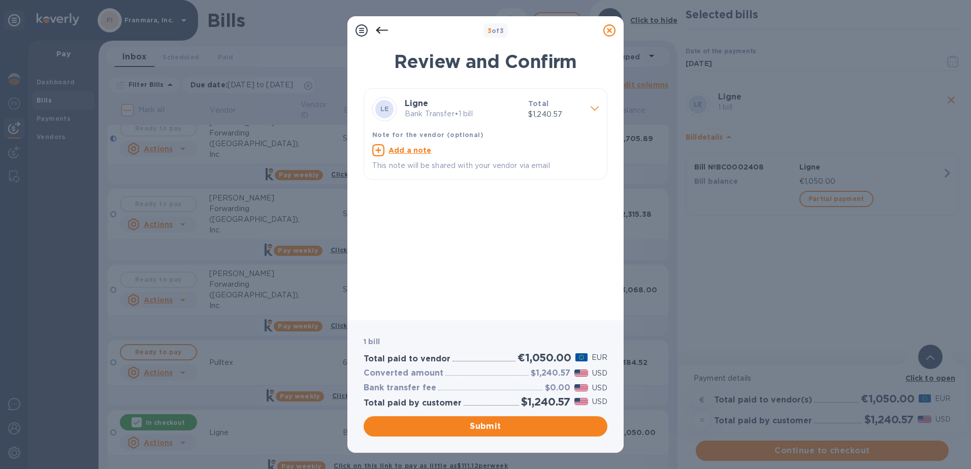
click at [377, 151] on icon at bounding box center [378, 150] width 12 height 12
click at [596, 150] on icon at bounding box center [592, 150] width 12 height 12
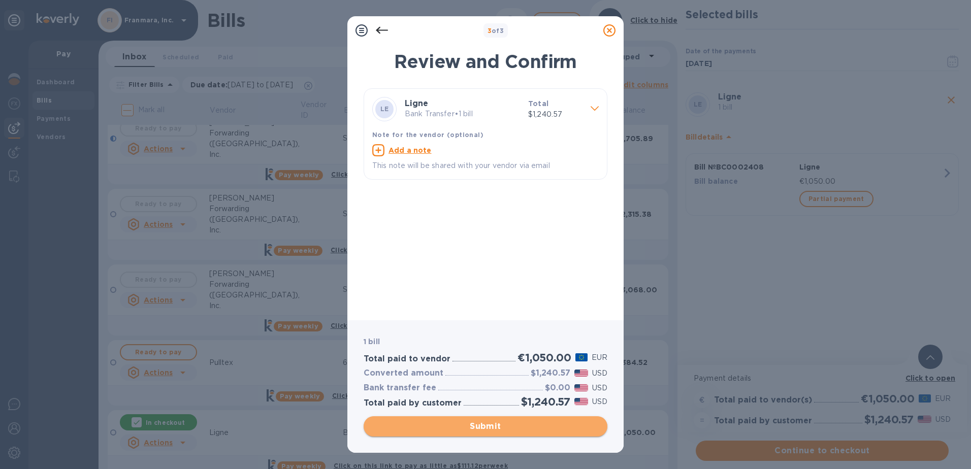
click at [471, 425] on span "Submit" at bounding box center [485, 426] width 227 height 12
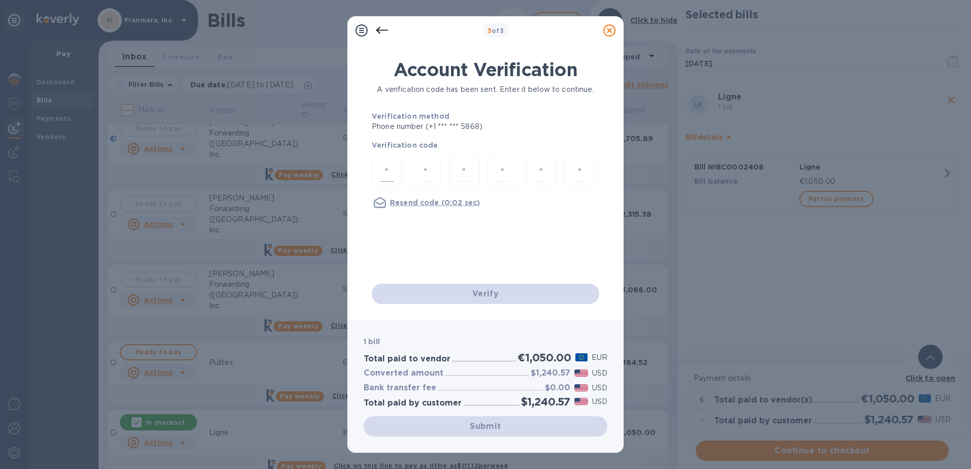
click at [386, 167] on input "number" at bounding box center [386, 172] width 13 height 19
type input "9"
type input "1"
type input "9"
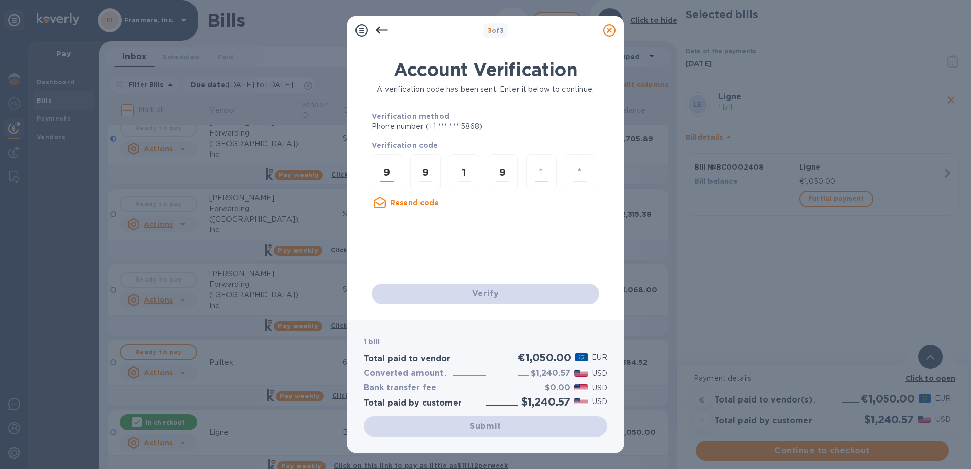
type input "4"
type input "8"
click at [483, 292] on div "Verify" at bounding box center [486, 294] width 236 height 28
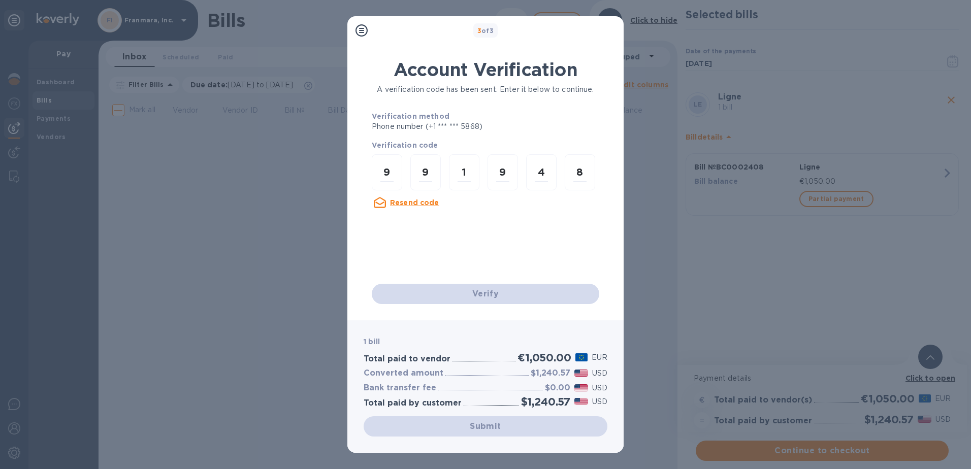
scroll to position [0, 0]
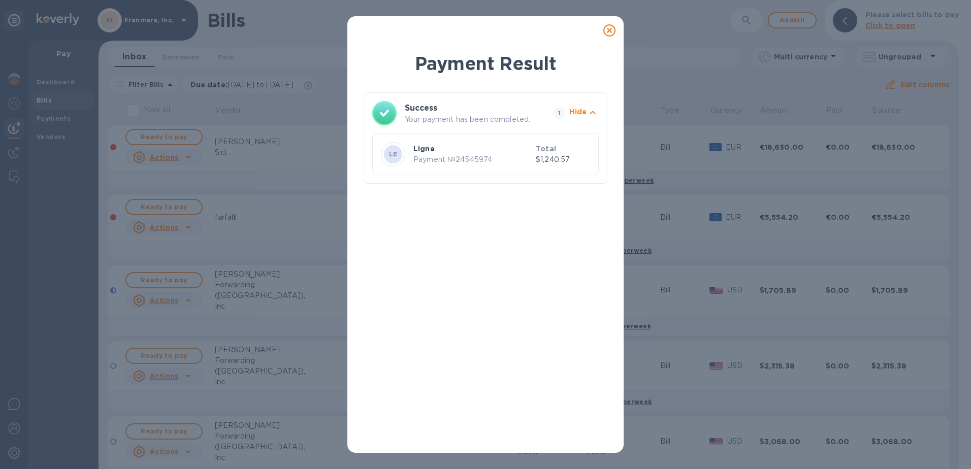
click at [607, 31] on icon at bounding box center [609, 30] width 12 height 12
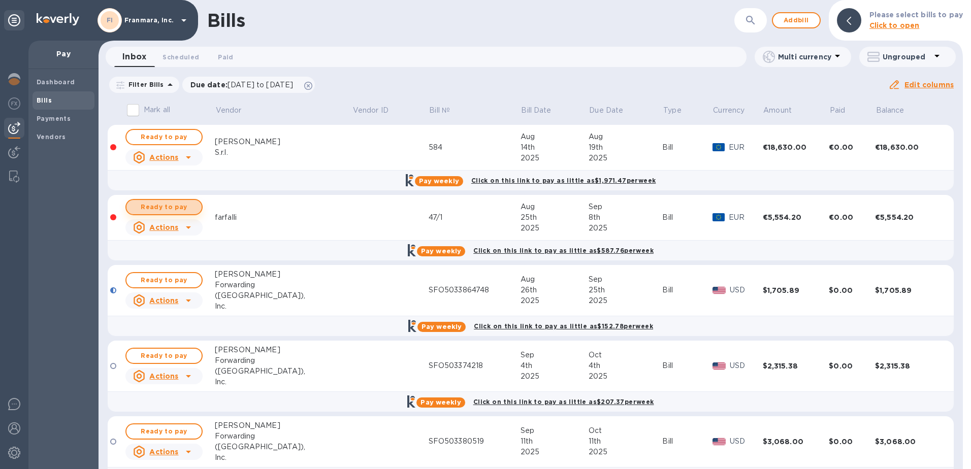
click at [175, 207] on span "Ready to pay" at bounding box center [164, 207] width 59 height 12
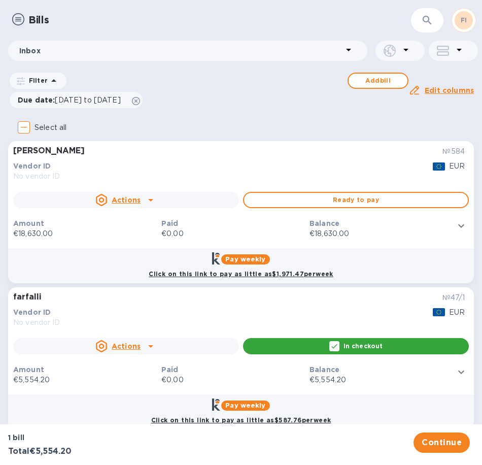
click at [384, 378] on p "€5,554.20" at bounding box center [382, 380] width 144 height 11
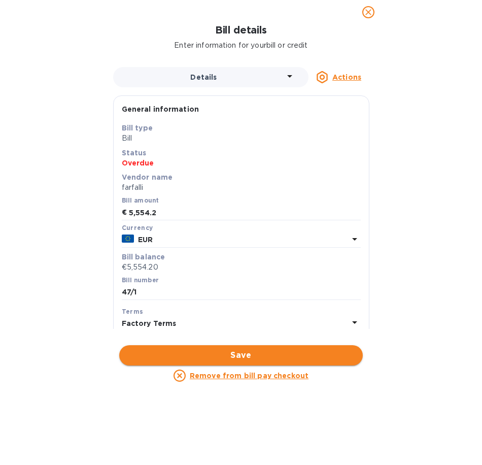
click at [284, 358] on span "Save" at bounding box center [240, 355] width 227 height 12
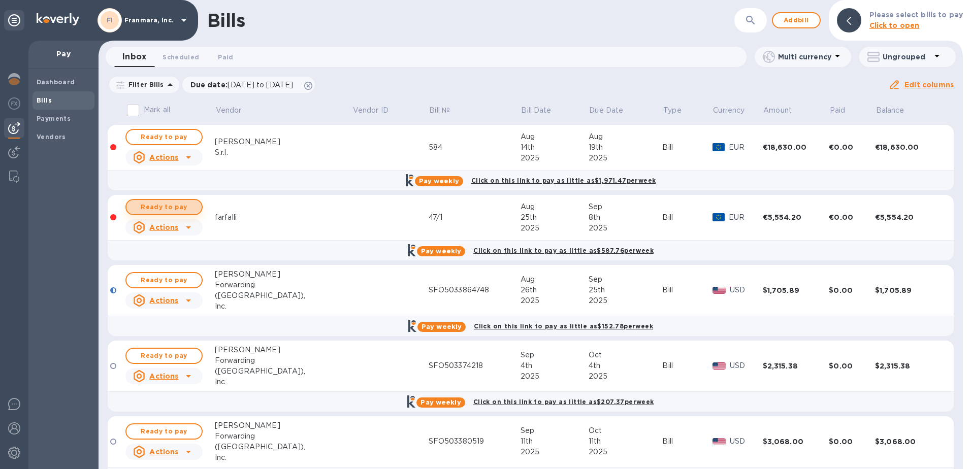
click at [180, 202] on span "Ready to pay" at bounding box center [164, 207] width 59 height 12
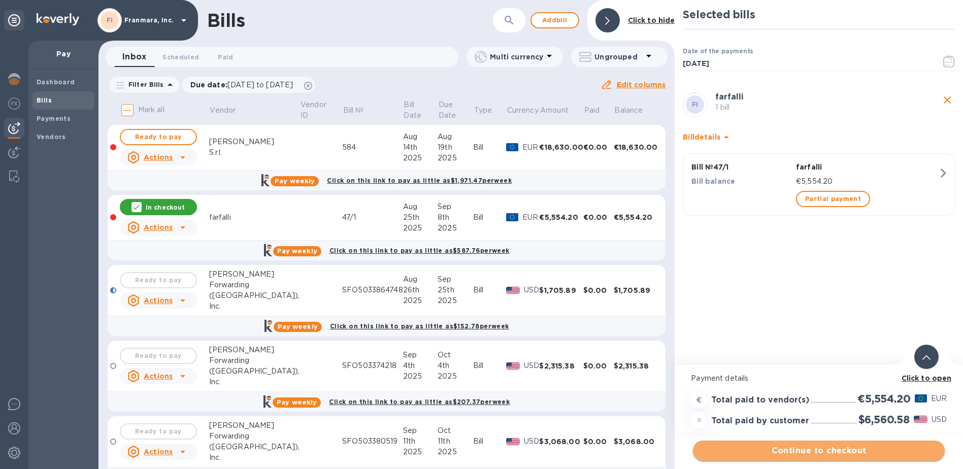
click at [850, 454] on span "Continue to checkout" at bounding box center [819, 451] width 236 height 12
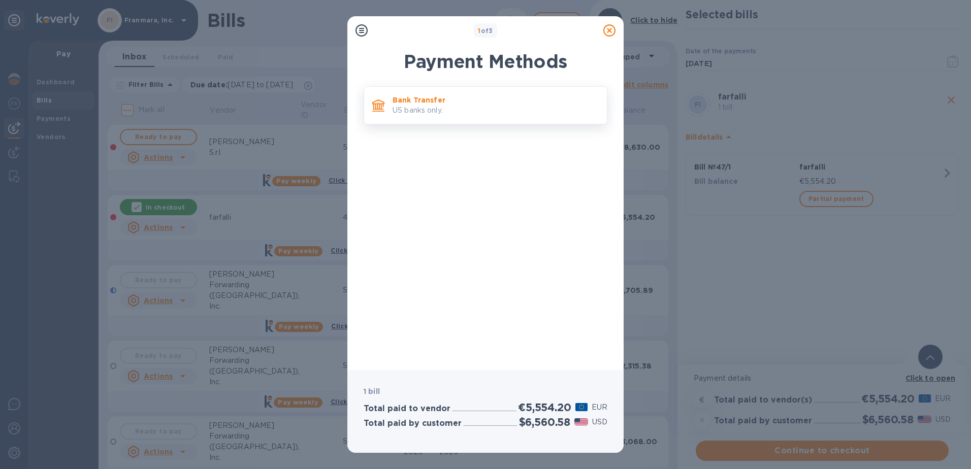
click at [401, 92] on div "Bank Transfer US banks only." at bounding box center [495, 105] width 214 height 29
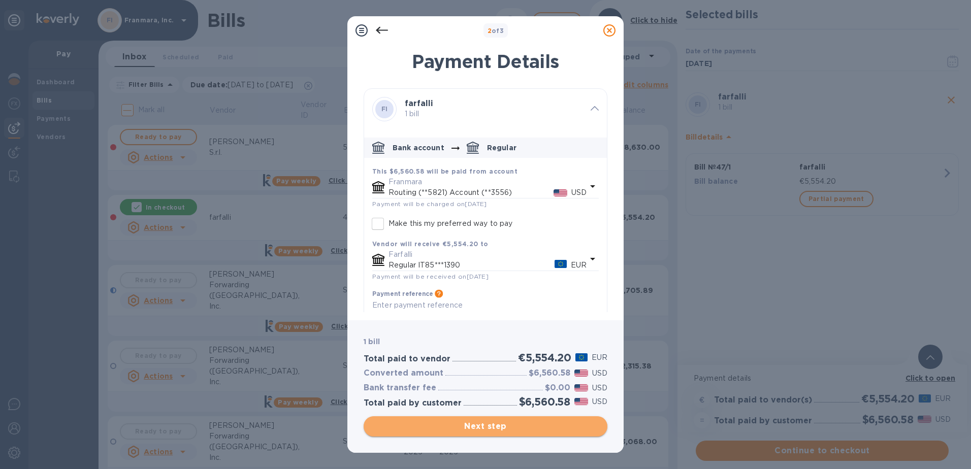
click at [492, 427] on span "Next step" at bounding box center [485, 426] width 227 height 12
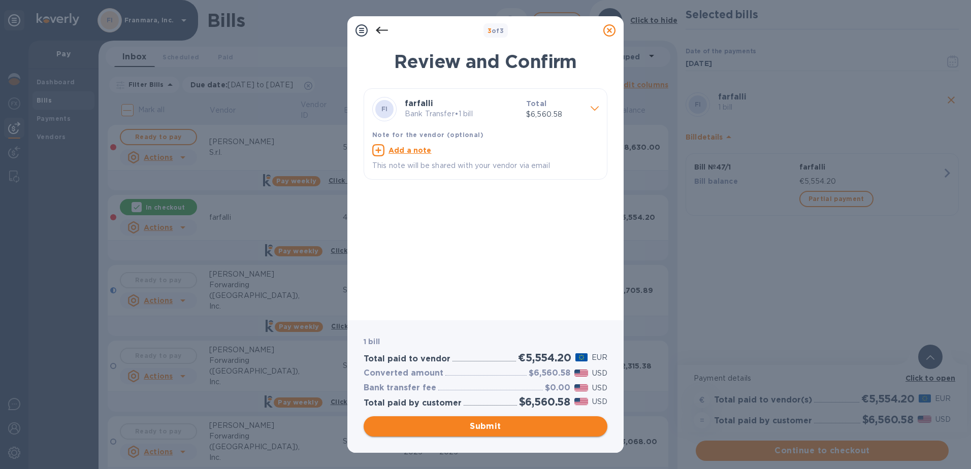
click at [496, 421] on span "Submit" at bounding box center [485, 426] width 227 height 12
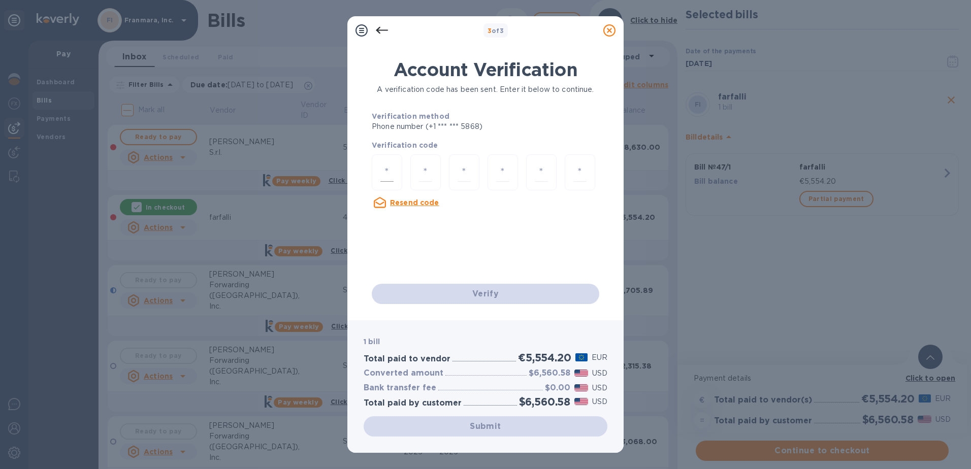
click at [395, 170] on div at bounding box center [387, 172] width 30 height 36
type input "7"
type input "0"
type input "1"
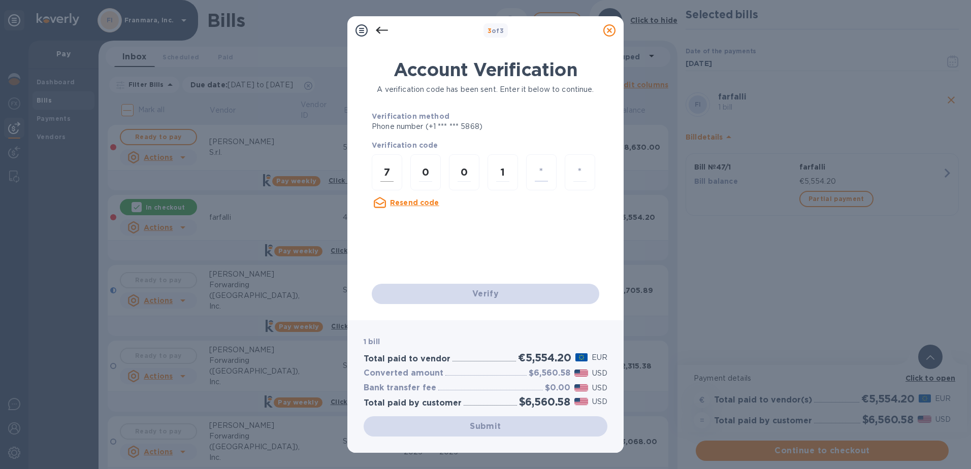
type input "5"
type input "8"
click at [473, 297] on div "Verify" at bounding box center [486, 294] width 236 height 28
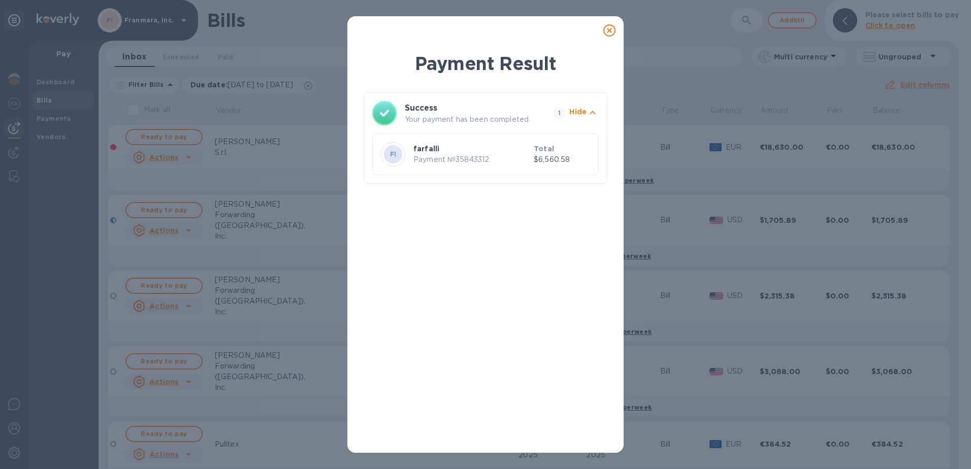
click at [611, 33] on icon at bounding box center [609, 30] width 12 height 12
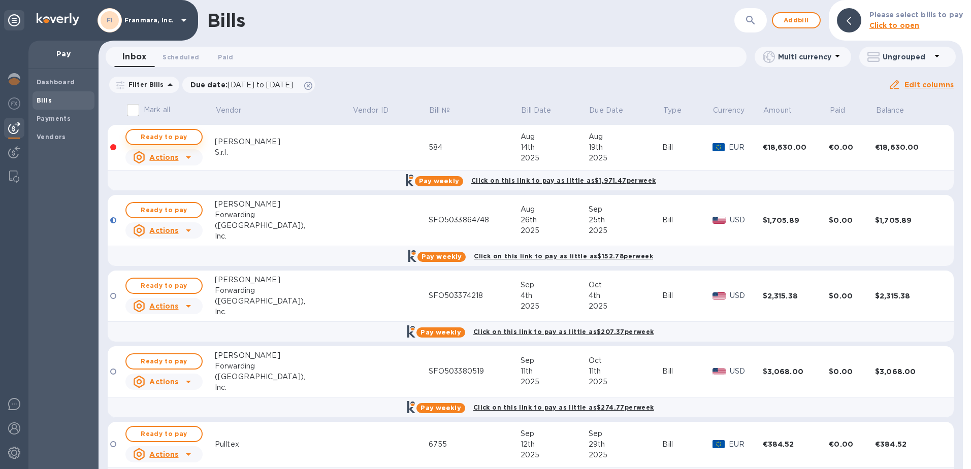
click at [169, 139] on span "Ready to pay" at bounding box center [164, 137] width 59 height 12
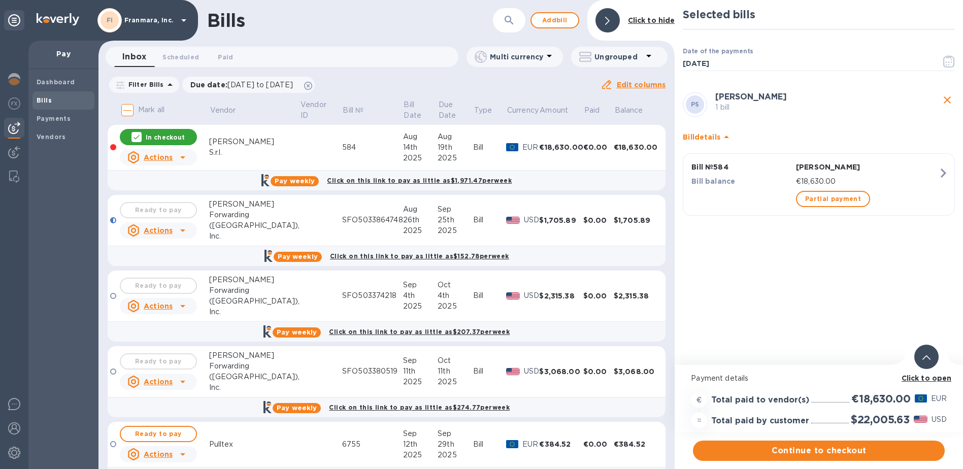
drag, startPoint x: 379, startPoint y: 35, endPoint x: 317, endPoint y: 37, distance: 61.4
click at [317, 37] on div "Bills ​ Add bill Click to hide" at bounding box center [386, 20] width 576 height 41
click at [167, 136] on p "In checkout" at bounding box center [165, 137] width 39 height 9
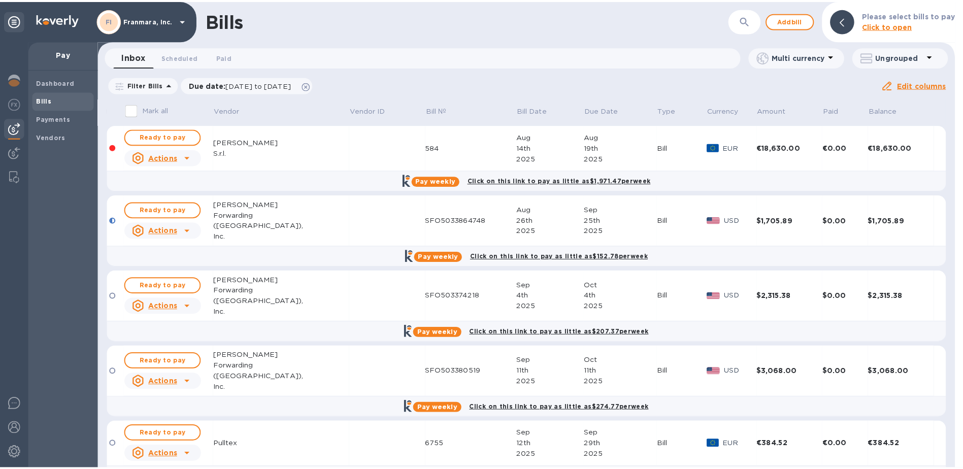
scroll to position [32, 0]
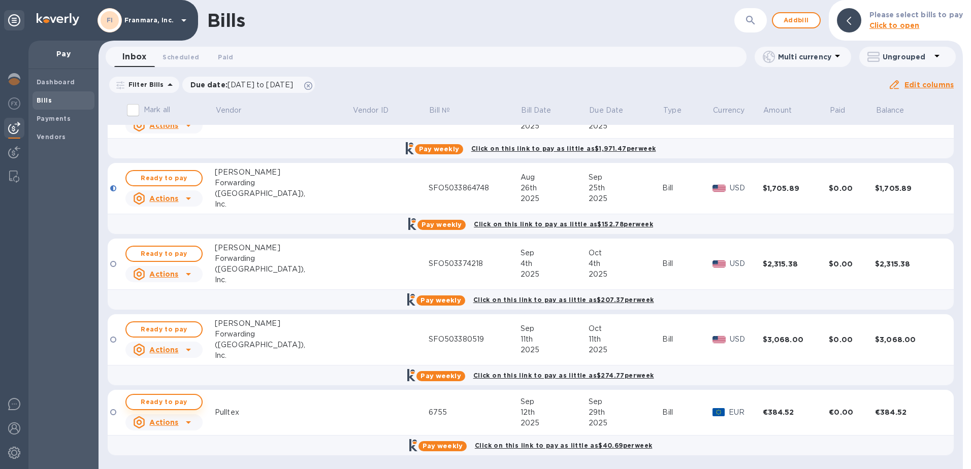
click at [180, 404] on span "Ready to pay" at bounding box center [164, 402] width 59 height 12
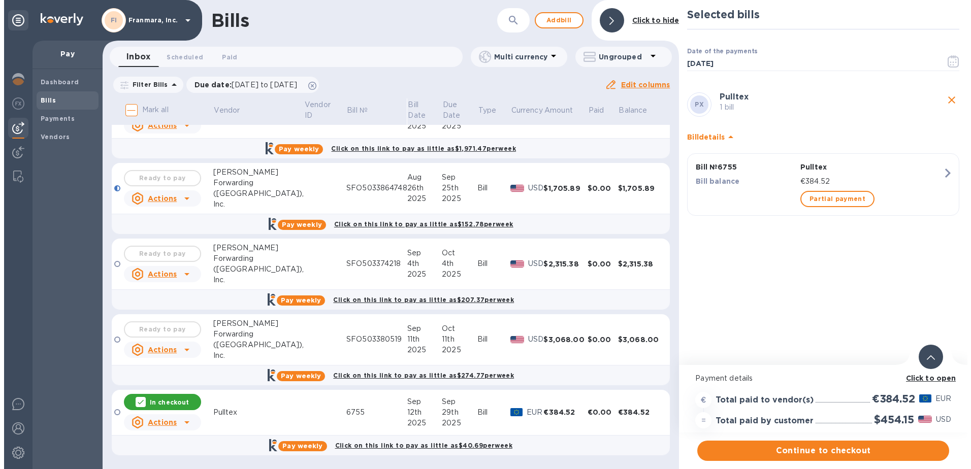
scroll to position [0, 0]
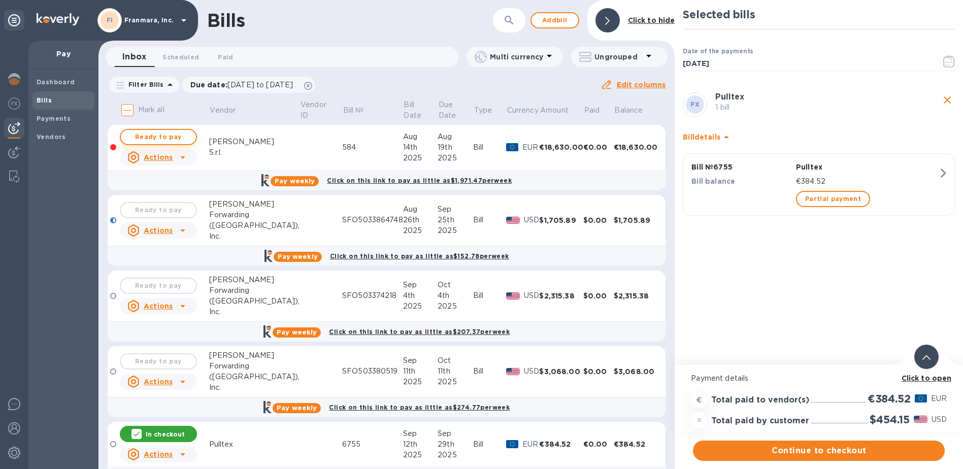
click at [171, 132] on span "Ready to pay" at bounding box center [158, 137] width 59 height 12
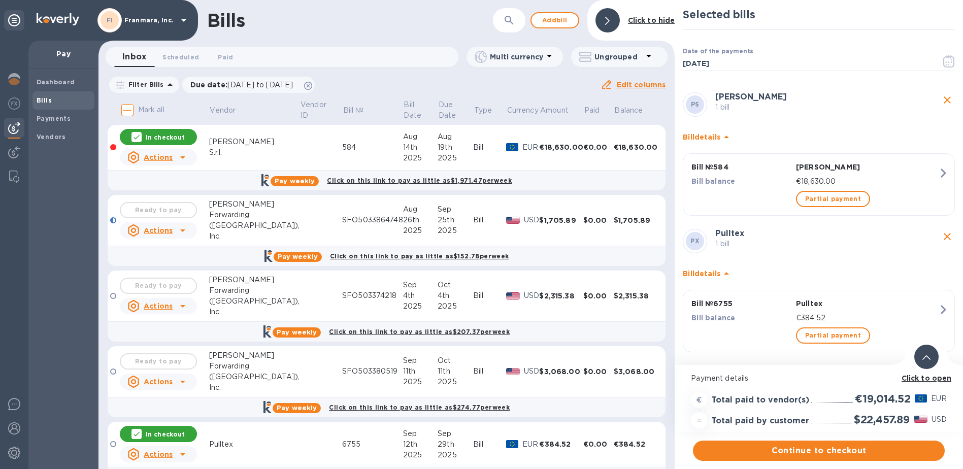
click at [342, 281] on td "SFO503374218" at bounding box center [372, 296] width 61 height 51
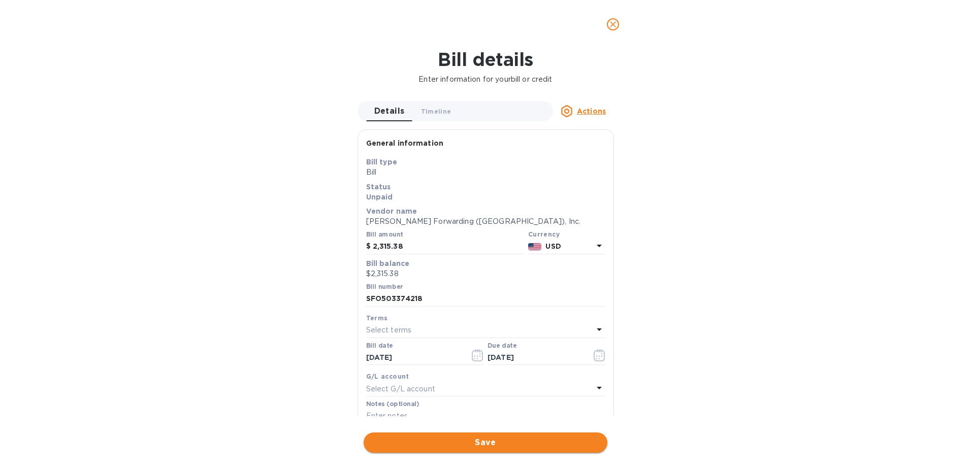
click at [556, 440] on span "Save" at bounding box center [485, 443] width 227 height 12
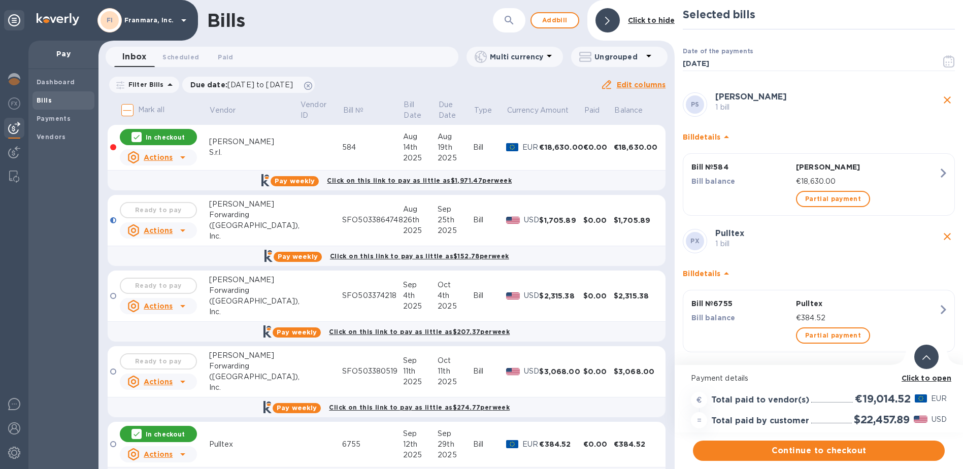
click at [150, 138] on p "In checkout" at bounding box center [165, 137] width 39 height 9
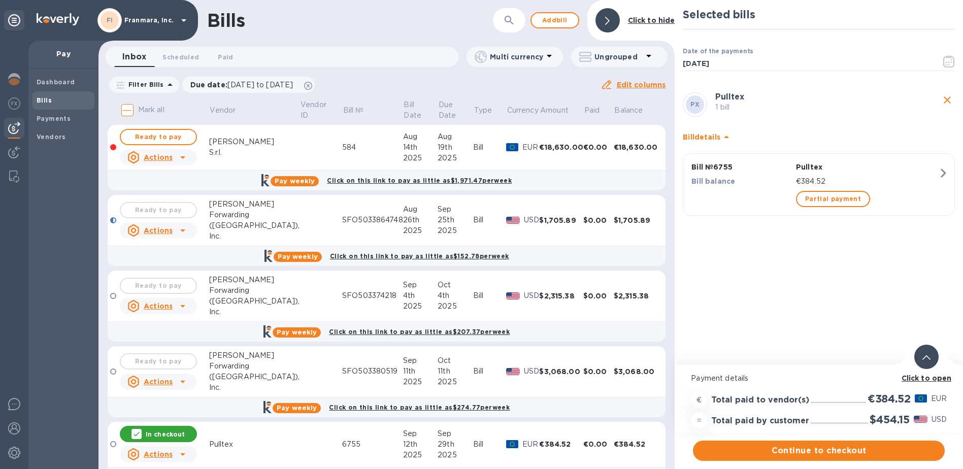
click at [454, 31] on div "Bills ​ Add bill Click to hide" at bounding box center [386, 20] width 576 height 41
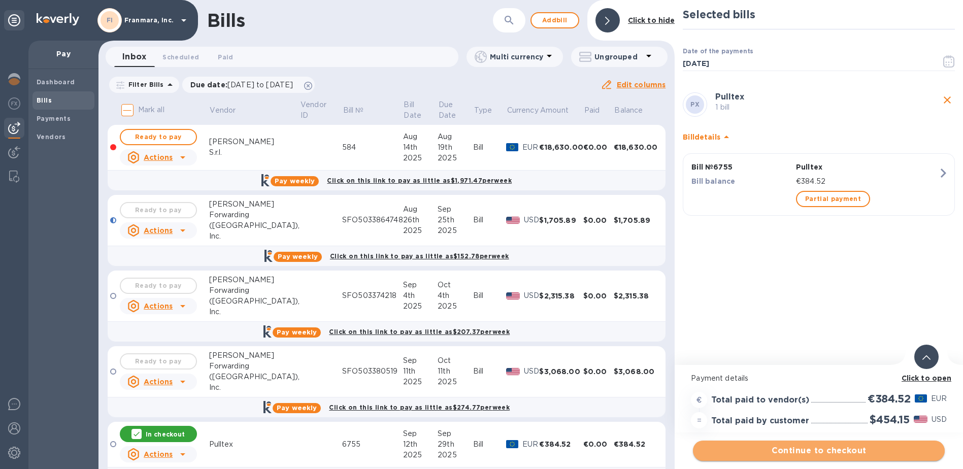
click at [832, 445] on span "Continue to checkout" at bounding box center [819, 451] width 236 height 12
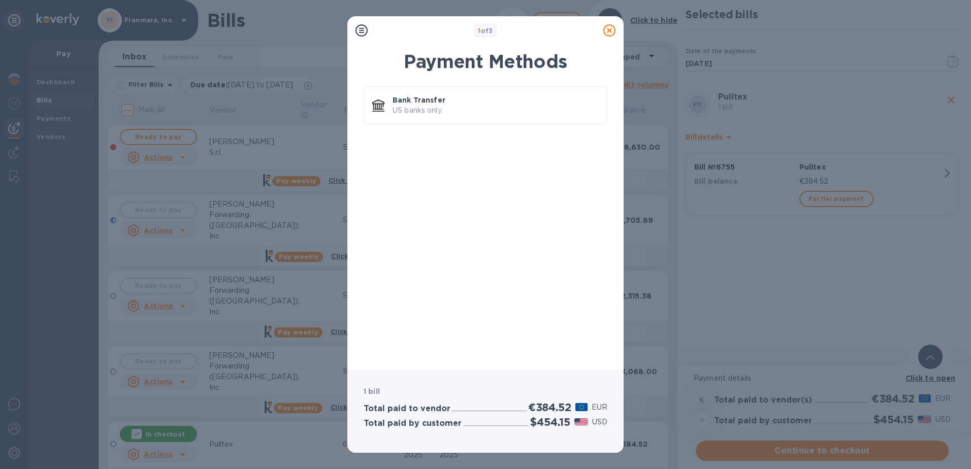
click at [606, 31] on icon at bounding box center [609, 30] width 12 height 12
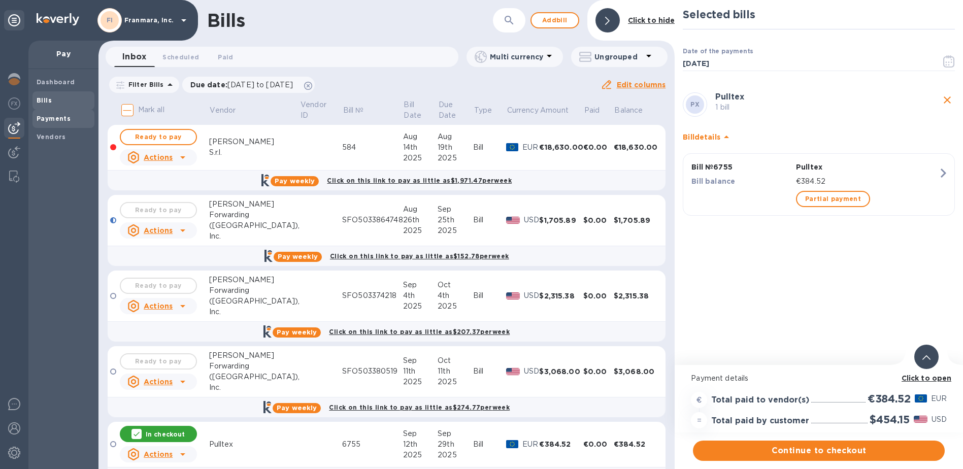
click at [62, 123] on span "Payments" at bounding box center [54, 119] width 34 height 10
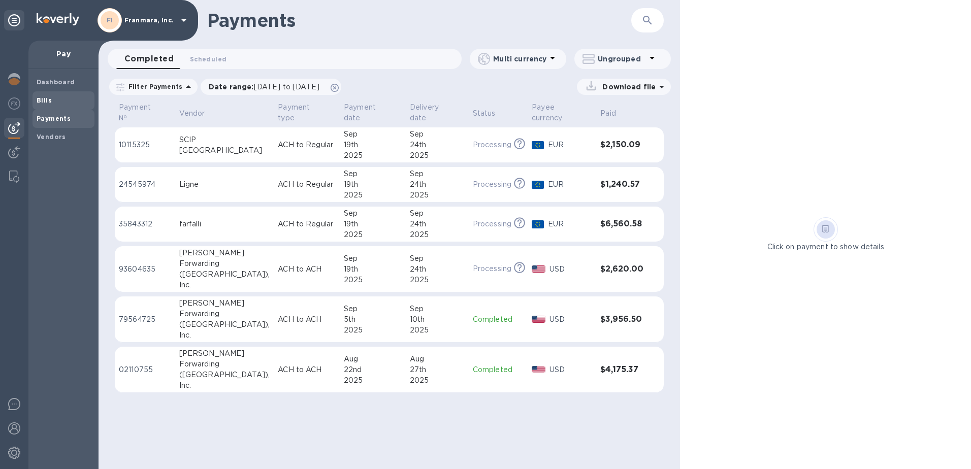
click at [53, 106] on div "Bills" at bounding box center [63, 100] width 62 height 18
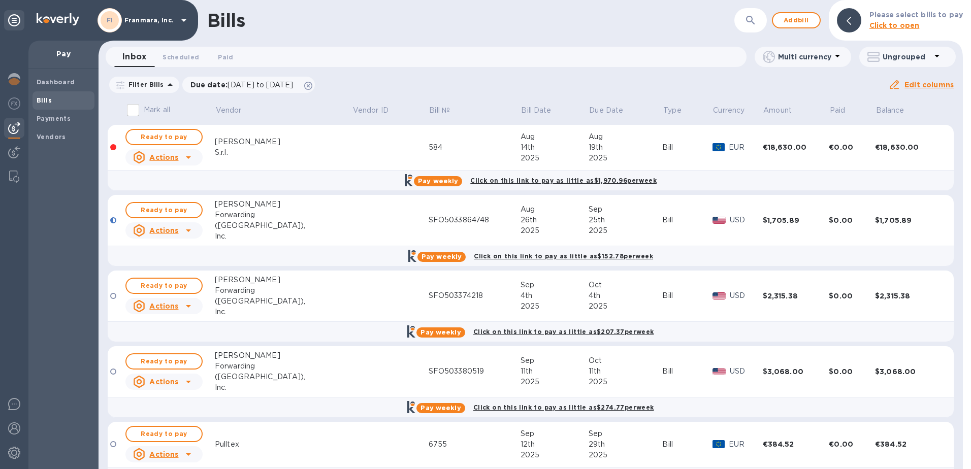
scroll to position [32, 0]
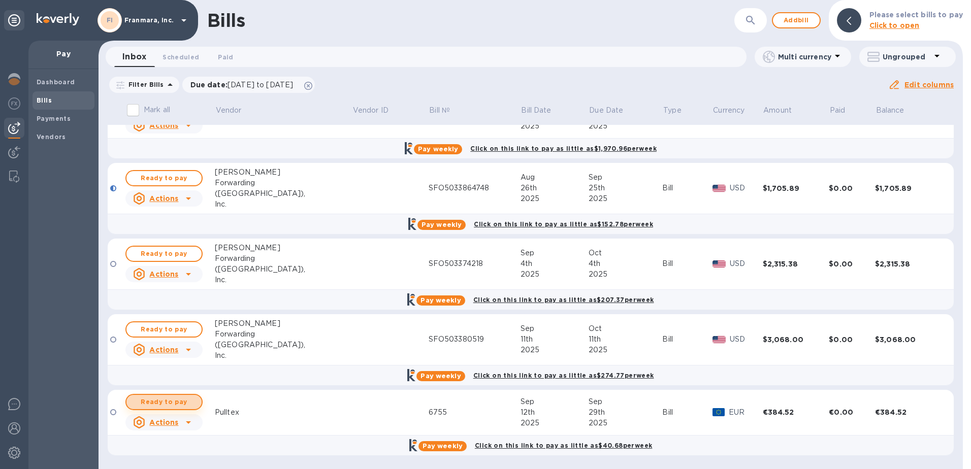
click at [143, 405] on span "Ready to pay" at bounding box center [164, 402] width 59 height 12
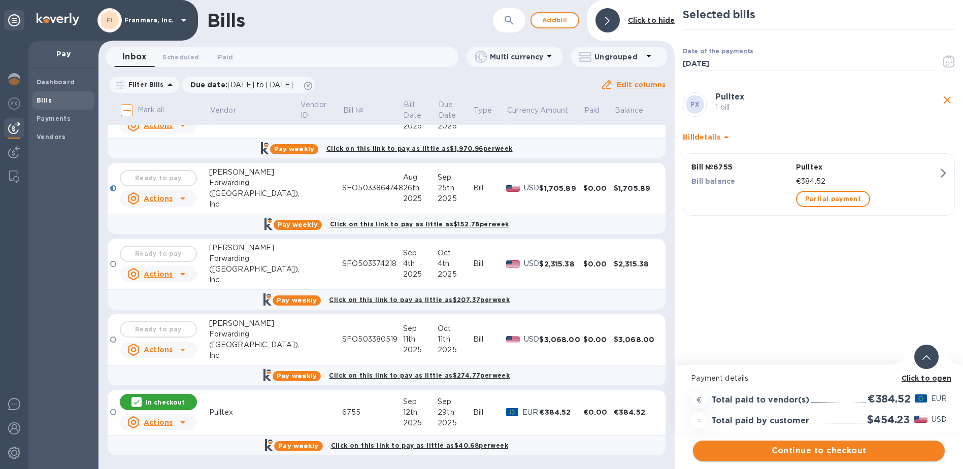
click at [853, 447] on span "Continue to checkout" at bounding box center [819, 451] width 236 height 12
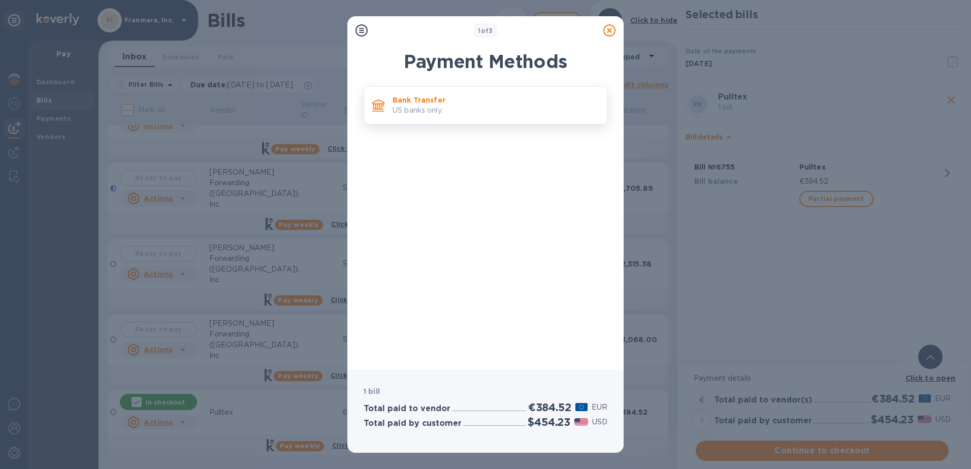
click at [419, 115] on p "US banks only." at bounding box center [495, 110] width 206 height 11
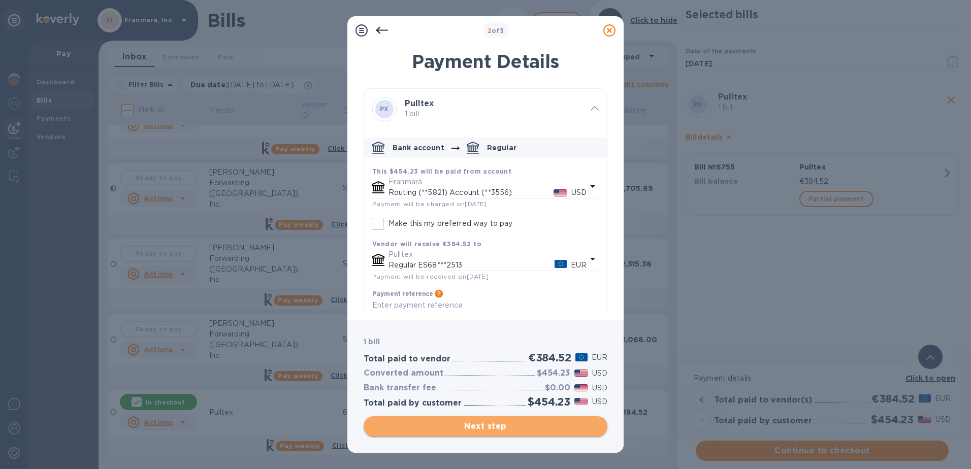
click at [489, 423] on span "Next step" at bounding box center [485, 426] width 227 height 12
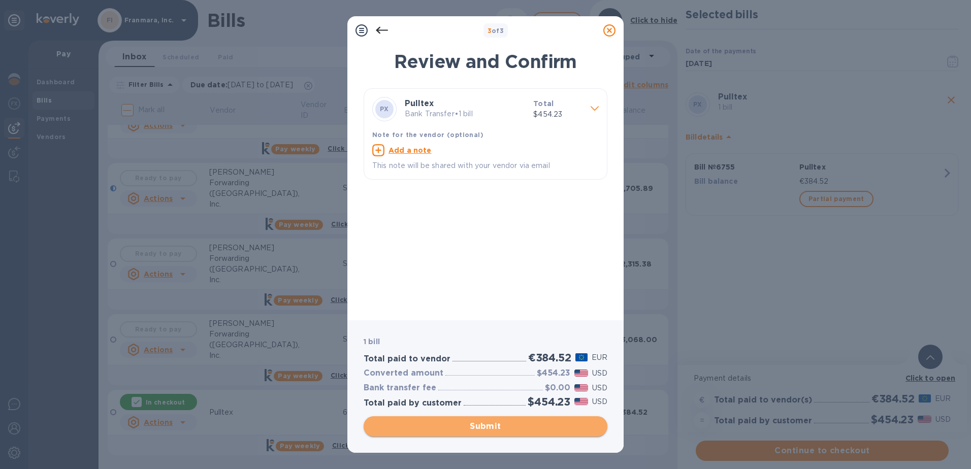
click at [472, 423] on span "Submit" at bounding box center [485, 426] width 227 height 12
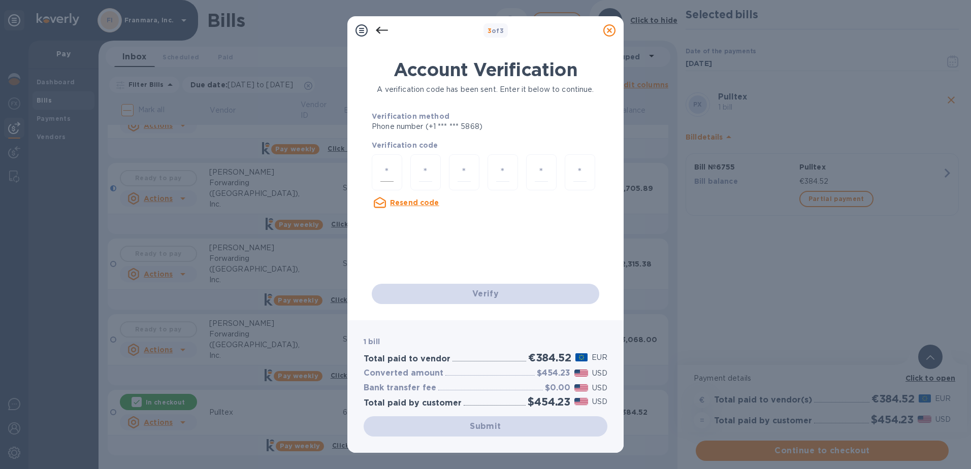
click at [394, 180] on div at bounding box center [387, 172] width 30 height 36
type input "4"
type input "0"
type input "3"
type input "4"
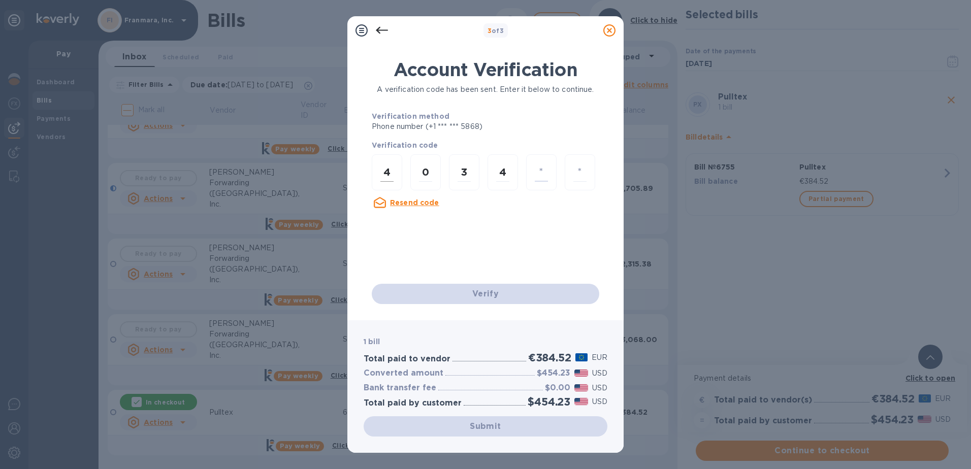
type input "0"
type input "8"
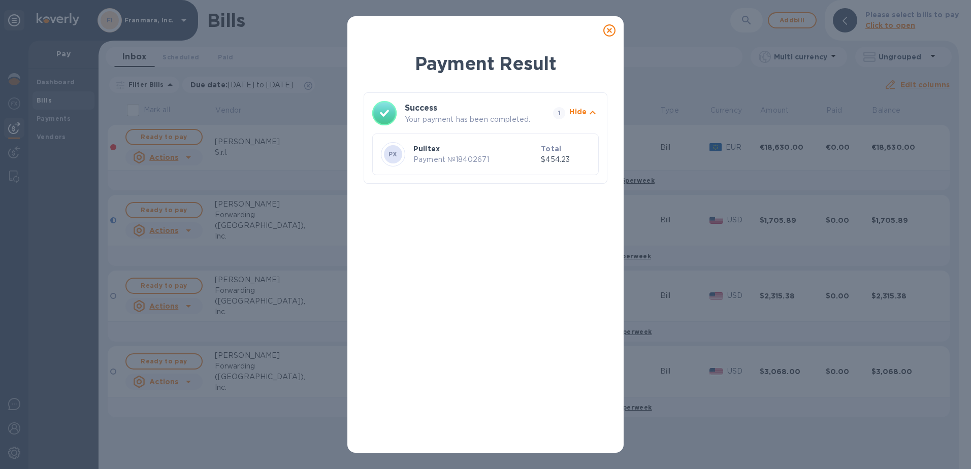
click at [745, 412] on div "Payment Result Success Your payment has been completed. 1 Hide PX Pulltex Payme…" at bounding box center [485, 234] width 971 height 469
click at [606, 30] on icon at bounding box center [609, 30] width 12 height 12
